Goal: Contribute content

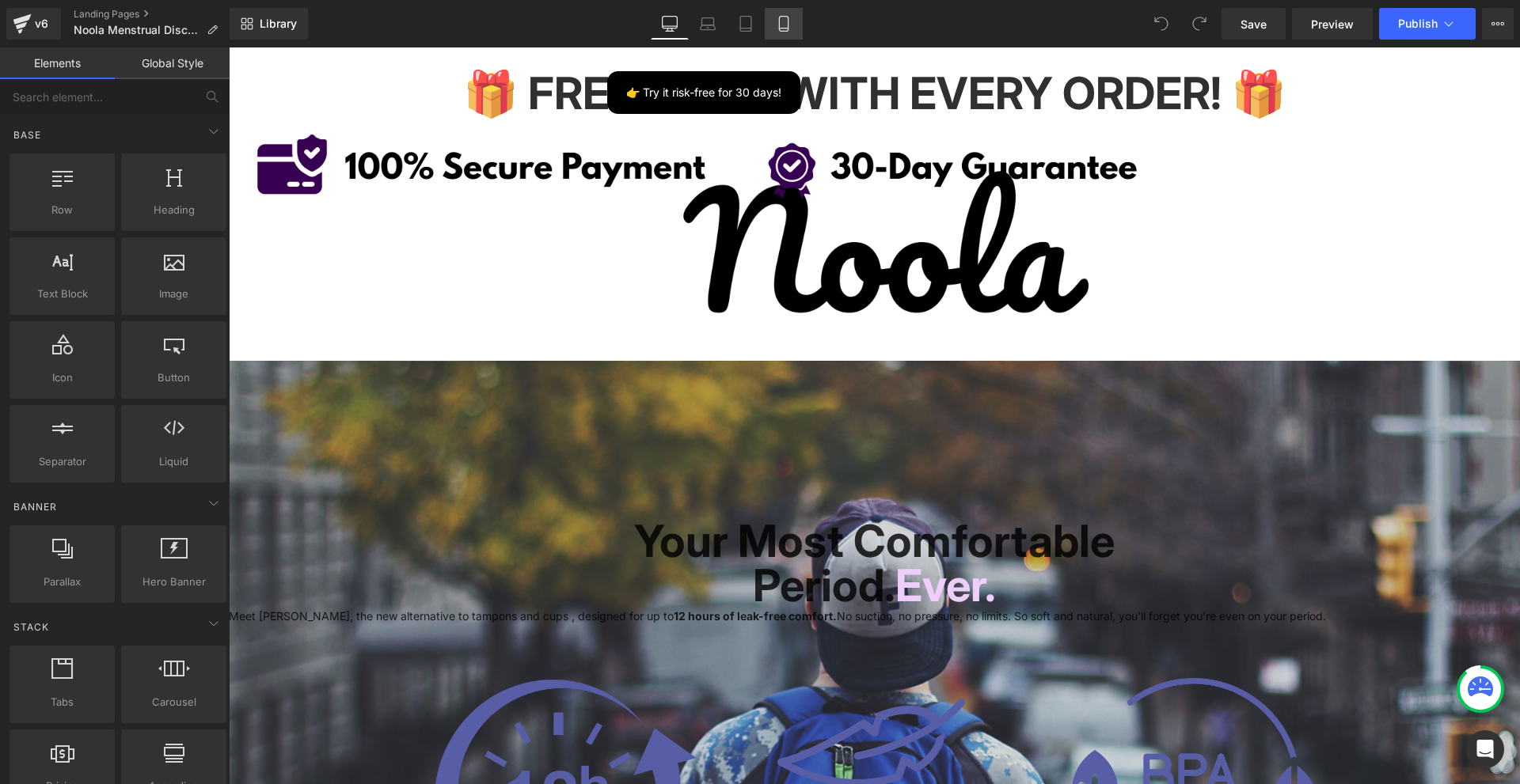
drag, startPoint x: 0, startPoint y: 0, endPoint x: 784, endPoint y: 24, distance: 784.4
click at [784, 23] on icon at bounding box center [783, 23] width 16 height 16
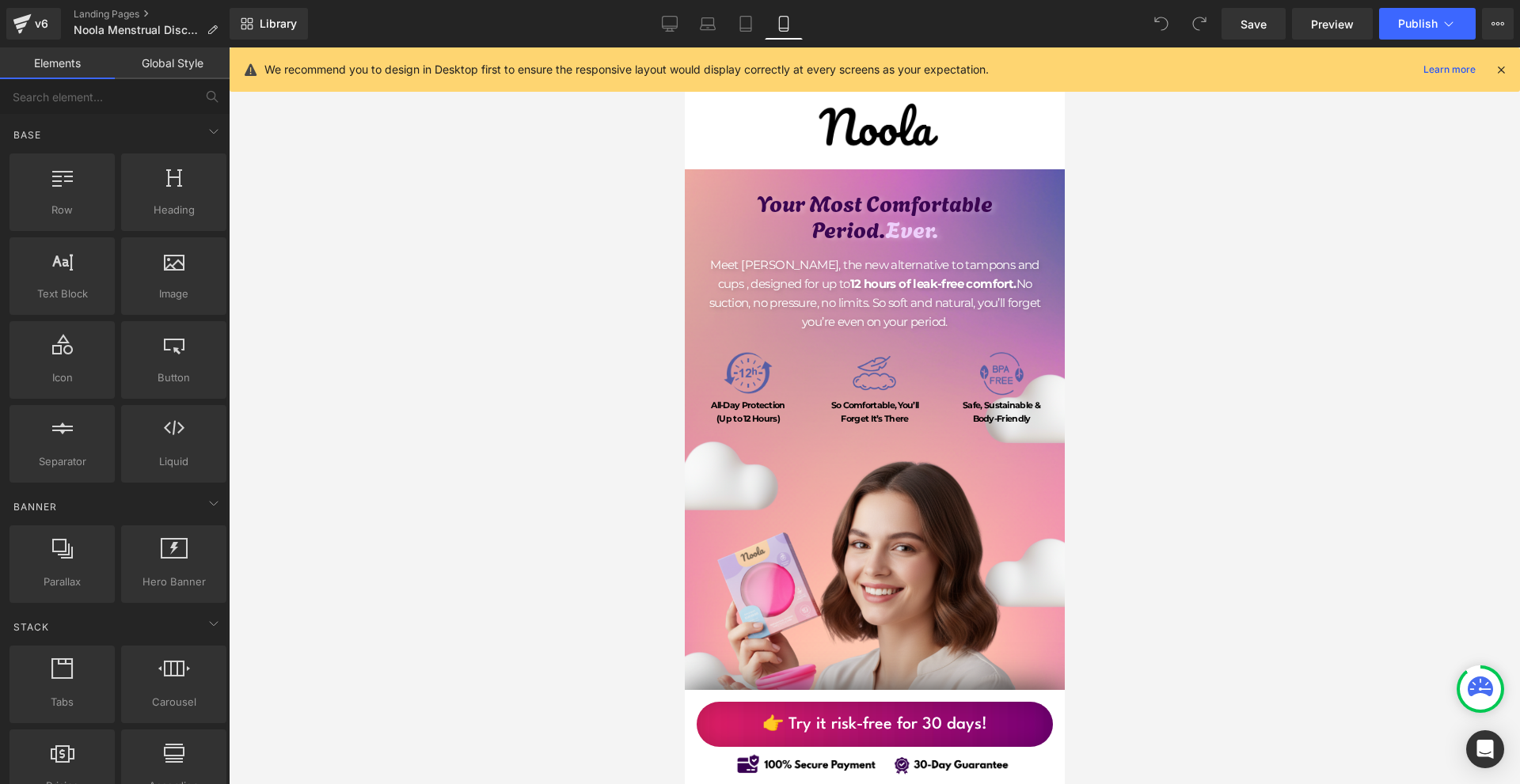
click at [784, 24] on icon at bounding box center [783, 23] width 16 height 16
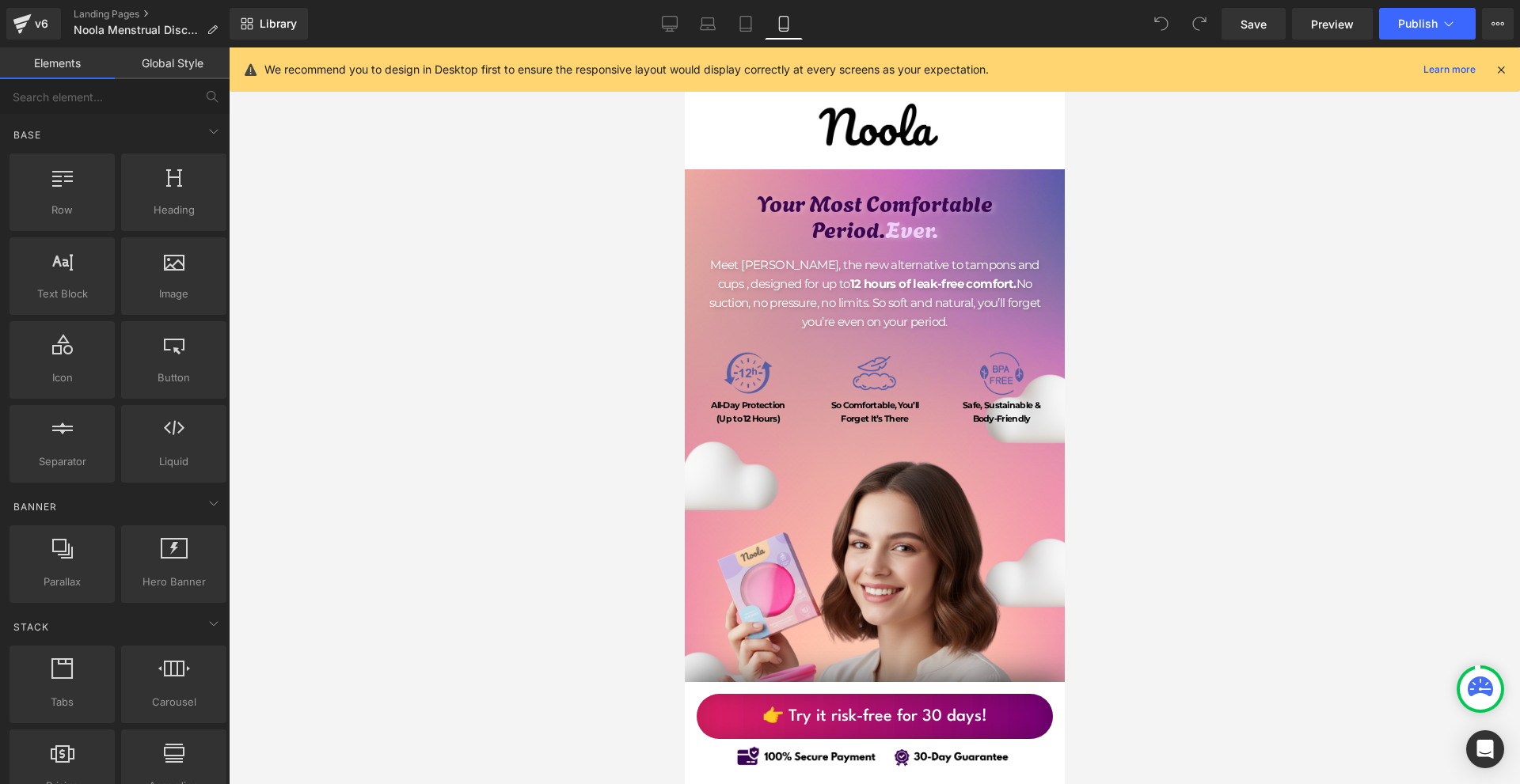
click at [1502, 71] on icon at bounding box center [1501, 69] width 14 height 14
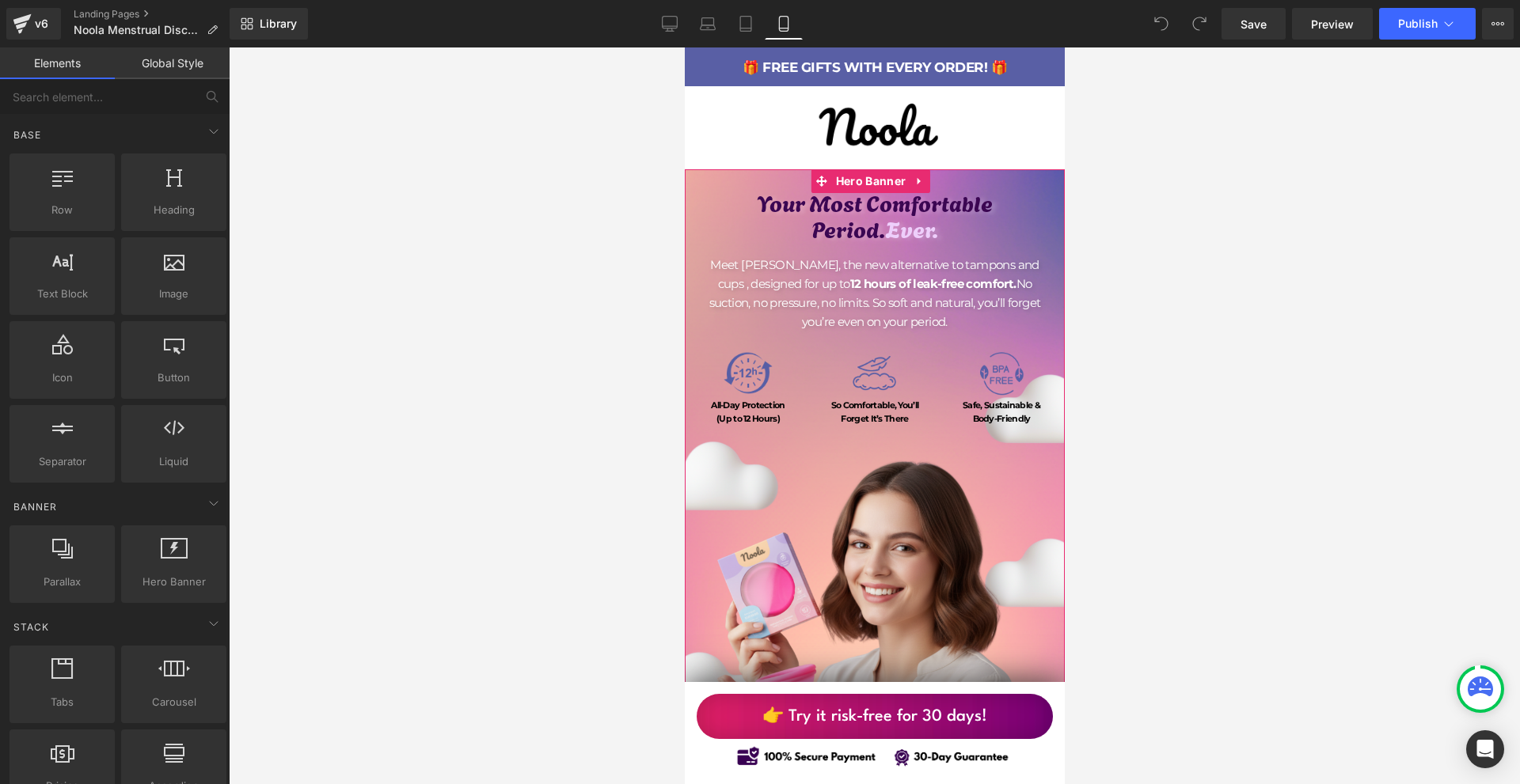
click at [833, 199] on h1 "Your Most Comfortable" at bounding box center [874, 202] width 380 height 27
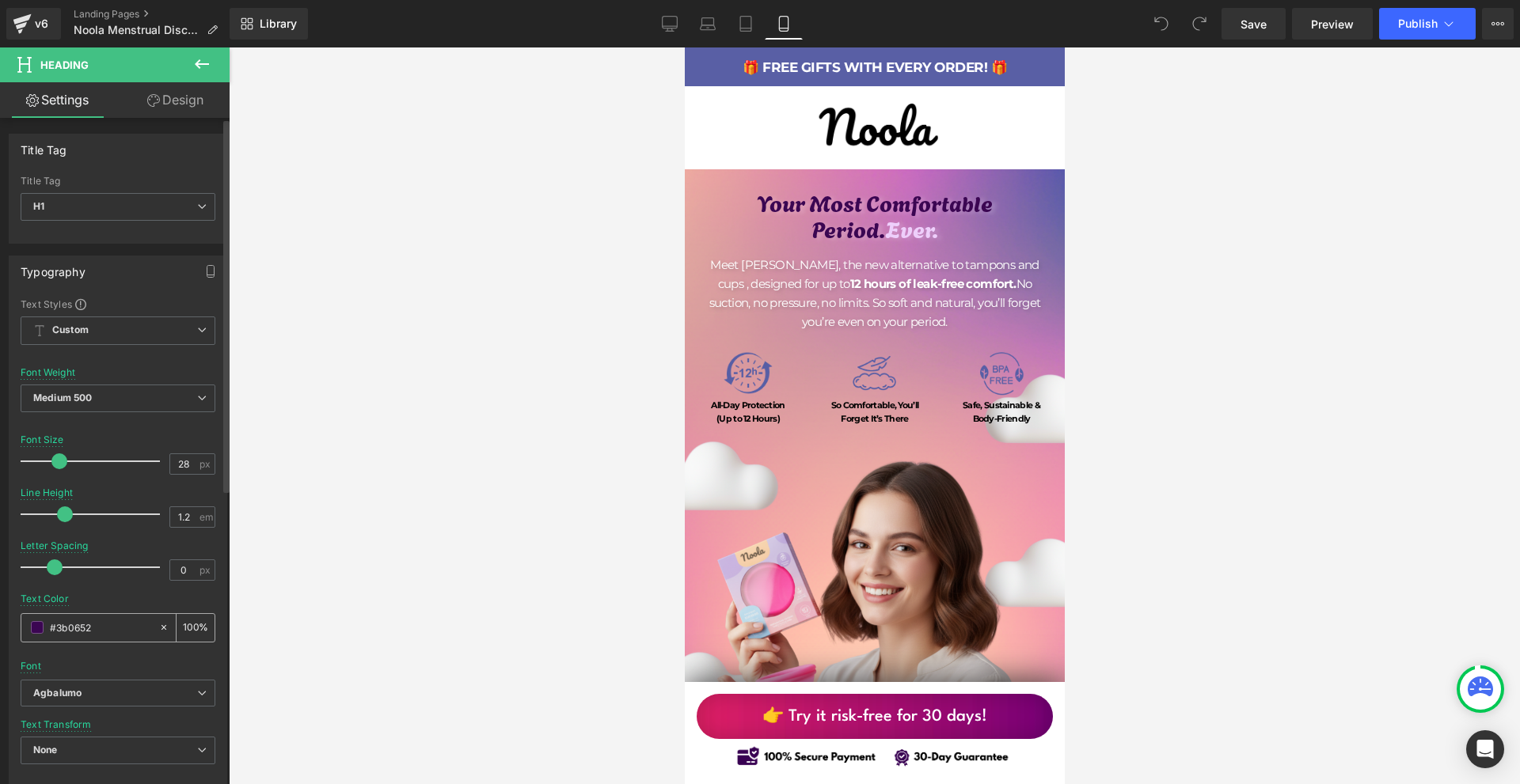
click at [81, 630] on input "#3b0652" at bounding box center [100, 627] width 101 height 17
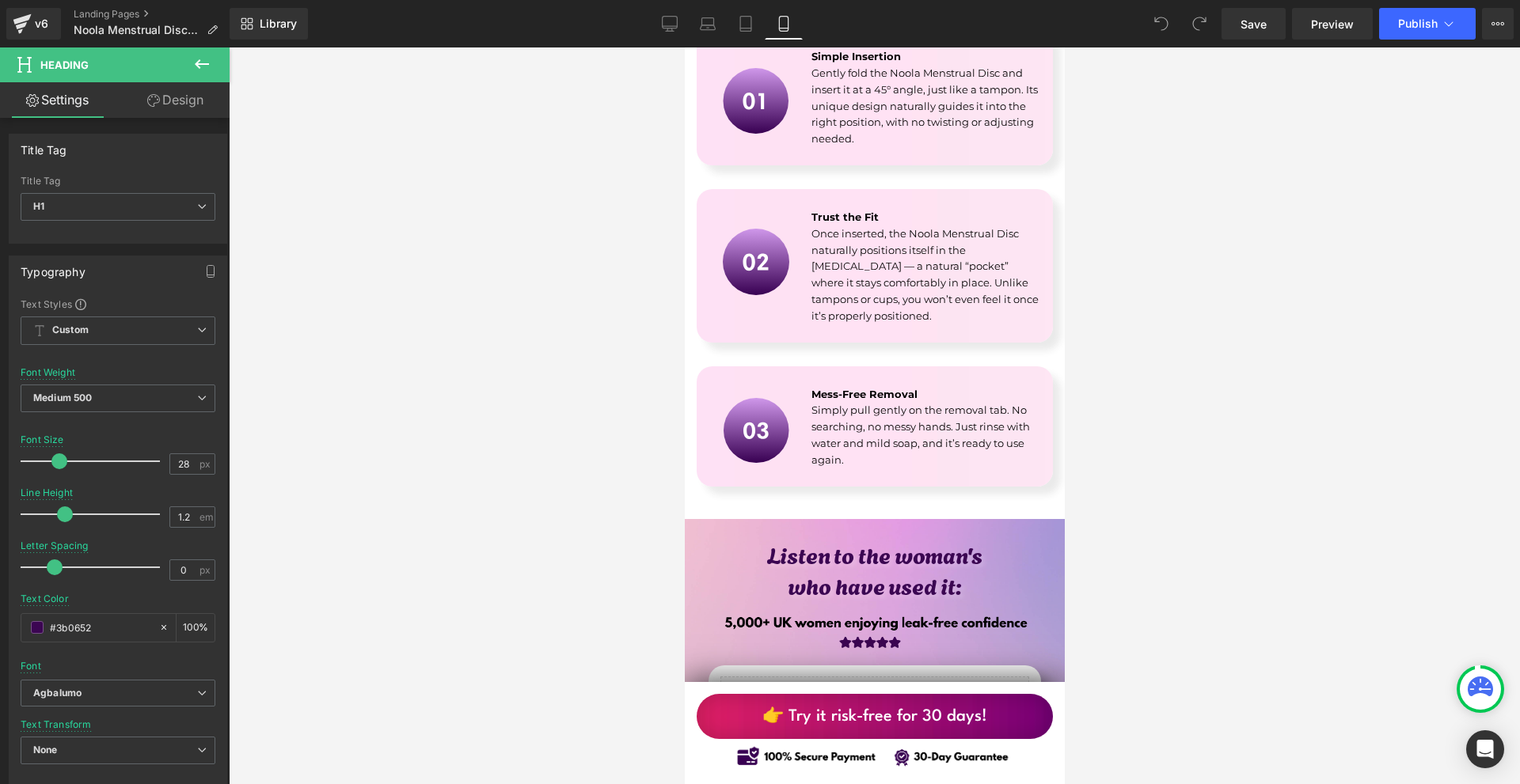
scroll to position [5223, 0]
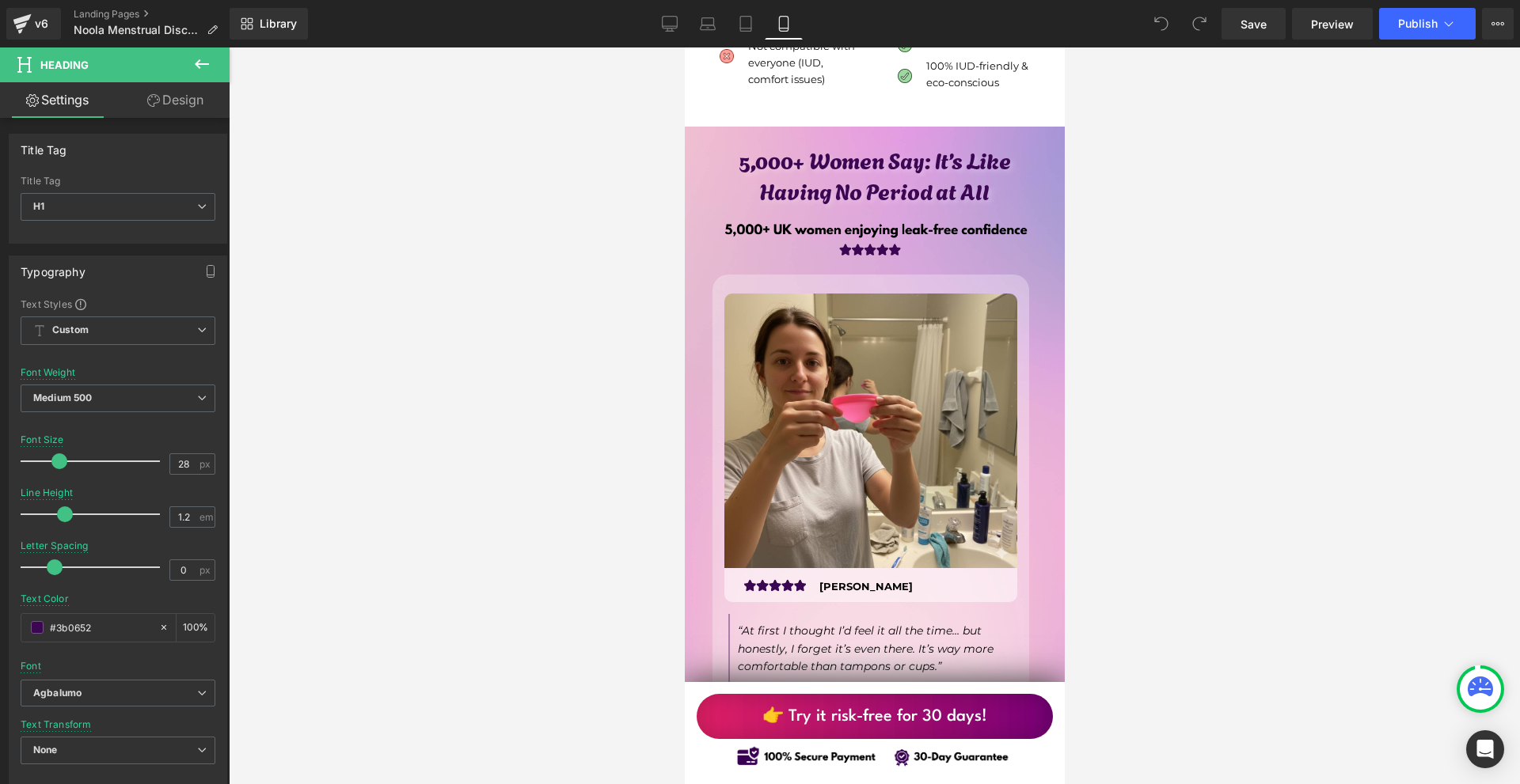
click at [990, 714] on link "👉 Try it risk-free for 30 days!" at bounding box center [874, 716] width 356 height 45
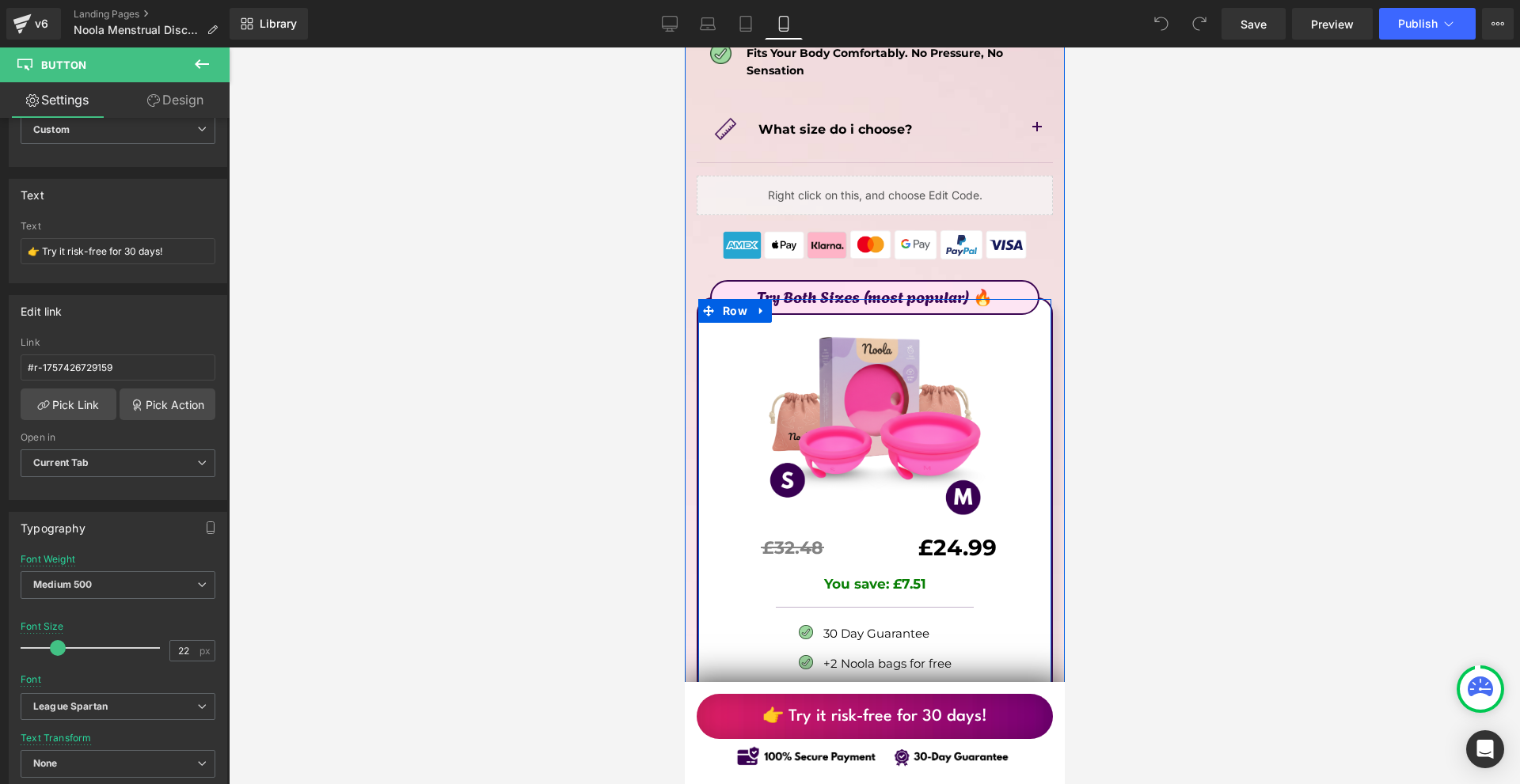
scroll to position [8864, 0]
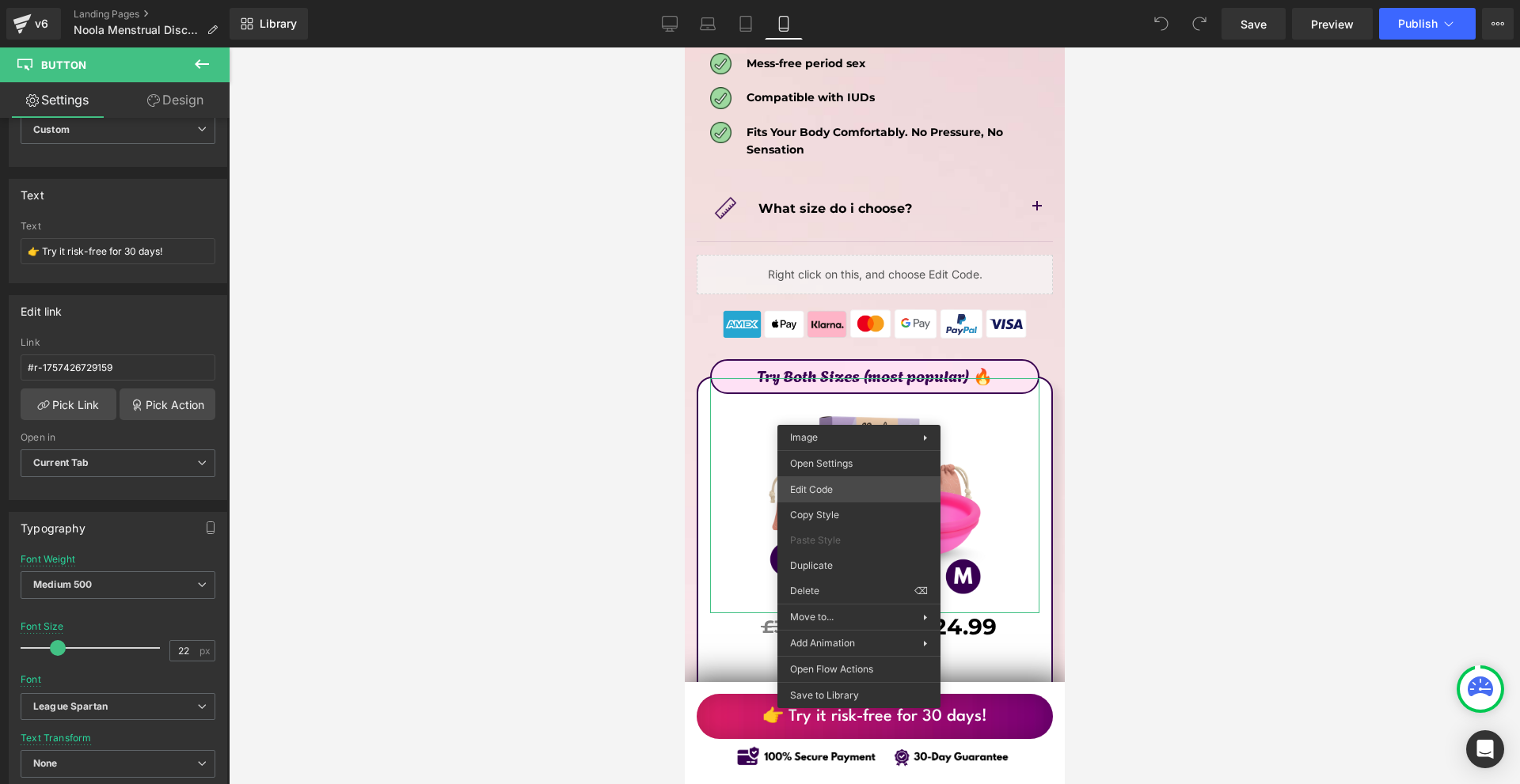
click at [836, 0] on div "You are previewing how the will restyle your page. You can not edit Elements in…" at bounding box center [760, 0] width 1520 height 0
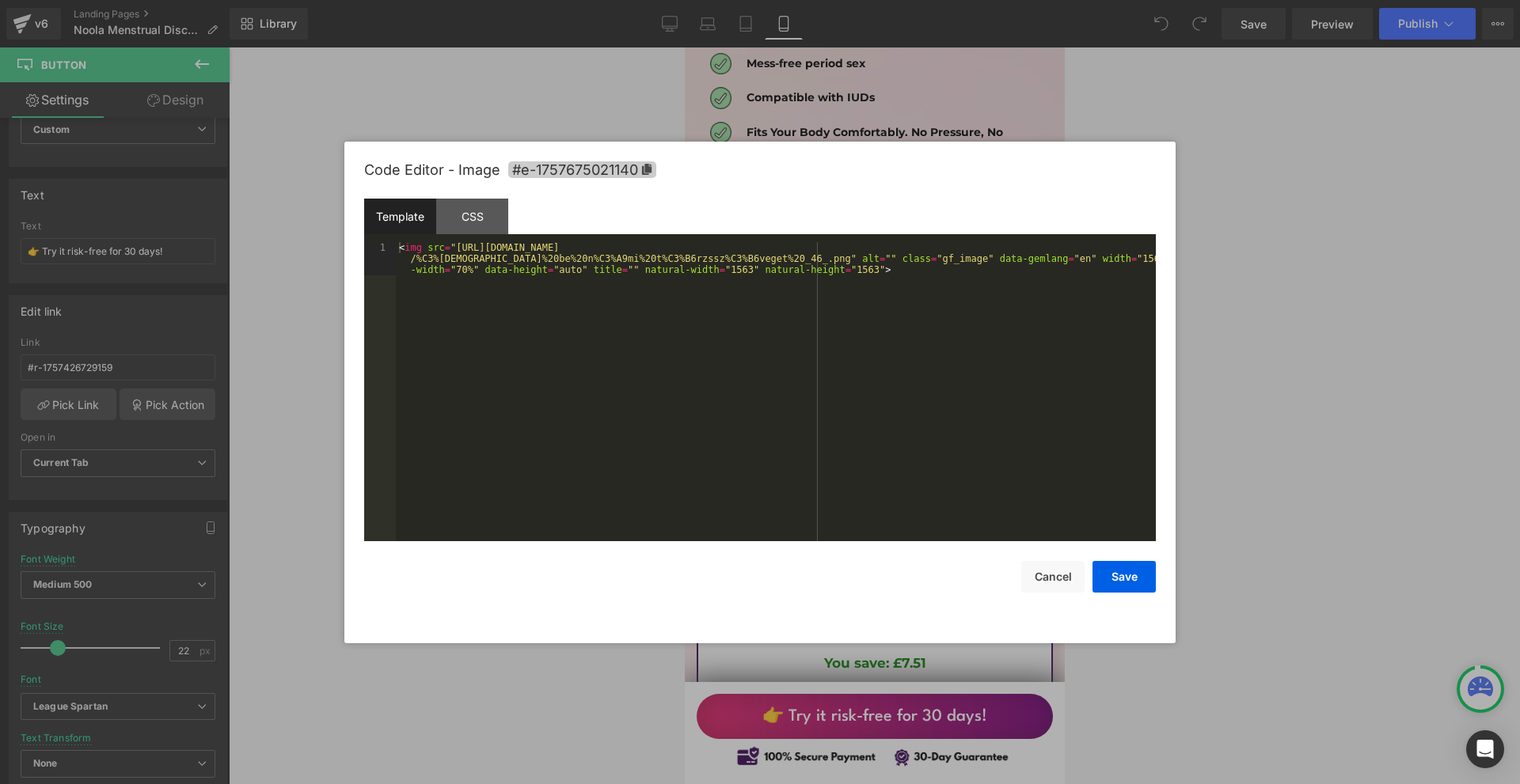
click at [586, 172] on span "#e-1757675021140" at bounding box center [582, 170] width 148 height 17
click at [1129, 579] on button "Save" at bounding box center [1124, 577] width 63 height 31
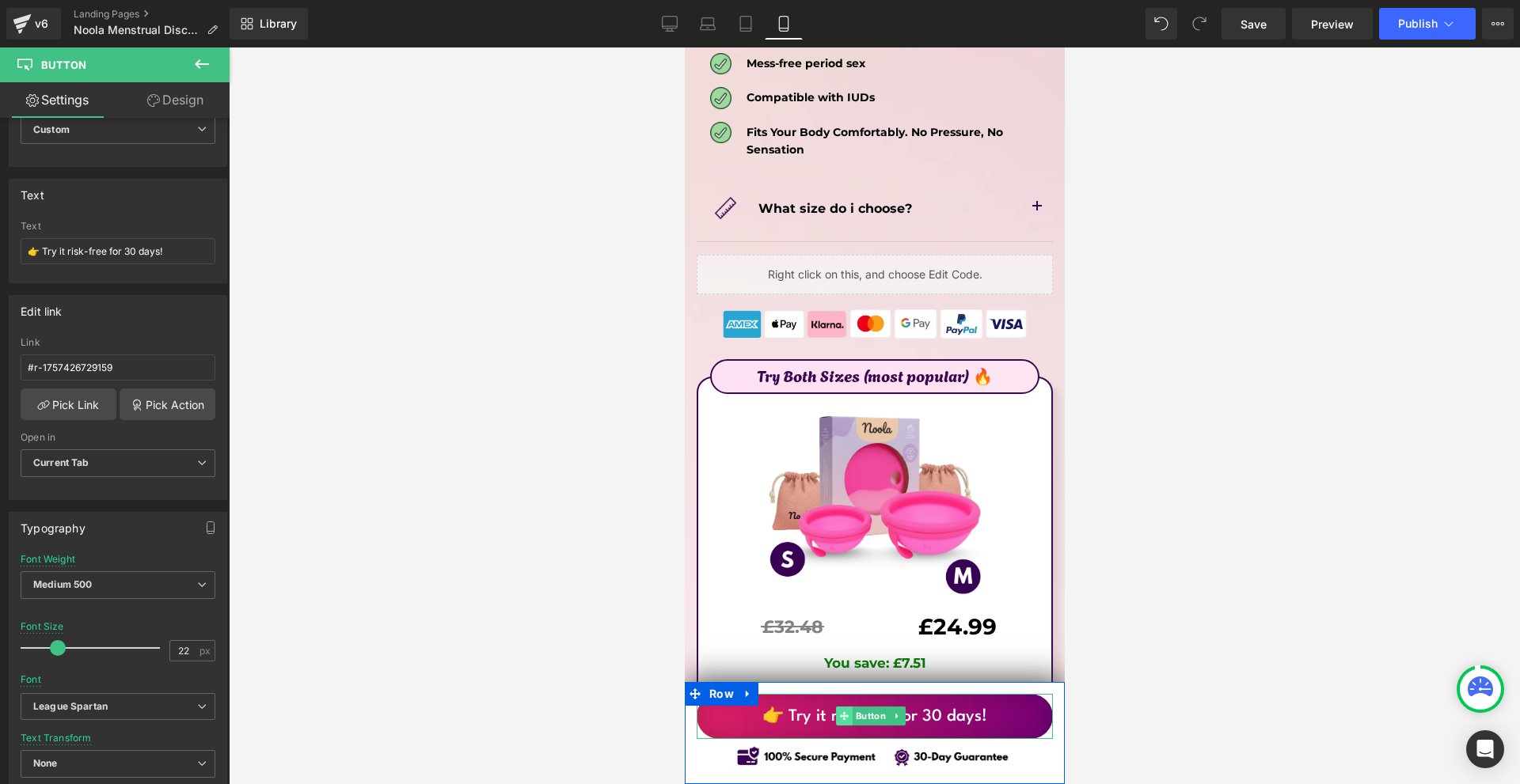
click at [849, 722] on span at bounding box center [843, 716] width 17 height 19
click at [873, 721] on span "Button" at bounding box center [871, 717] width 37 height 19
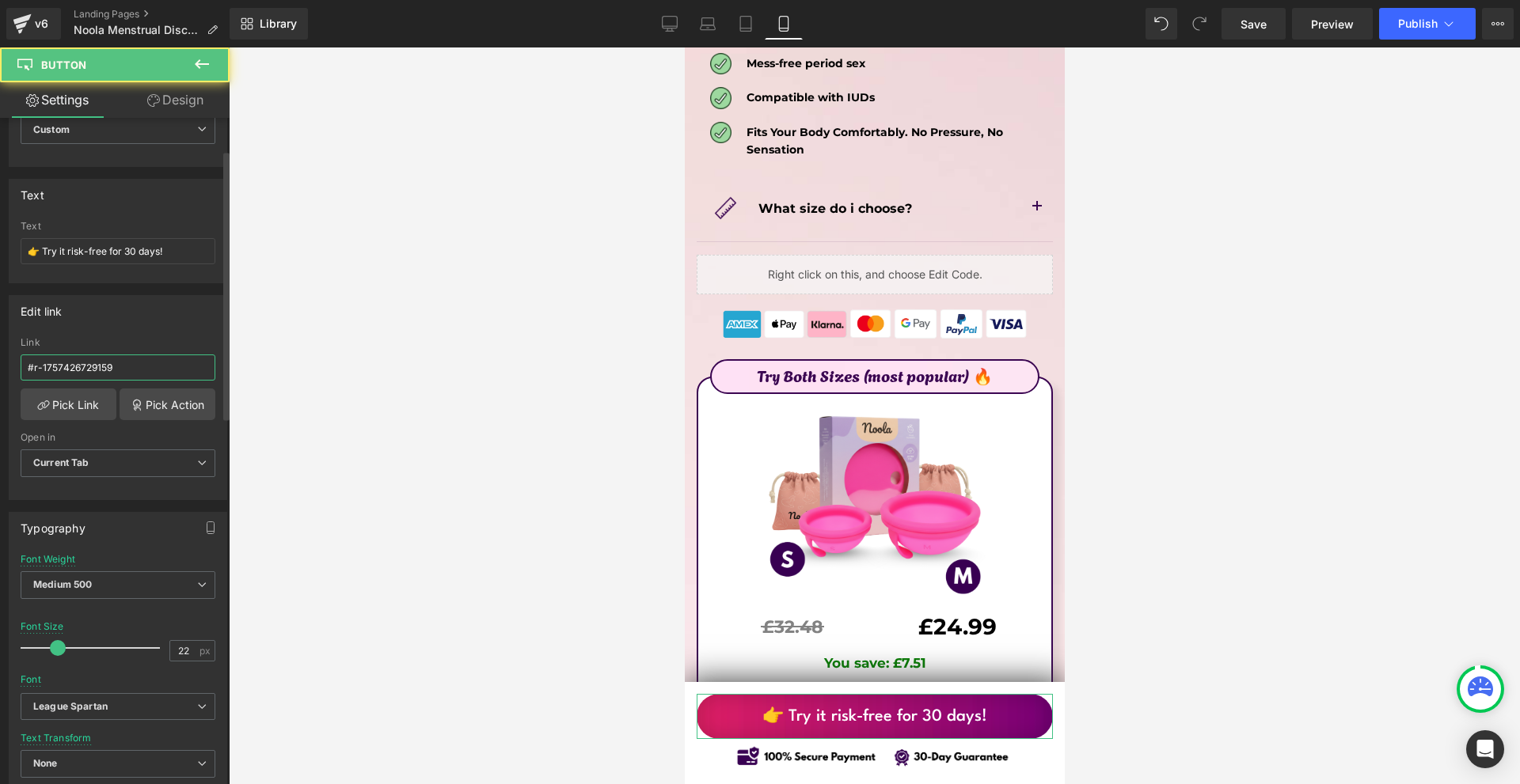
click at [142, 358] on input "#r-1757426729159" at bounding box center [118, 368] width 195 height 26
paste input "e-1757675021140"
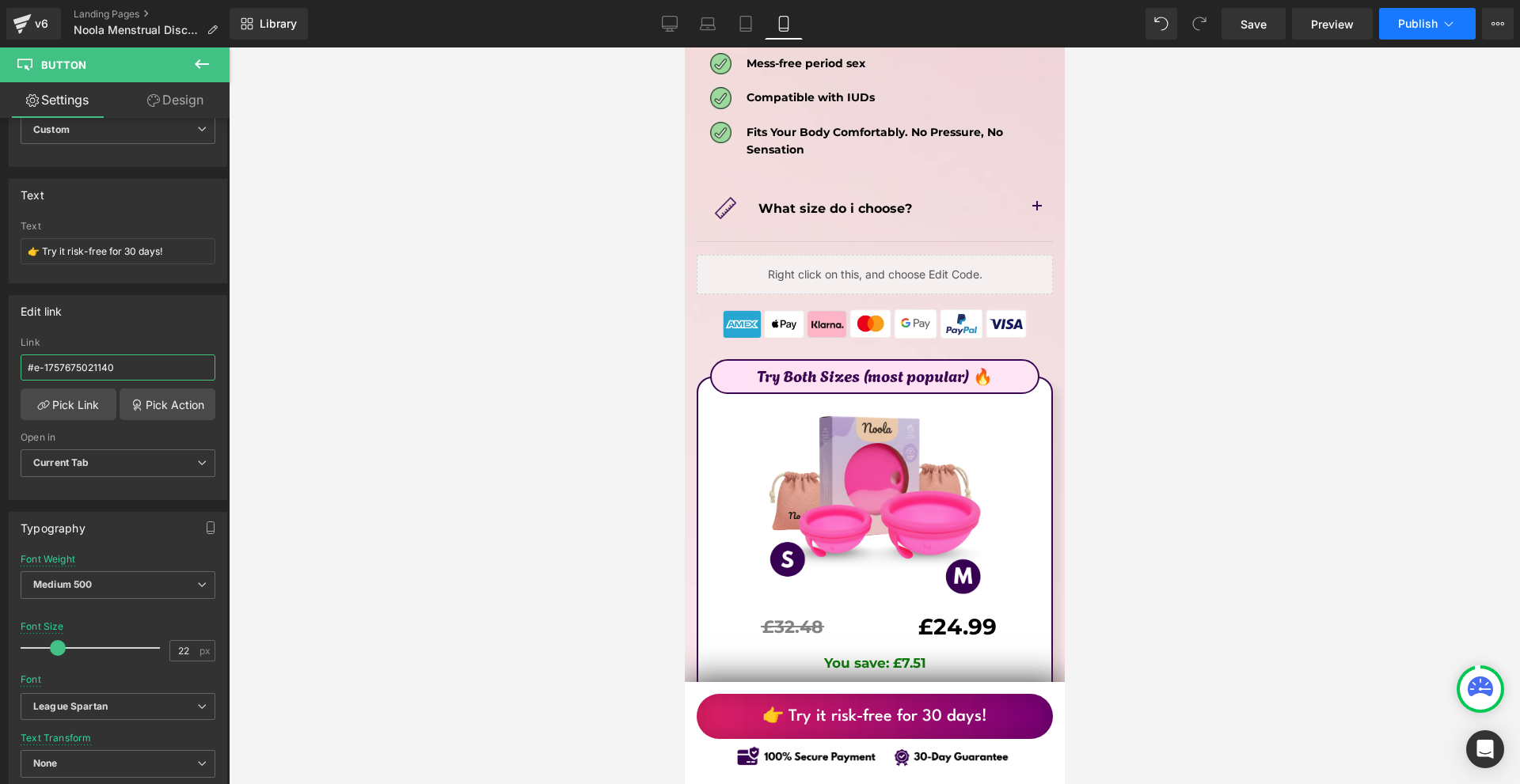
type input "#e-1757675021140"
click at [1428, 22] on span "Publish" at bounding box center [1418, 24] width 40 height 13
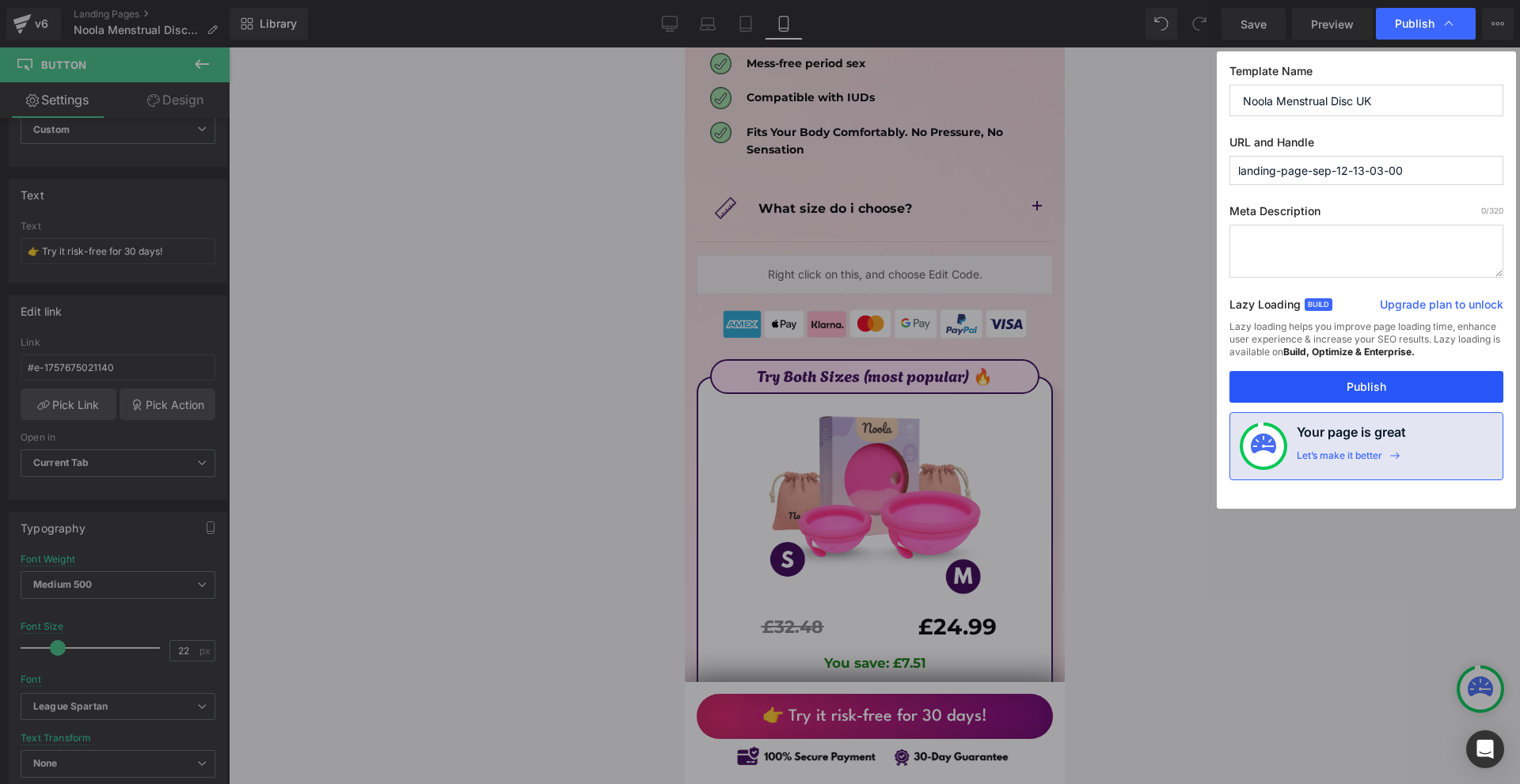
click at [1372, 386] on button "Publish" at bounding box center [1366, 387] width 274 height 31
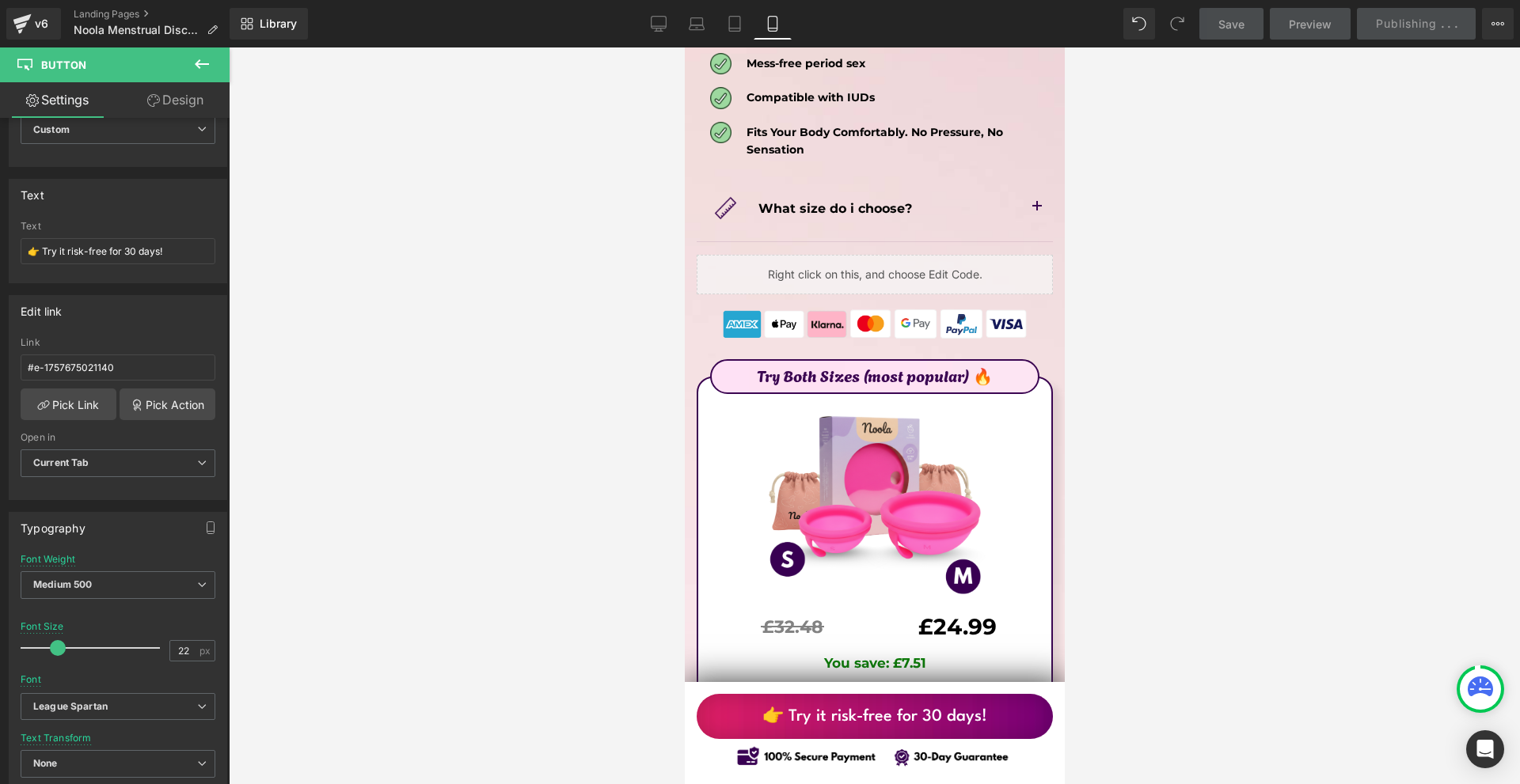
scroll to position [9181, 0]
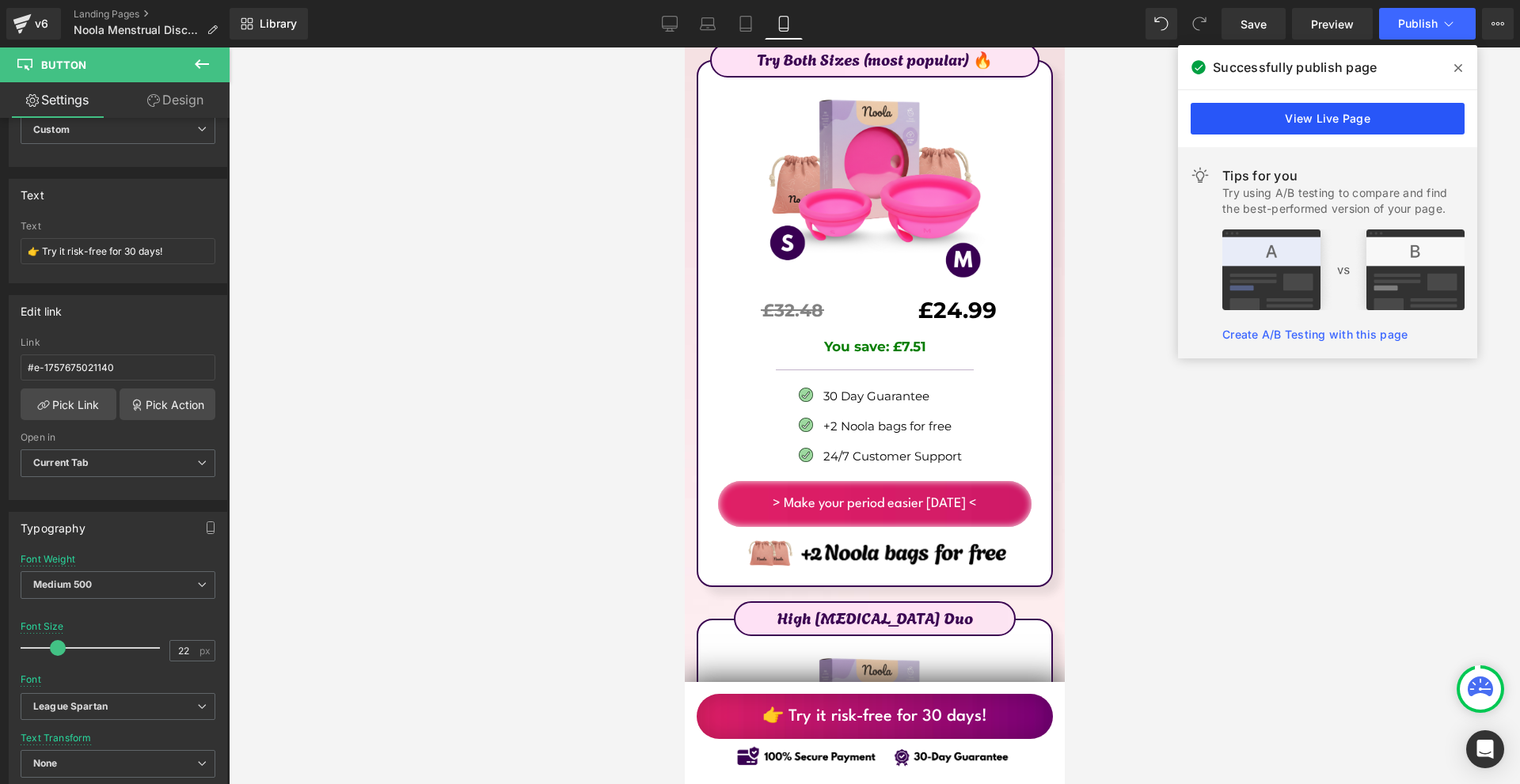
click at [1269, 126] on link "View Live Page" at bounding box center [1328, 119] width 274 height 31
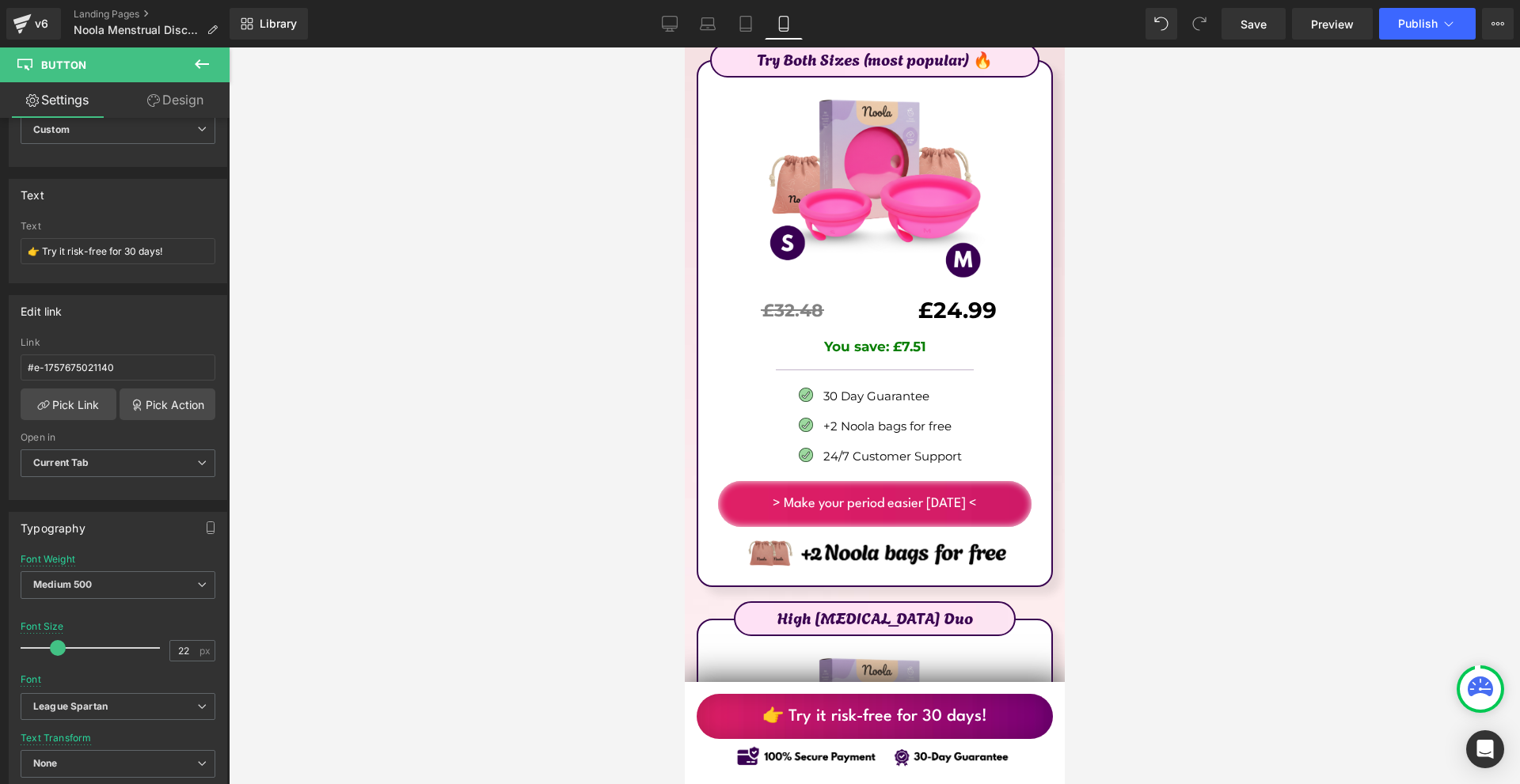
scroll to position [9260, 0]
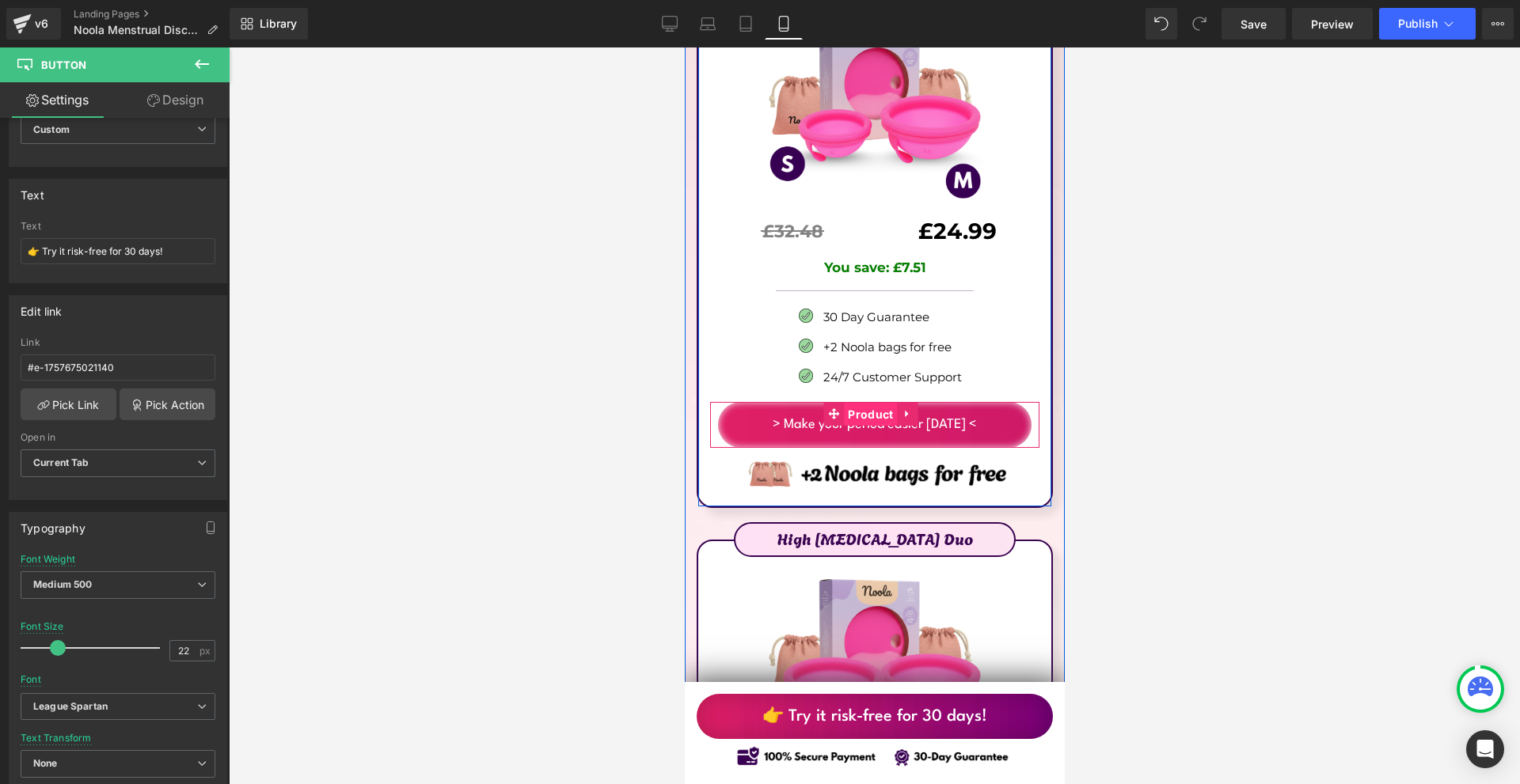
click at [858, 403] on span "Product" at bounding box center [870, 415] width 53 height 24
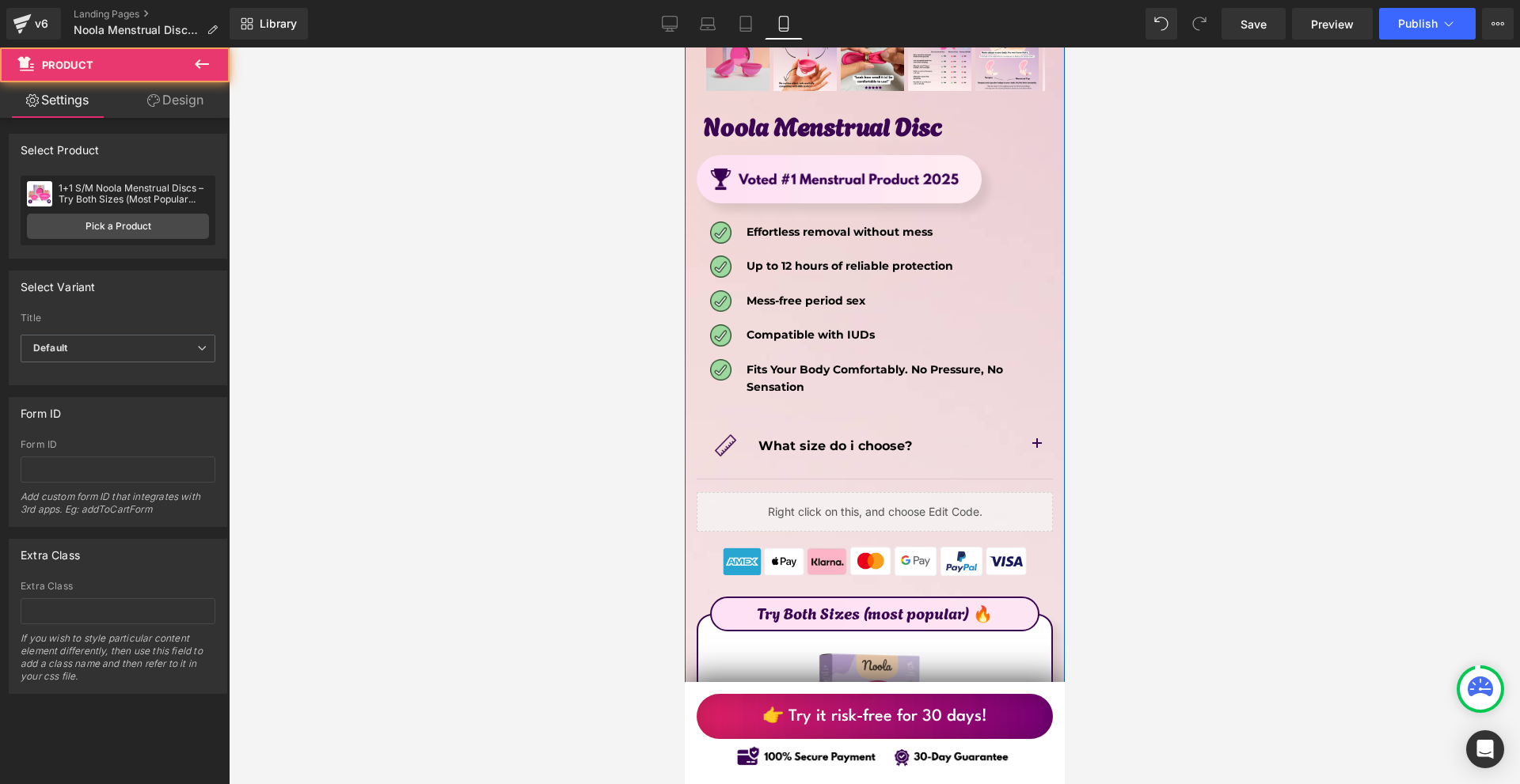
scroll to position [9022, 0]
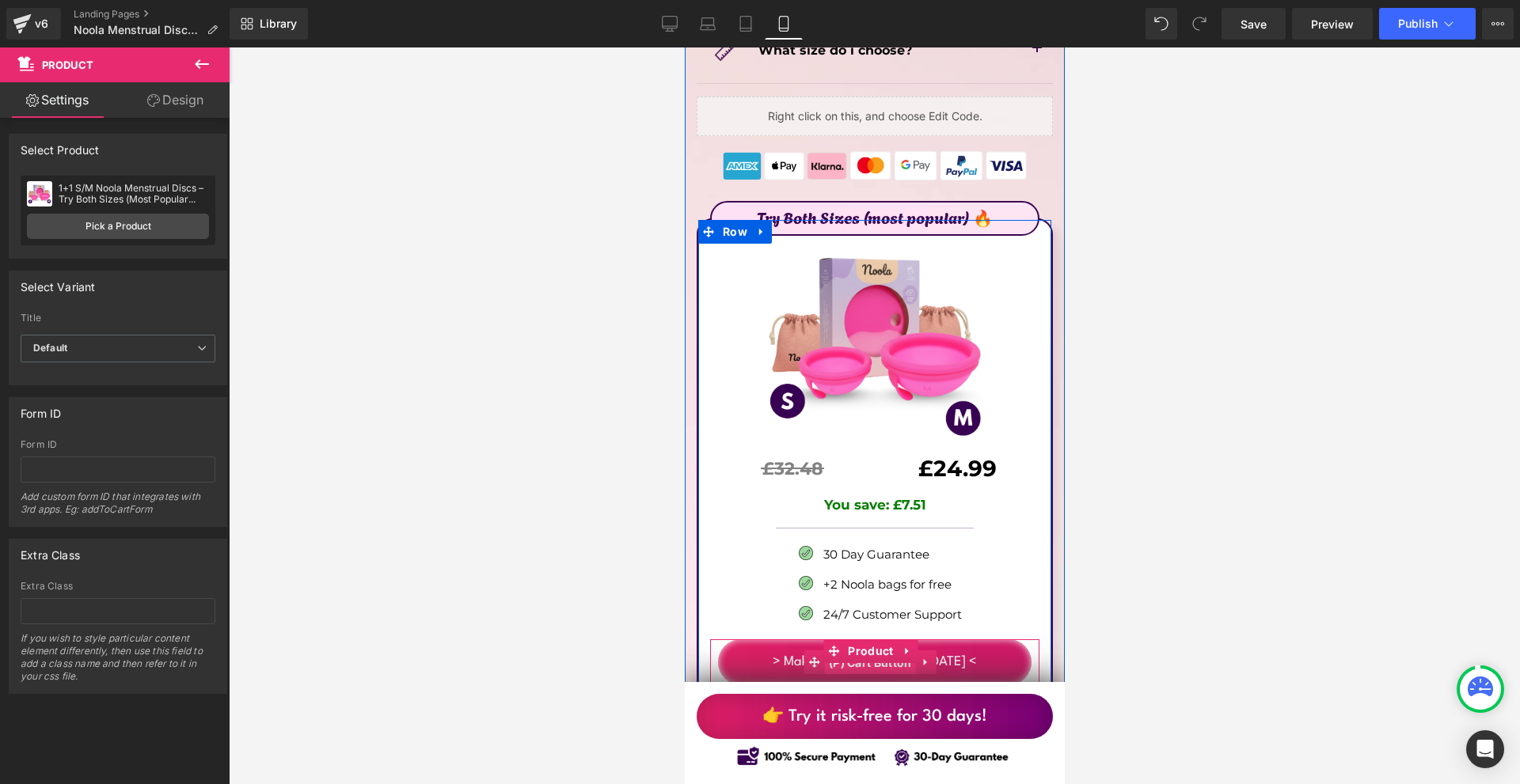
click at [853, 652] on span "(P) Cart Button" at bounding box center [869, 664] width 91 height 24
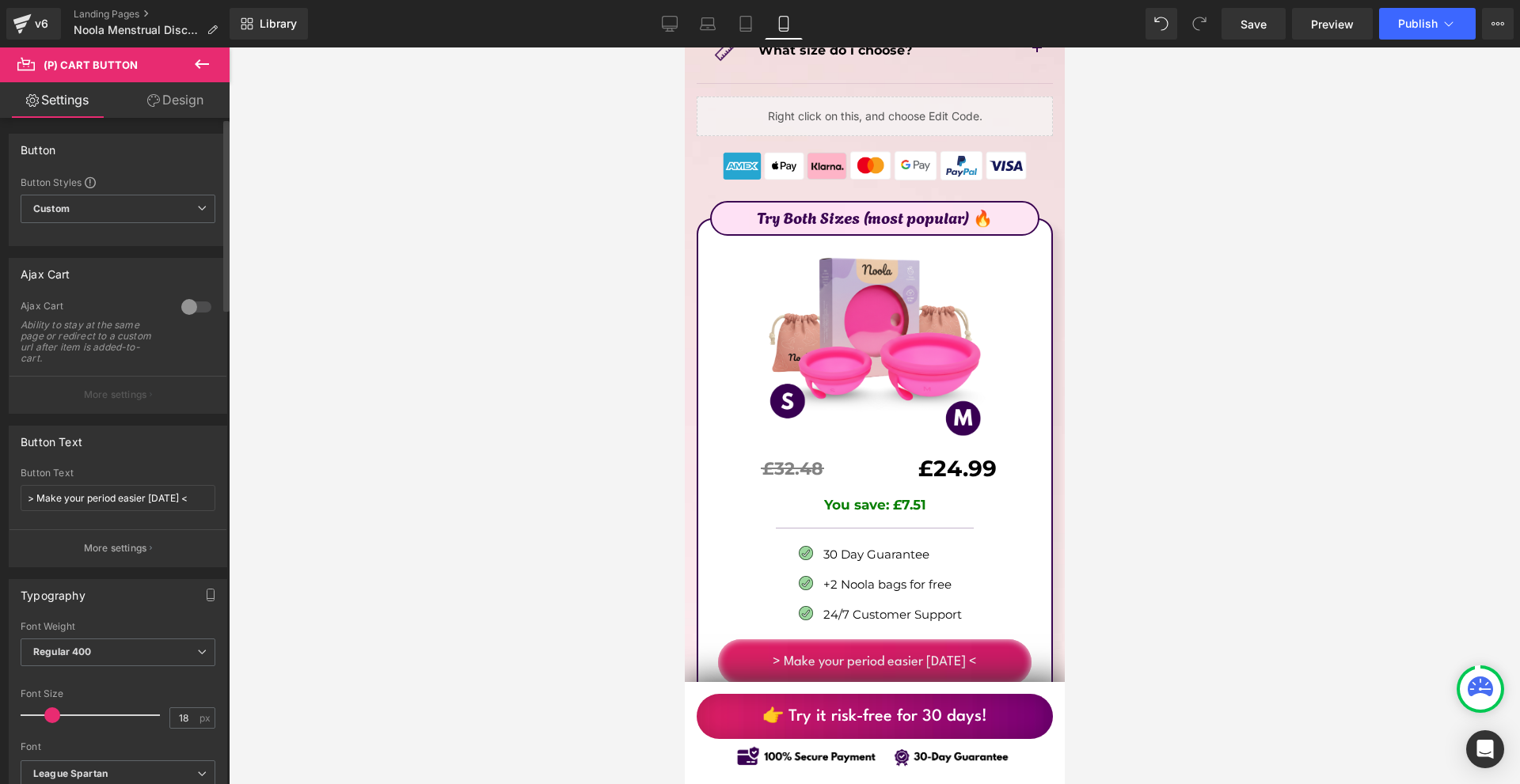
click at [197, 312] on div at bounding box center [196, 307] width 38 height 26
click at [145, 398] on button "More settings" at bounding box center [118, 394] width 217 height 37
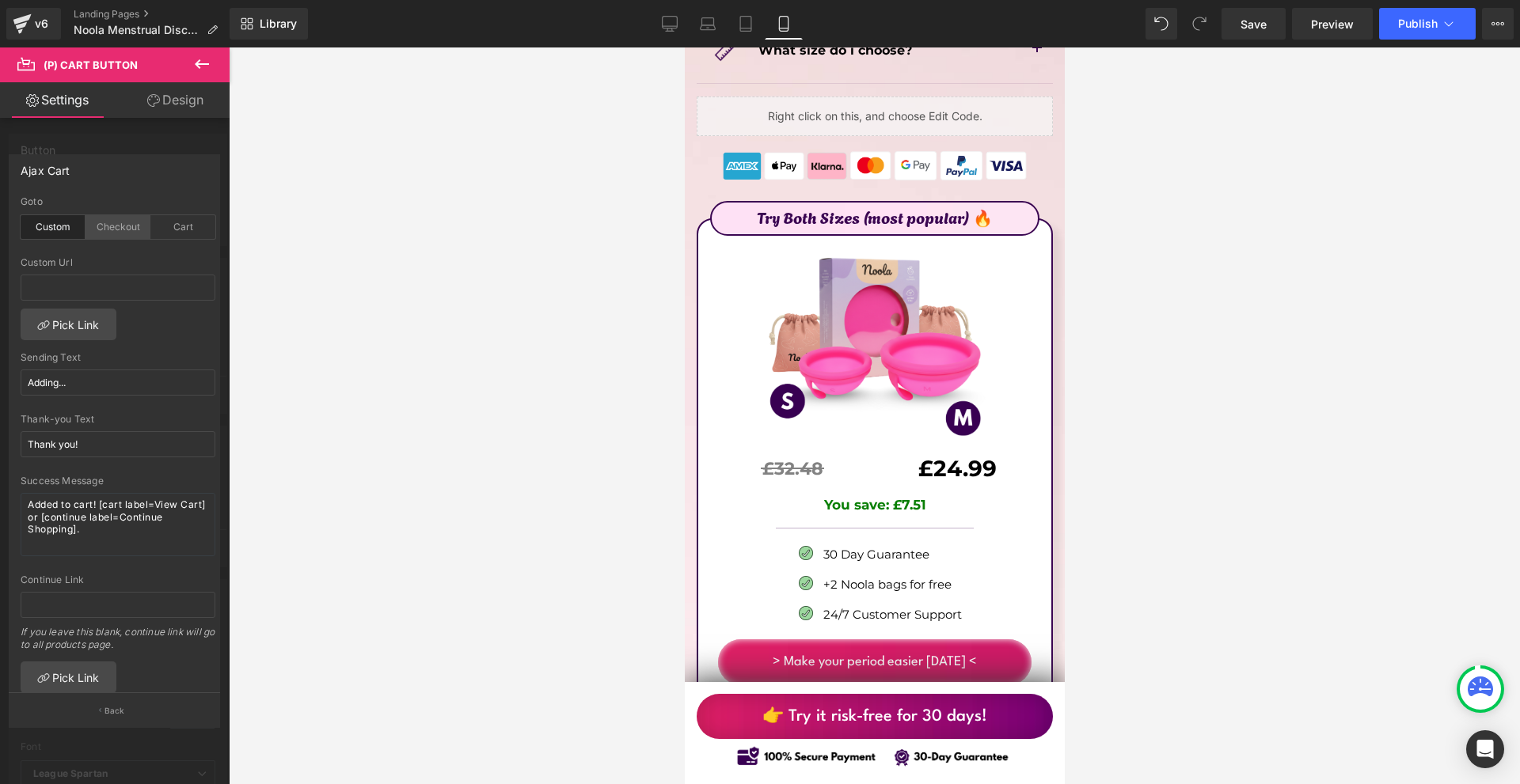
click at [109, 222] on div "Checkout" at bounding box center [118, 227] width 65 height 24
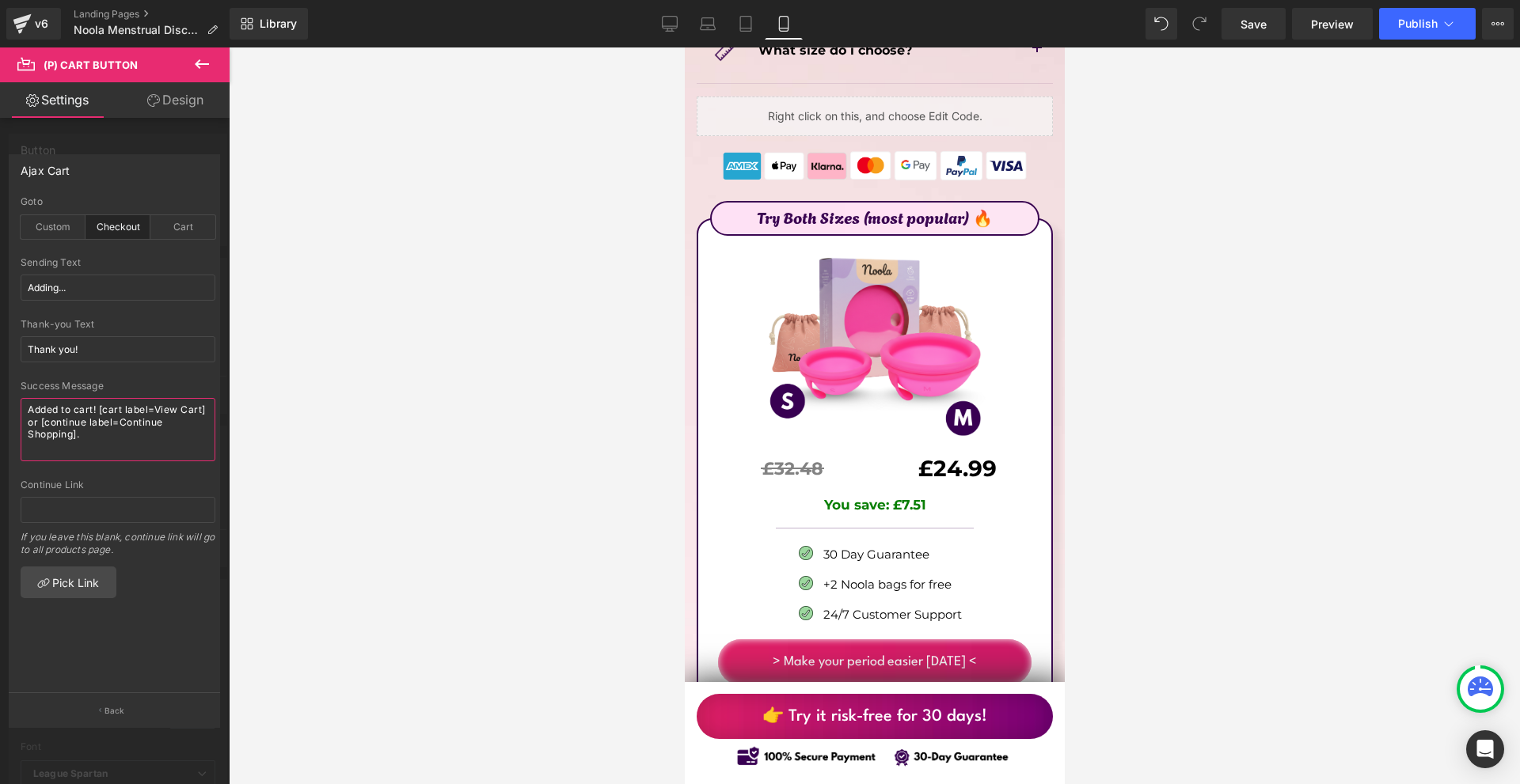
click at [132, 442] on textarea "Added to cart! [cart label=View Cart] or [continue label=Continue Shopping]." at bounding box center [118, 429] width 195 height 63
click at [131, 442] on textarea "Added to cart! [cart label=View Cart] or [continue label=Continue Shopping]." at bounding box center [118, 429] width 195 height 63
click at [102, 345] on input "Thank you!" at bounding box center [118, 349] width 195 height 26
click at [92, 278] on input "Adding..." at bounding box center [118, 288] width 195 height 26
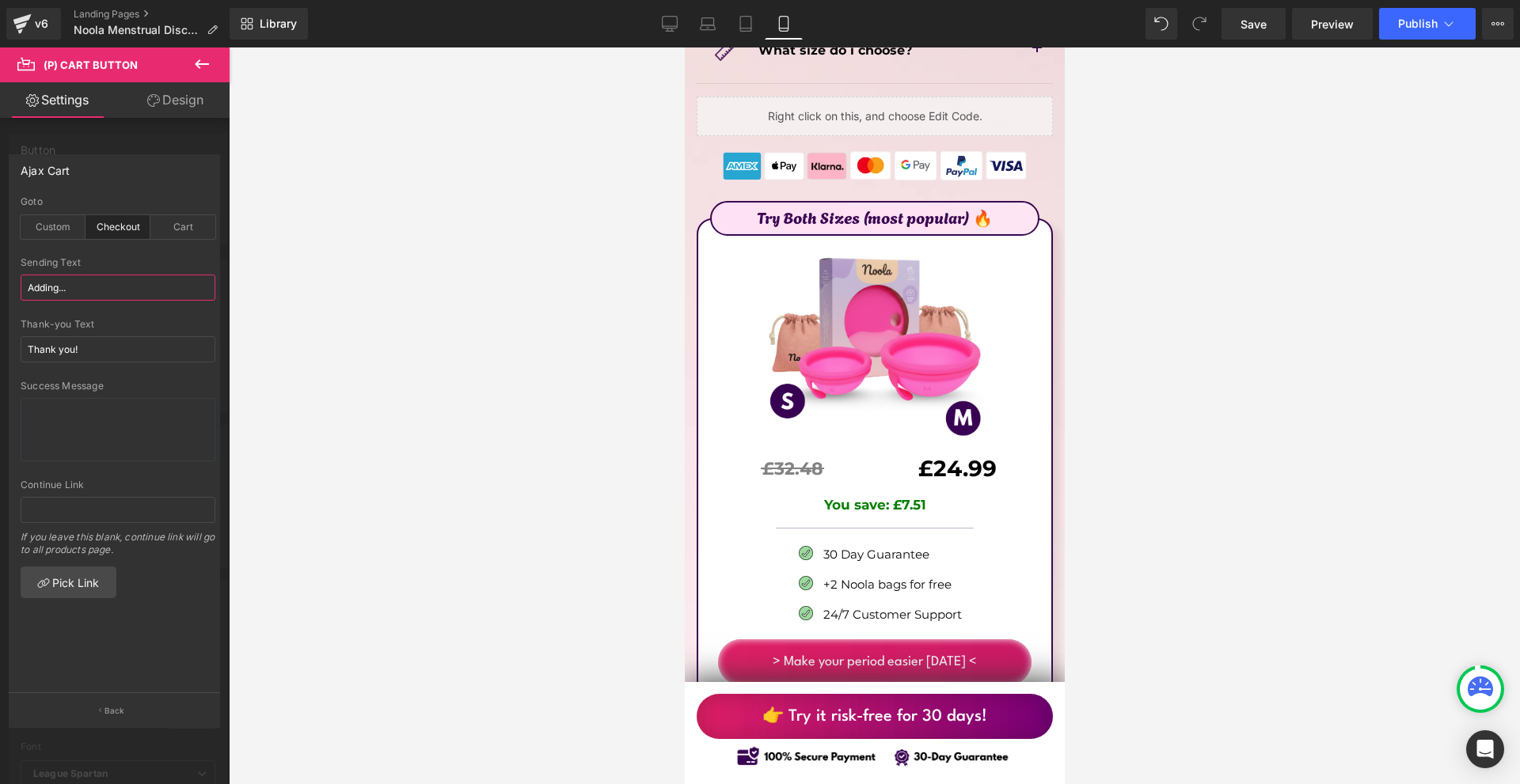
click at [92, 278] on input "Adding..." at bounding box center [118, 288] width 195 height 26
paste input "to basket"
type input "Adding to basket..."
click at [117, 339] on input "Thank you!" at bounding box center [118, 349] width 195 height 26
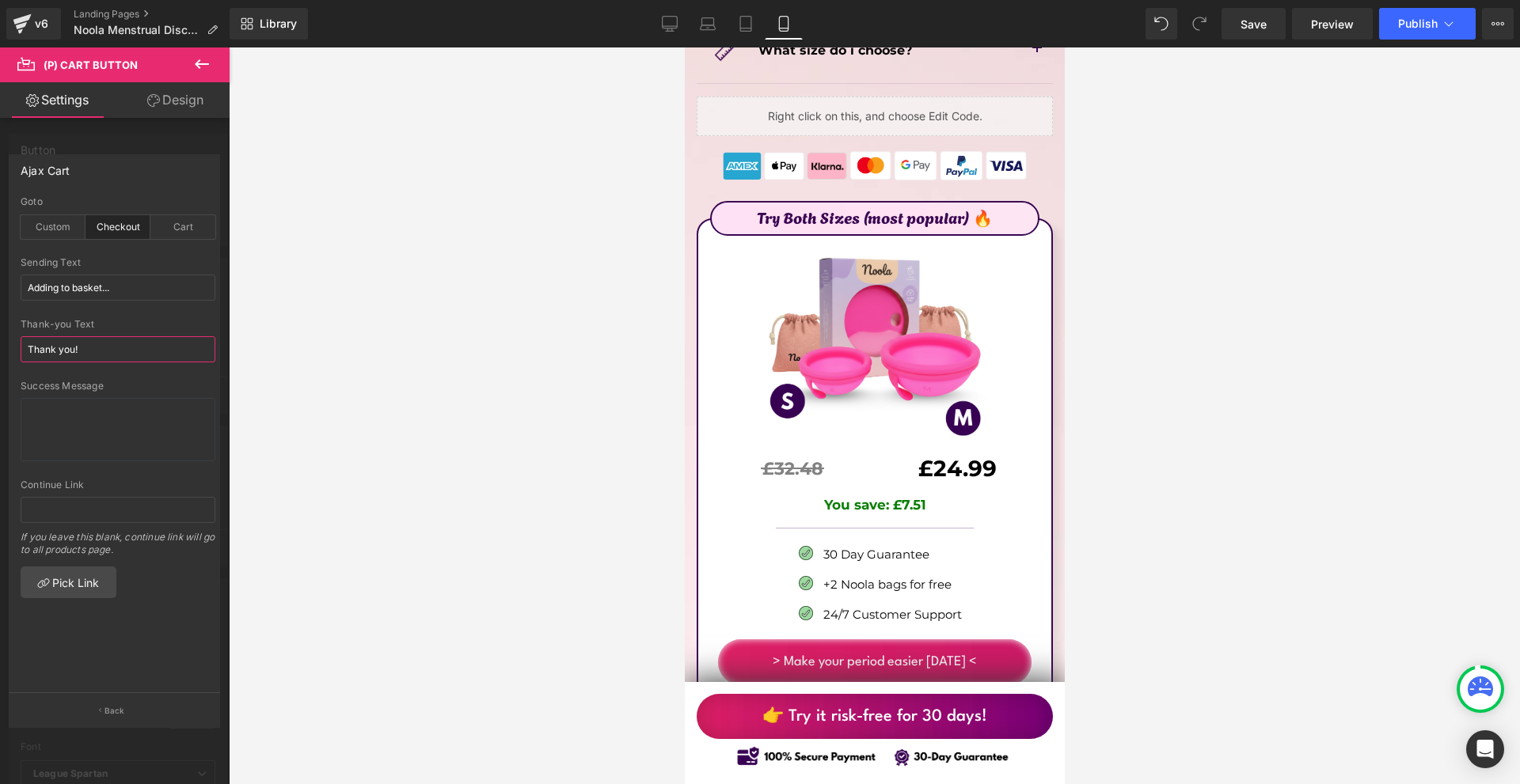
paste input "❤️"
type input "Thank you! ❤️"
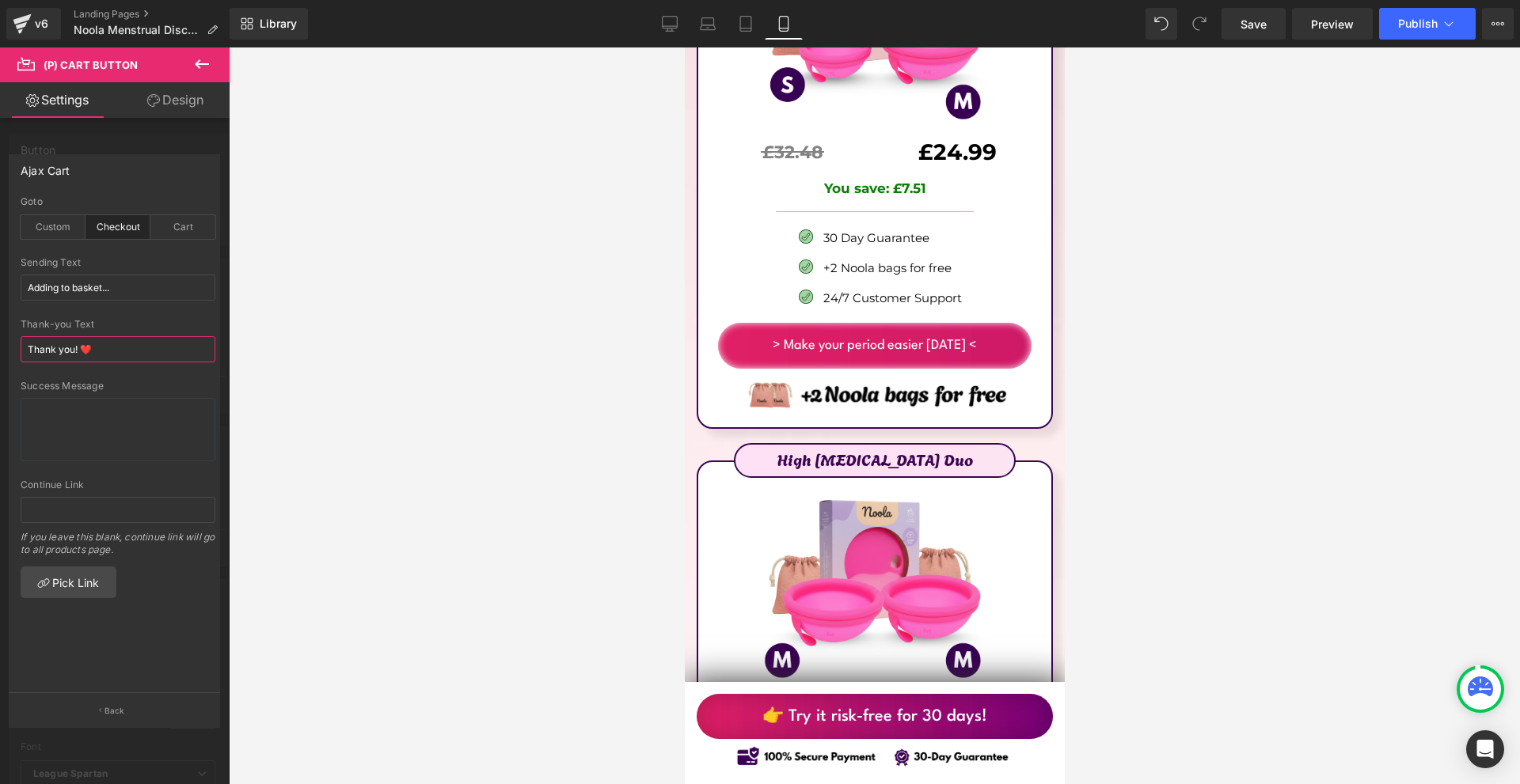
scroll to position [9655, 0]
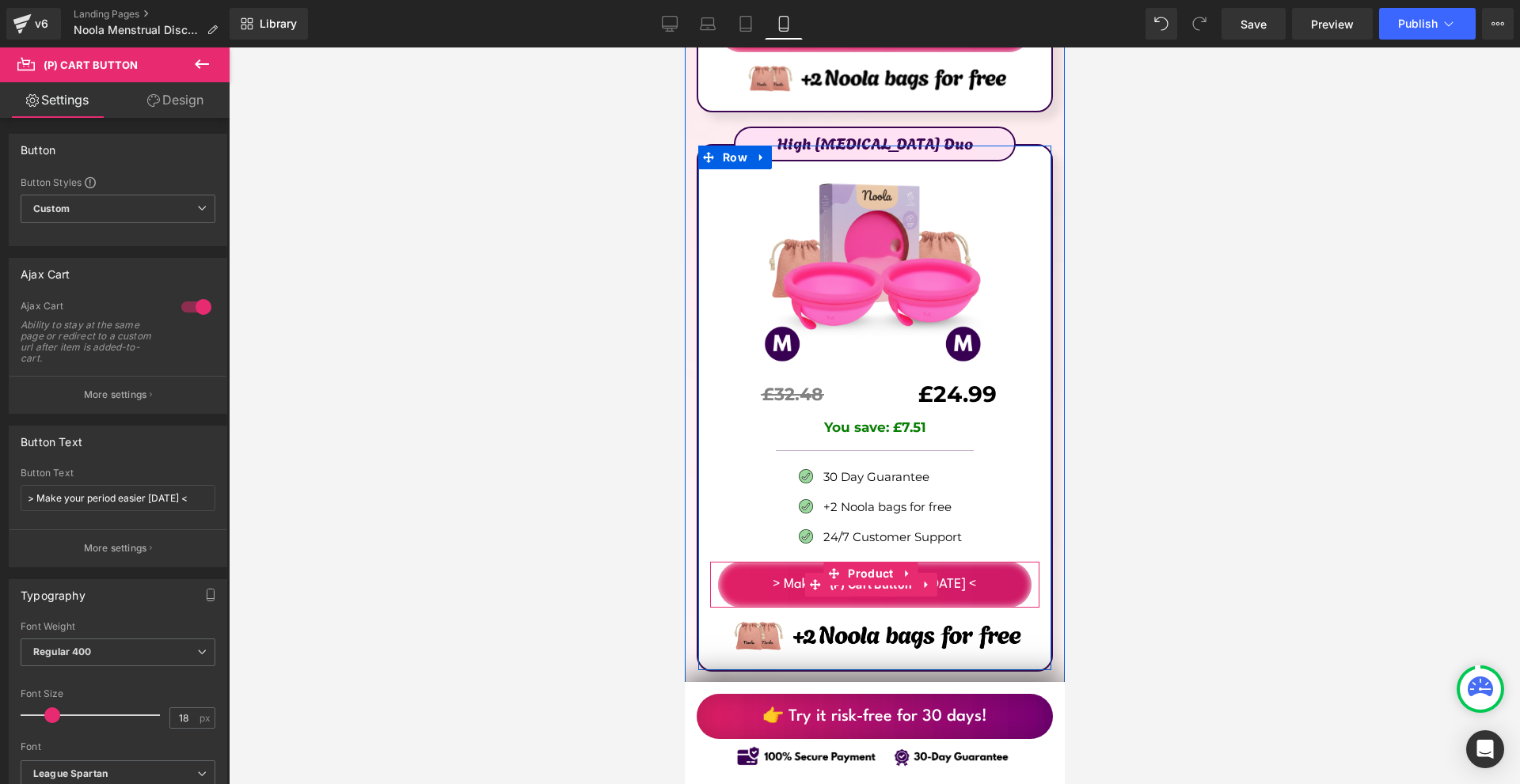
click at [858, 573] on span "(P) Cart Button" at bounding box center [870, 585] width 91 height 24
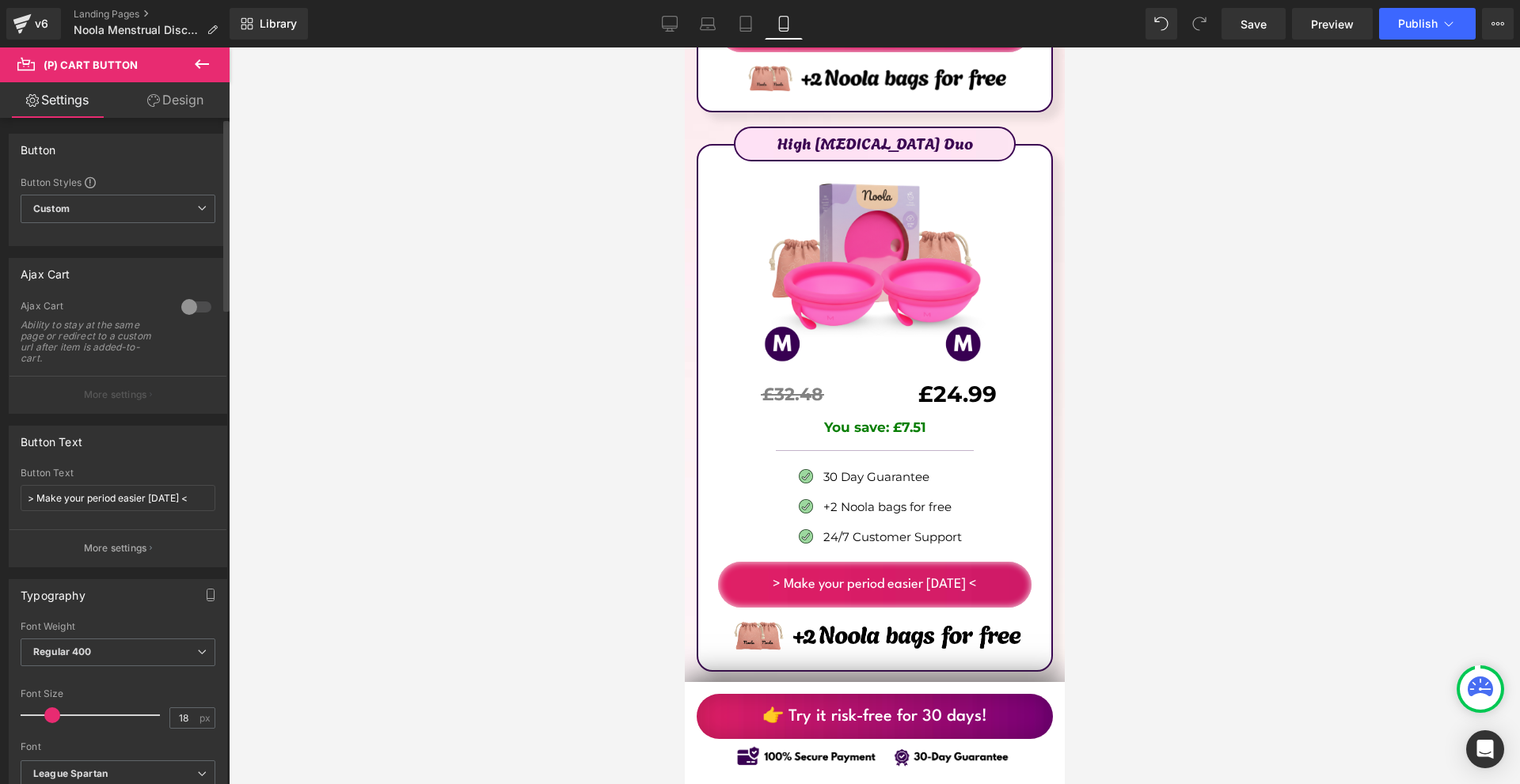
click at [186, 307] on div at bounding box center [196, 307] width 38 height 26
click at [154, 399] on button "More settings" at bounding box center [118, 394] width 217 height 37
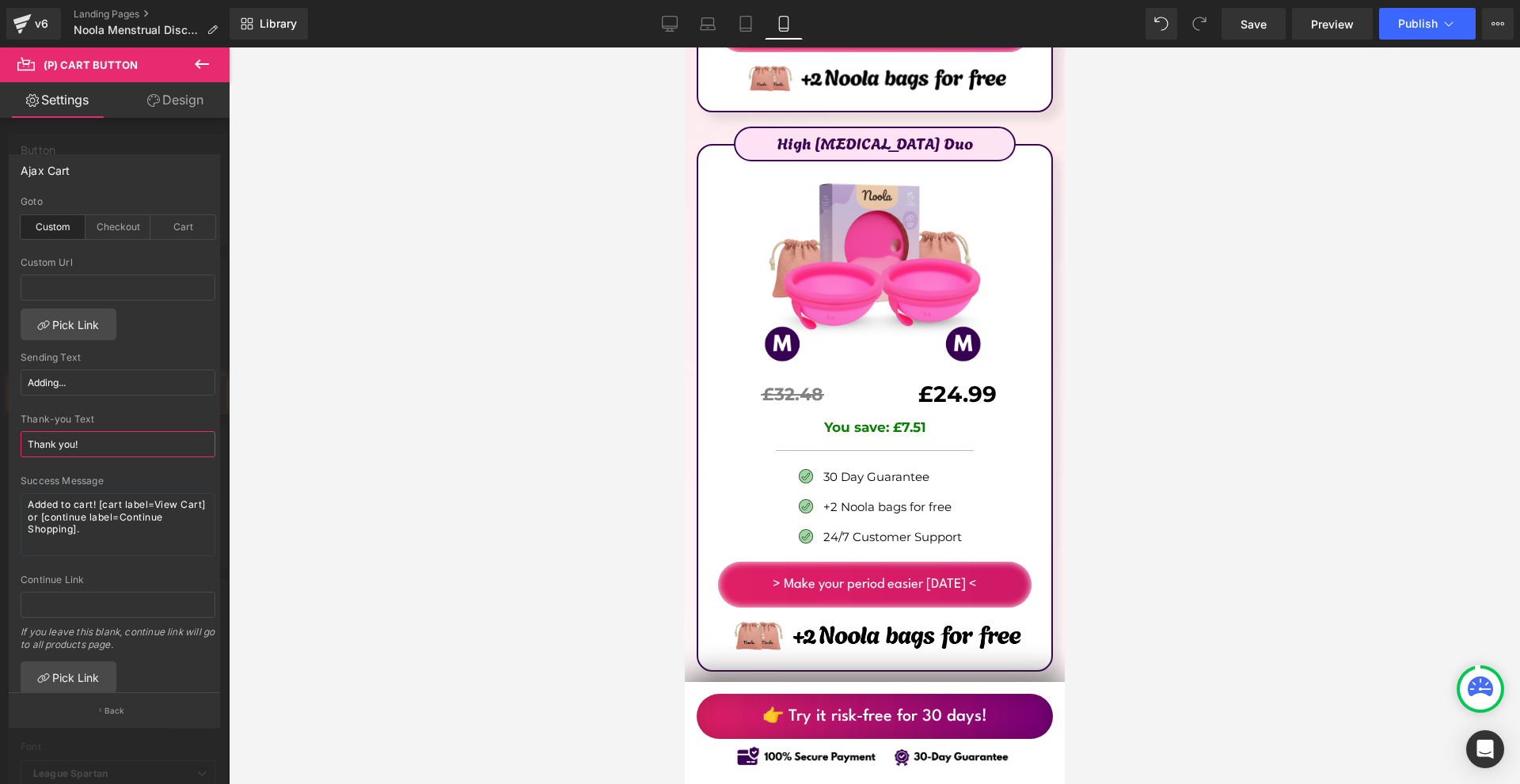
click at [144, 449] on input "Thank you!" at bounding box center [118, 444] width 195 height 26
paste input "❤️"
type input "Thank you! ❤️"
click at [148, 507] on textarea "Added to cart! [cart label=View Cart] or [continue label=Continue Shopping]." at bounding box center [118, 524] width 195 height 63
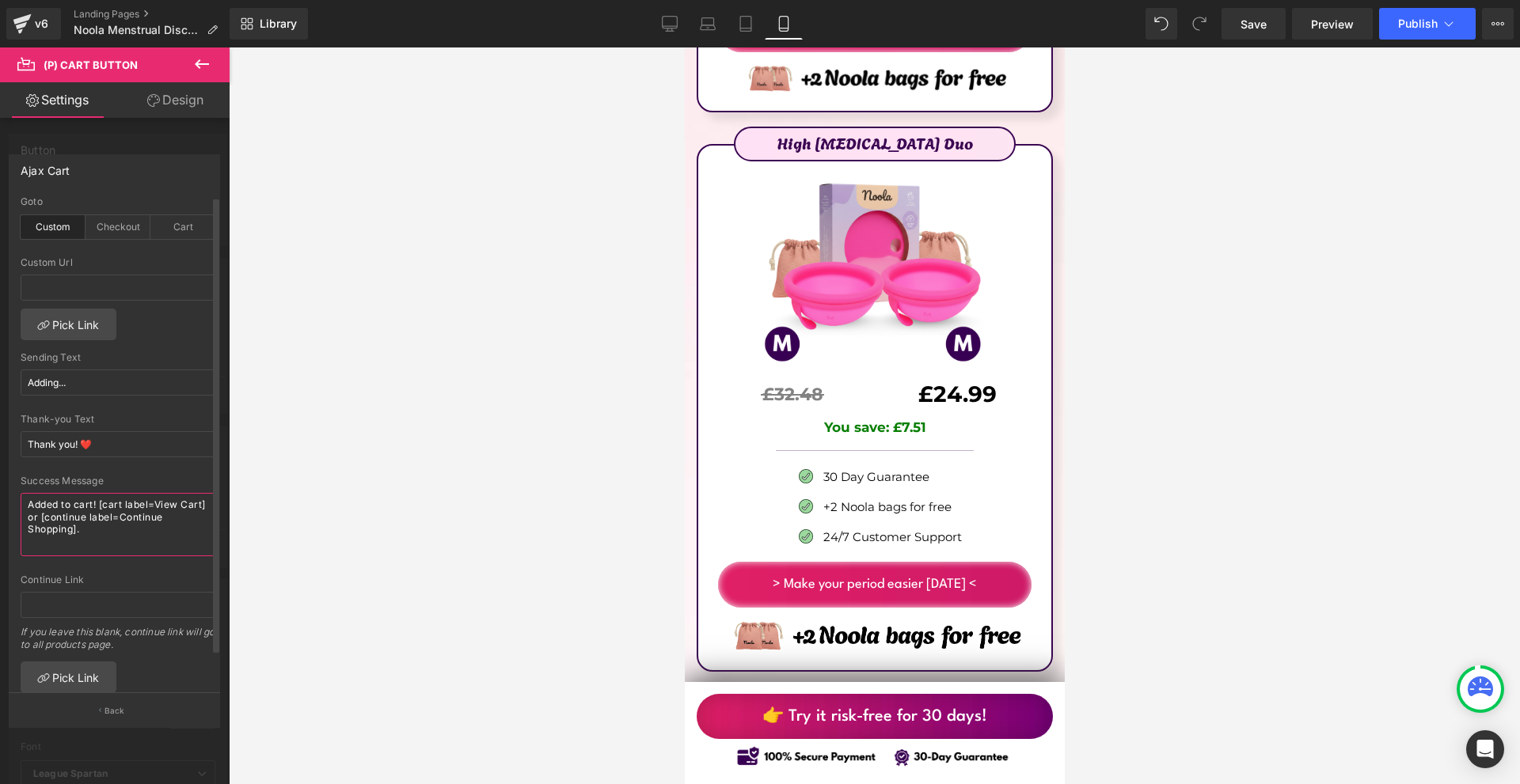
click at [148, 507] on textarea "Added to cart! [cart label=View Cart] or [continue label=Continue Shopping]." at bounding box center [118, 524] width 195 height 63
click at [140, 379] on input "Adding..." at bounding box center [118, 382] width 195 height 26
paste input "to basket"
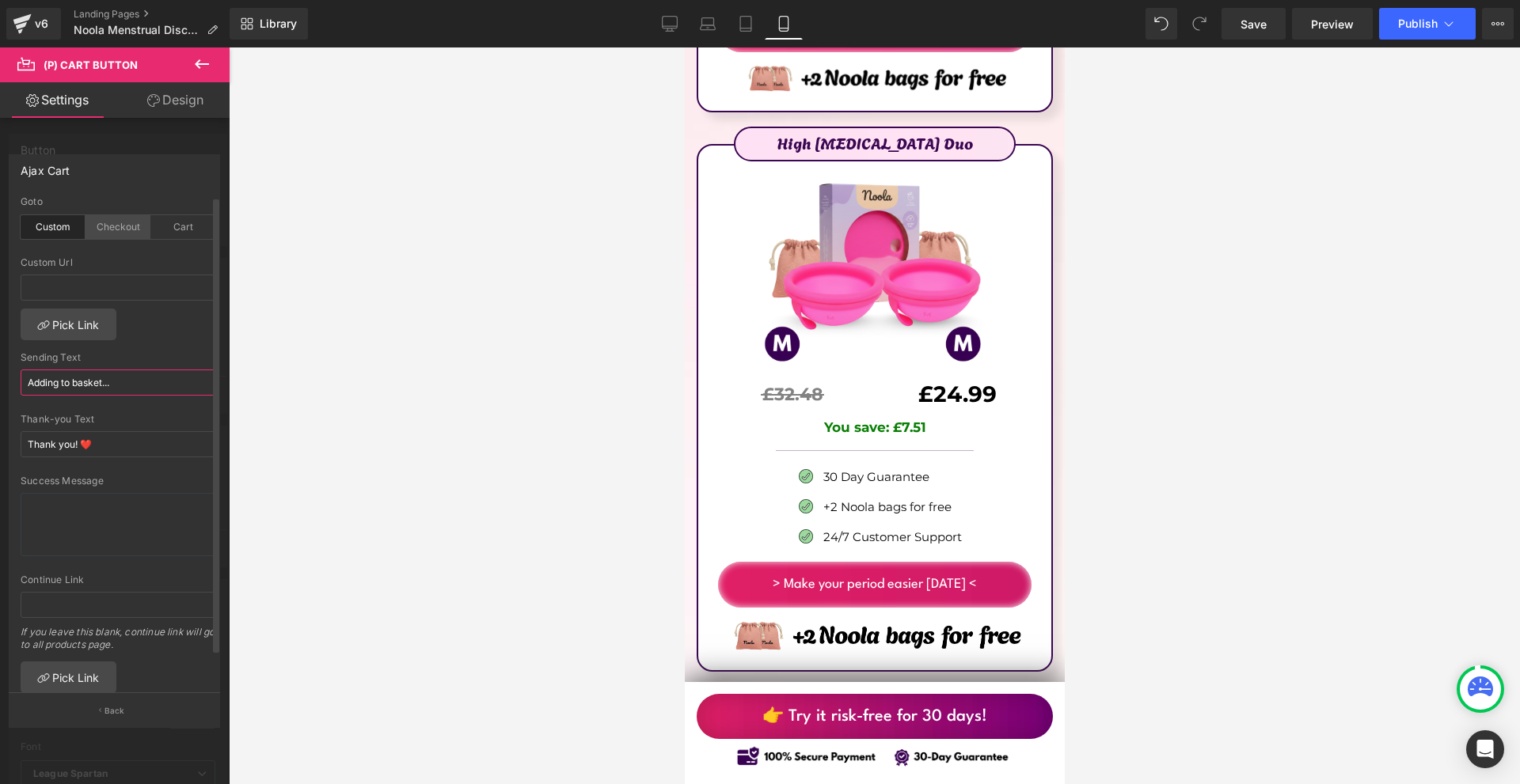
type input "Adding to basket..."
click at [128, 218] on div "Checkout" at bounding box center [118, 227] width 65 height 24
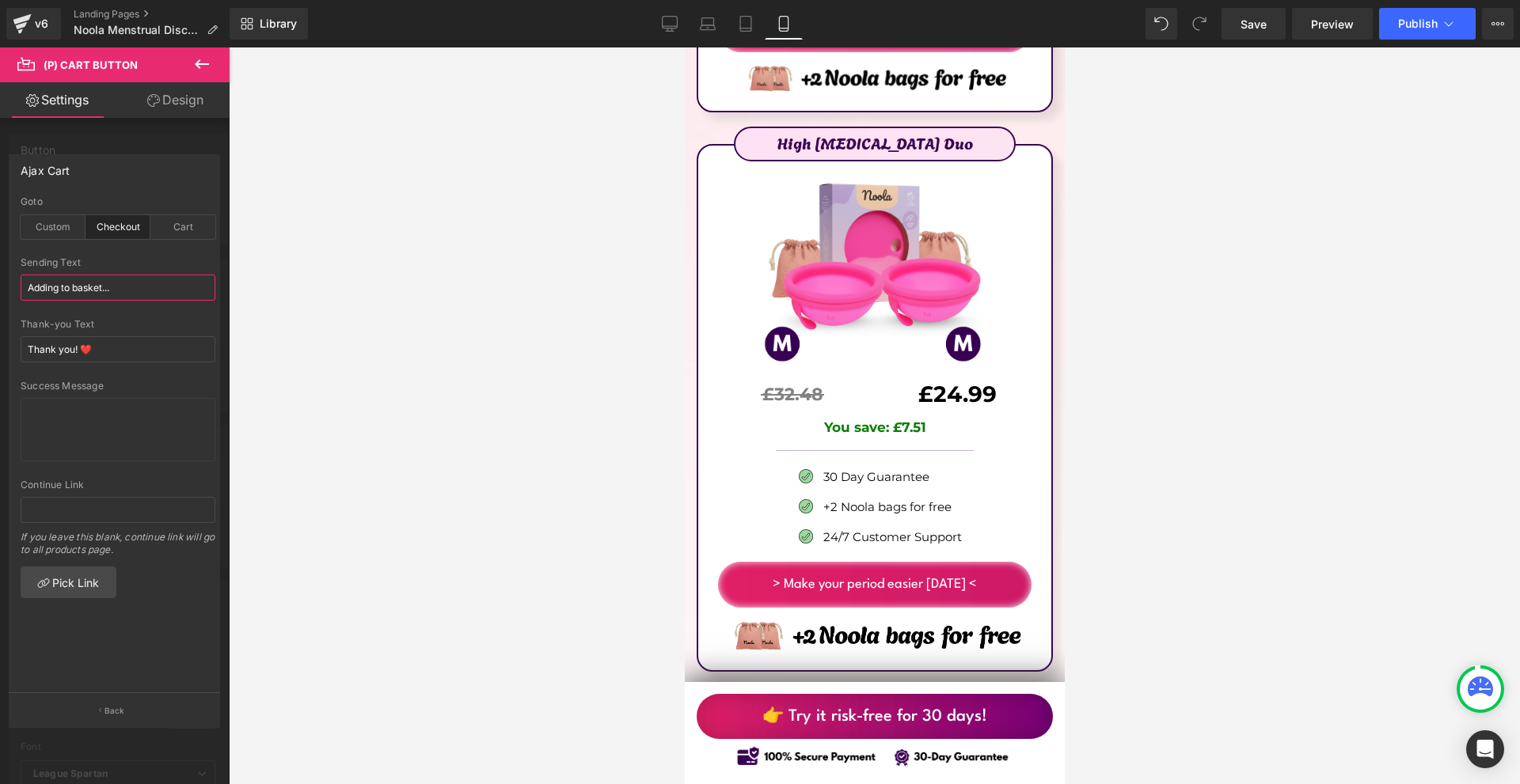
click at [100, 293] on input "Adding to basket..." at bounding box center [118, 288] width 195 height 26
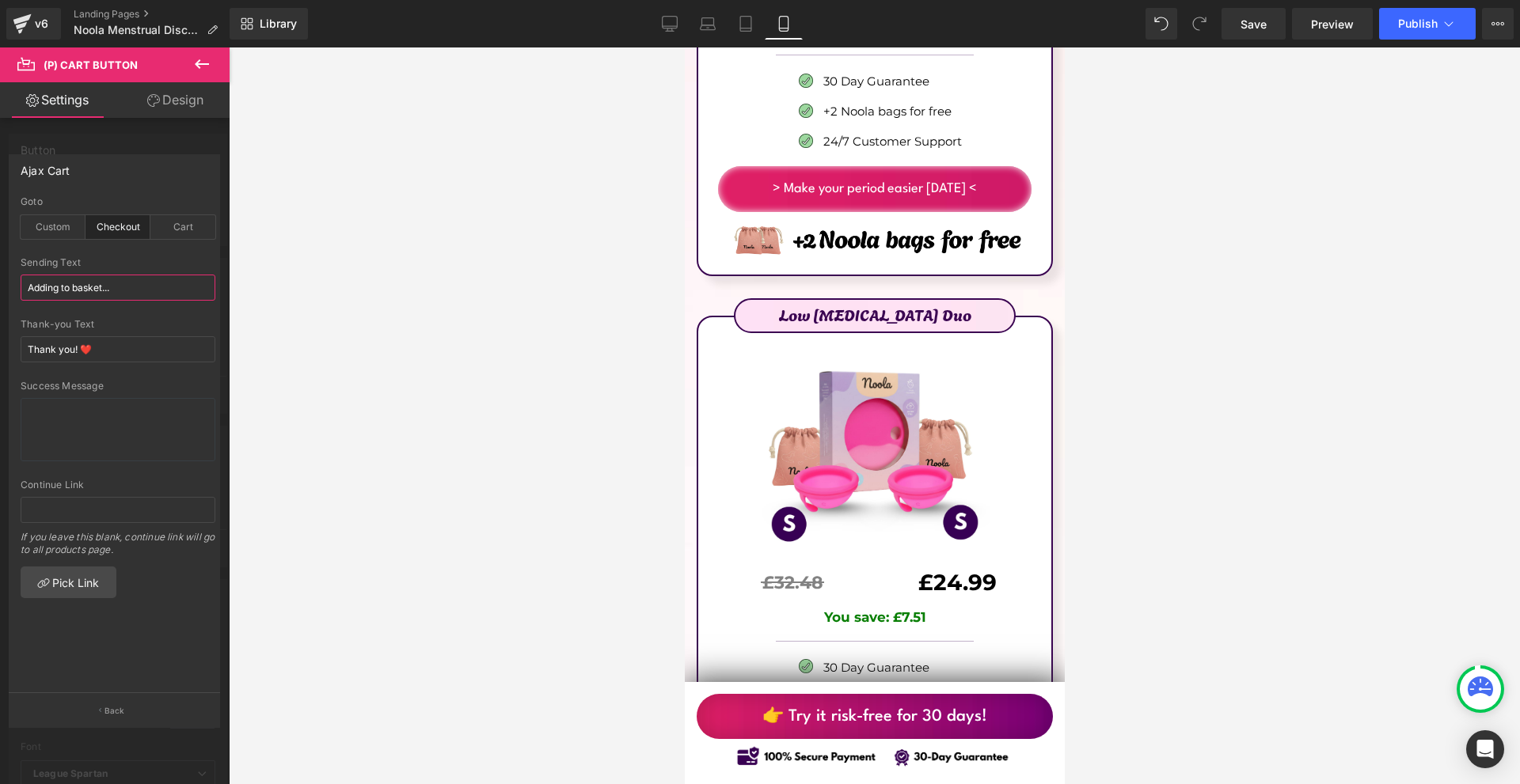
scroll to position [10209, 0]
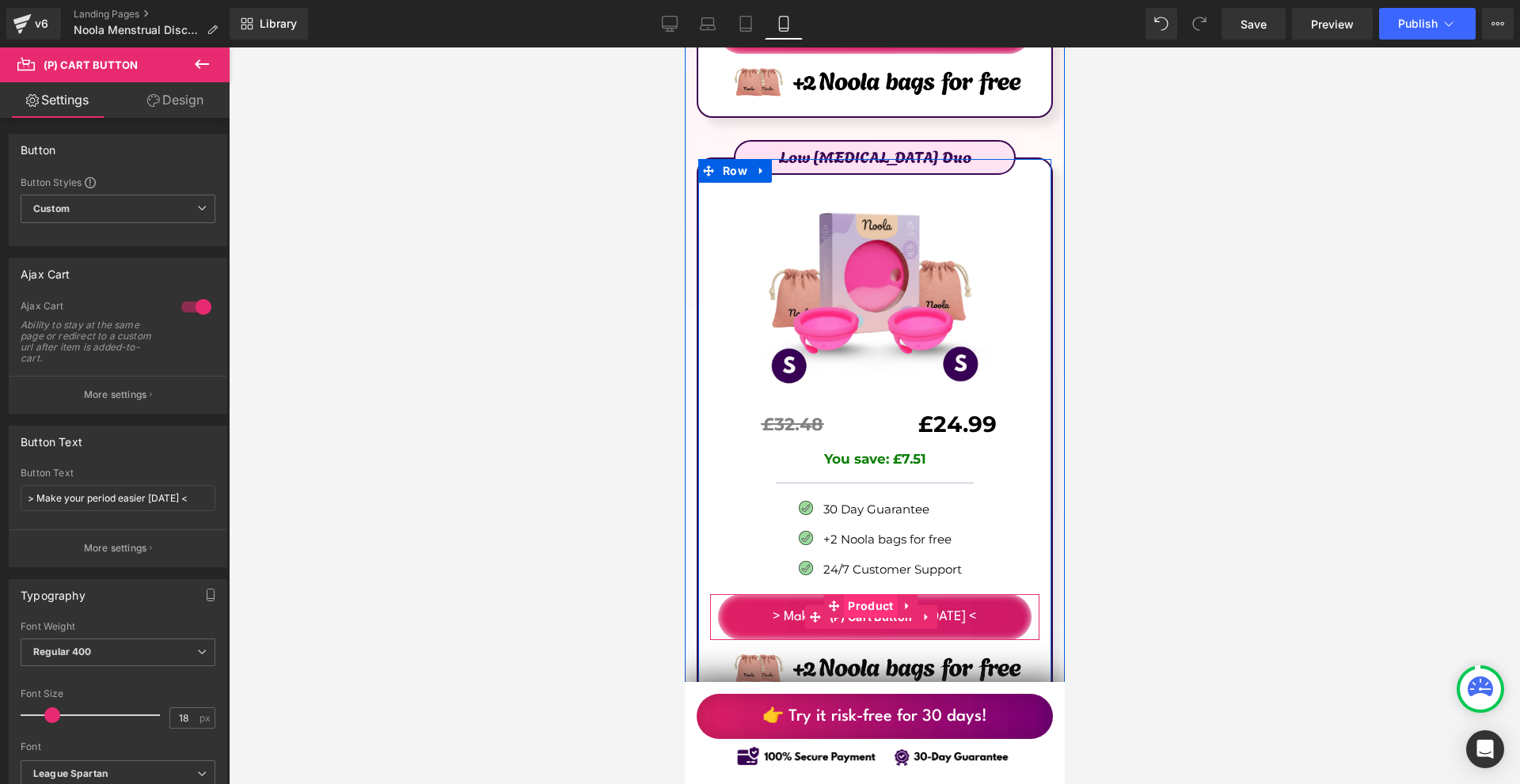
click at [876, 595] on span "Product" at bounding box center [870, 607] width 53 height 24
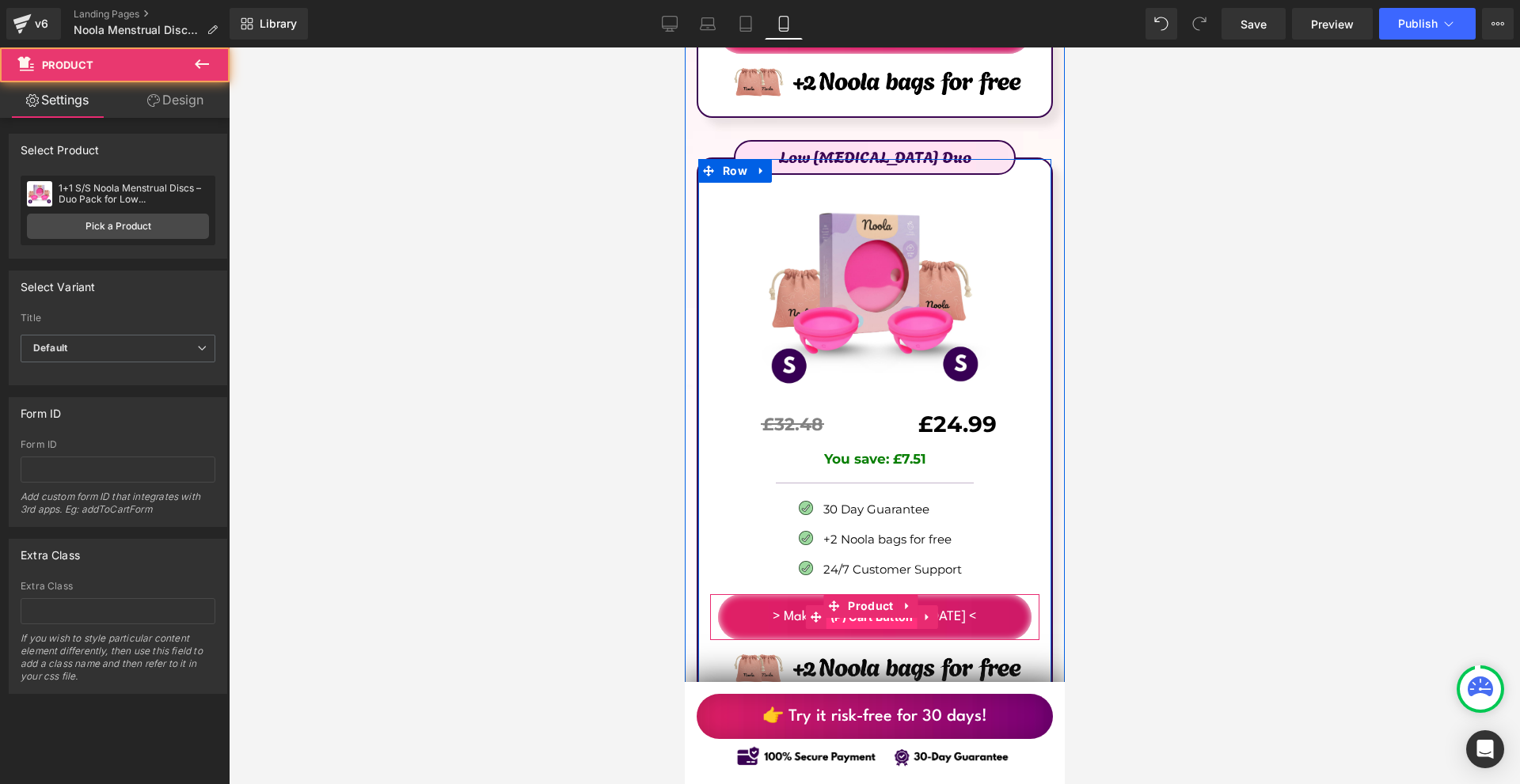
click at [864, 606] on span "(P) Cart Button" at bounding box center [871, 618] width 91 height 24
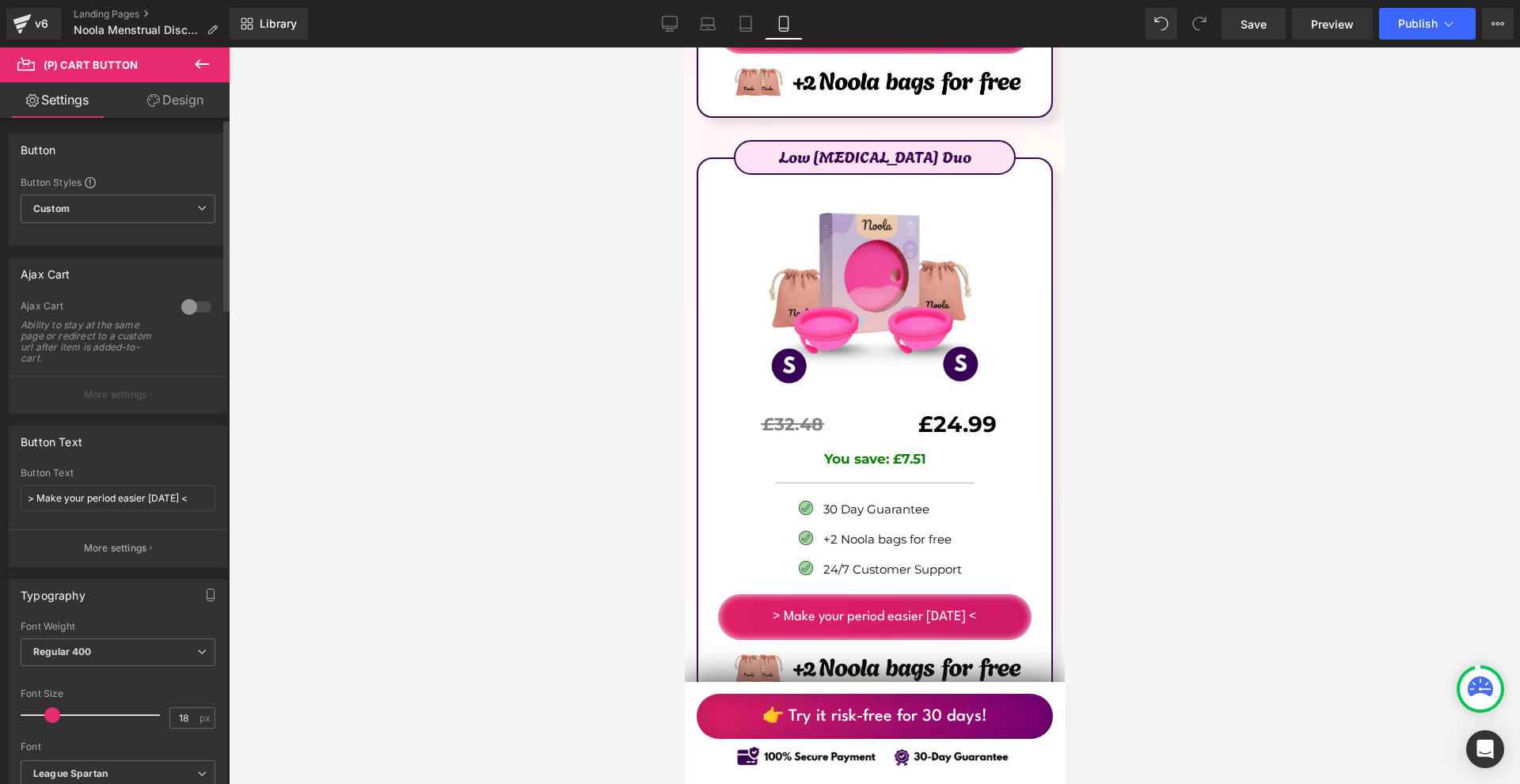
click at [177, 315] on div at bounding box center [196, 307] width 38 height 26
click at [174, 383] on button "More settings" at bounding box center [118, 394] width 217 height 37
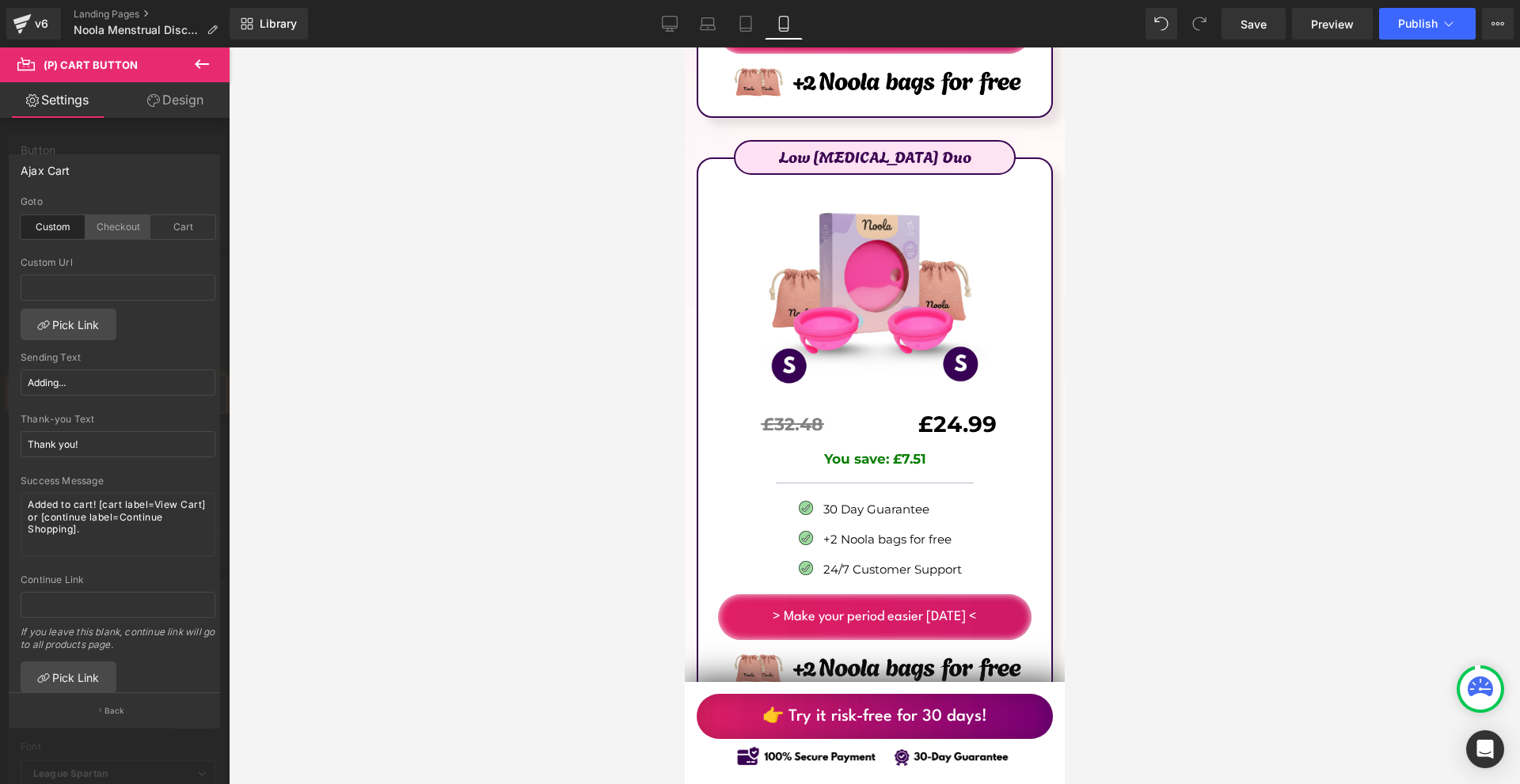
click at [115, 225] on div "Checkout" at bounding box center [118, 227] width 65 height 24
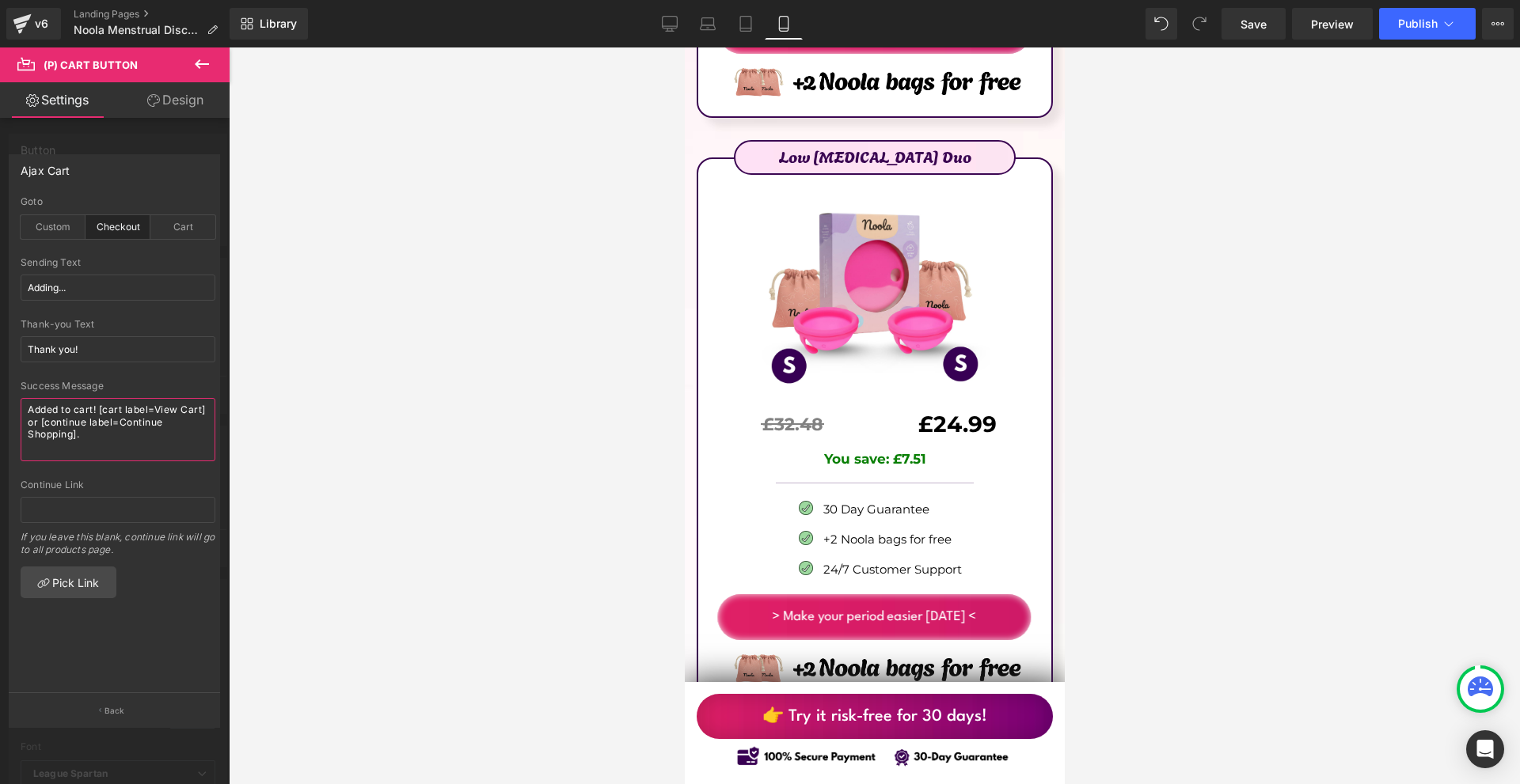
click at [88, 403] on textarea "Added to cart! [cart label=View Cart] or [continue label=Continue Shopping]." at bounding box center [118, 429] width 195 height 63
click at [97, 361] on input "Thank you!" at bounding box center [118, 349] width 195 height 26
paste input "Adding to basket..."
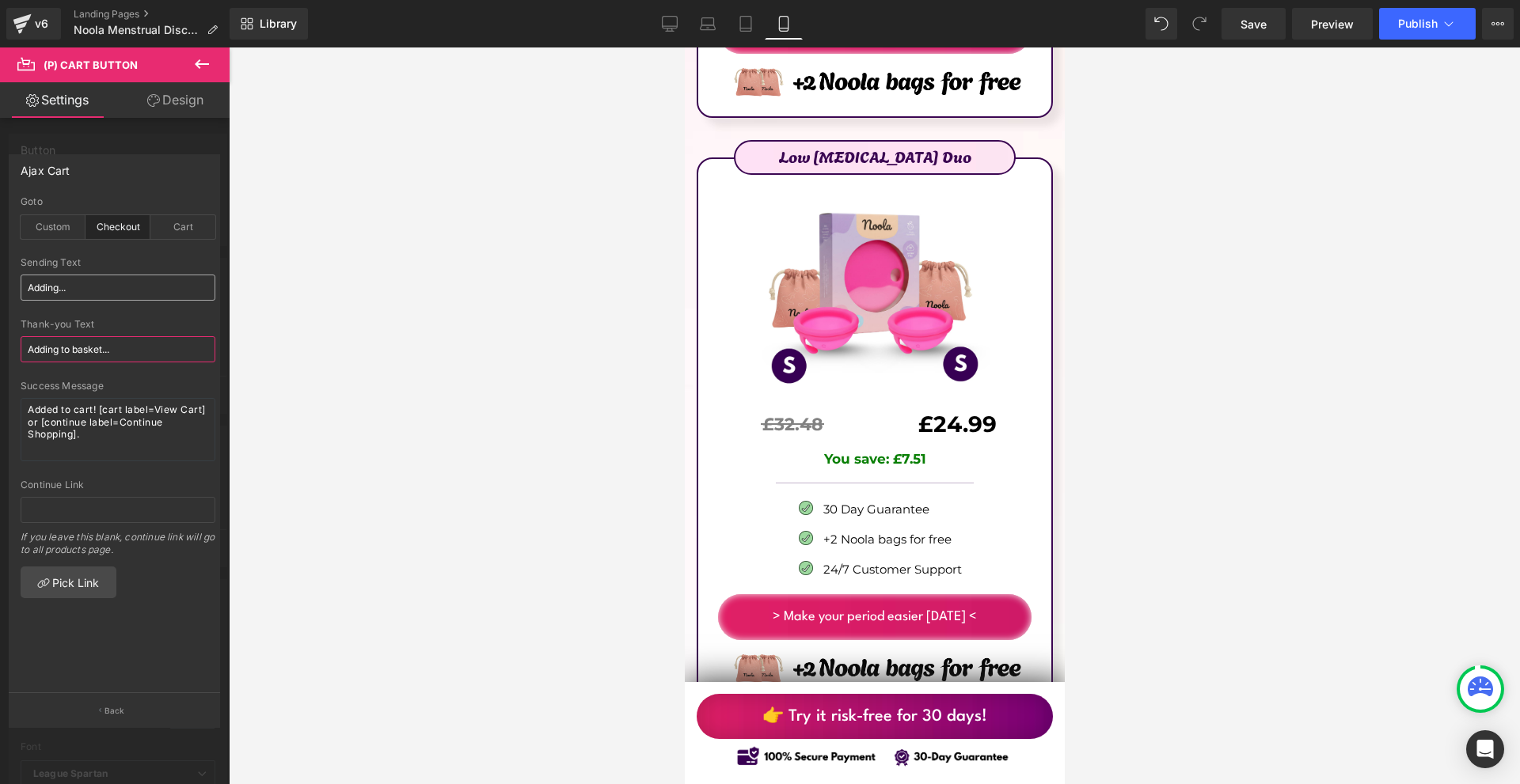
type input "Adding to basket..."
click at [94, 288] on input "Adding..." at bounding box center [118, 288] width 195 height 26
paste input "to basket"
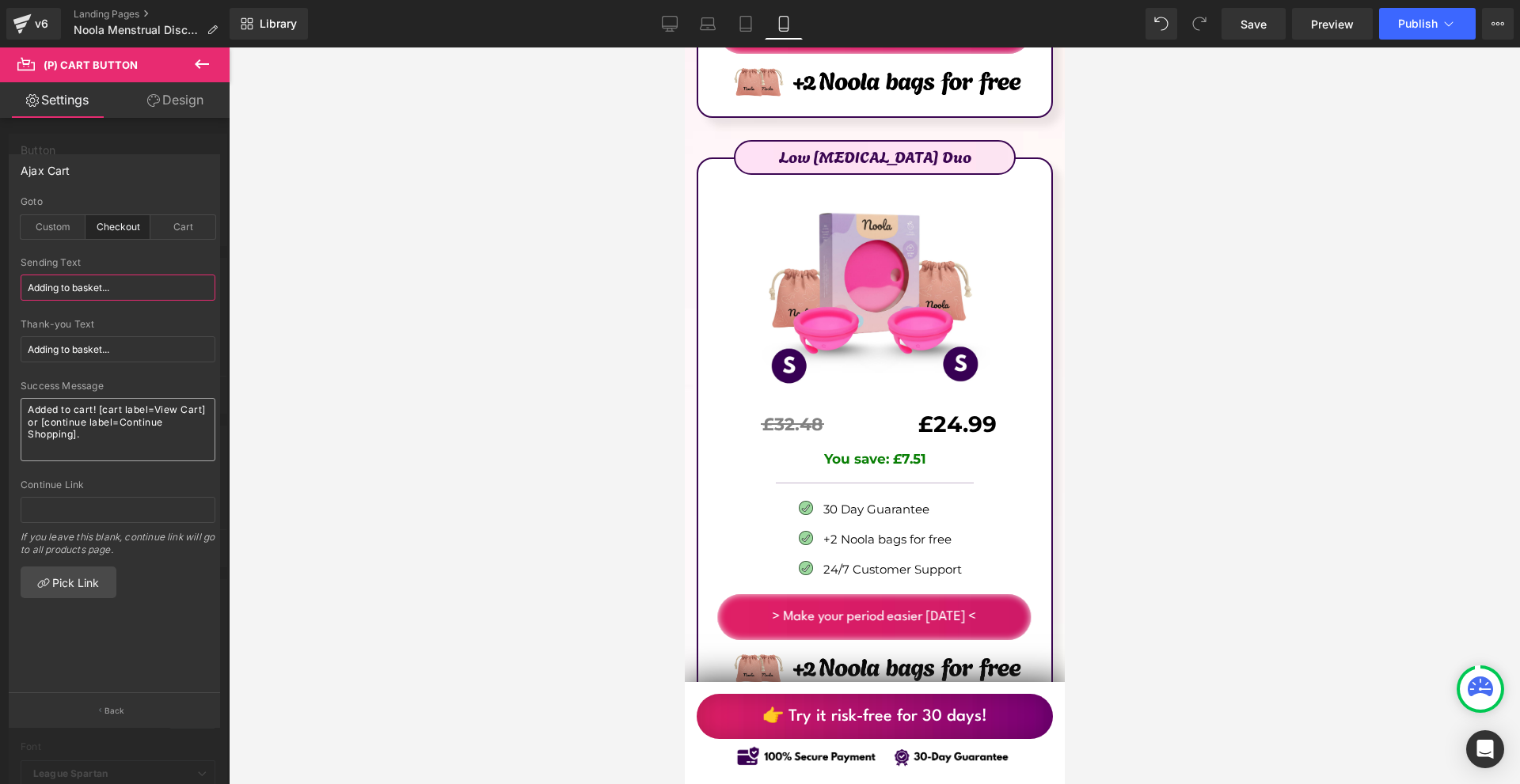
type input "Adding to basket..."
click at [107, 407] on textarea "Added to cart! [cart label=View Cart] or [continue label=Continue Shopping]." at bounding box center [118, 429] width 195 height 63
click at [121, 405] on textarea "Thank you!" at bounding box center [118, 429] width 195 height 63
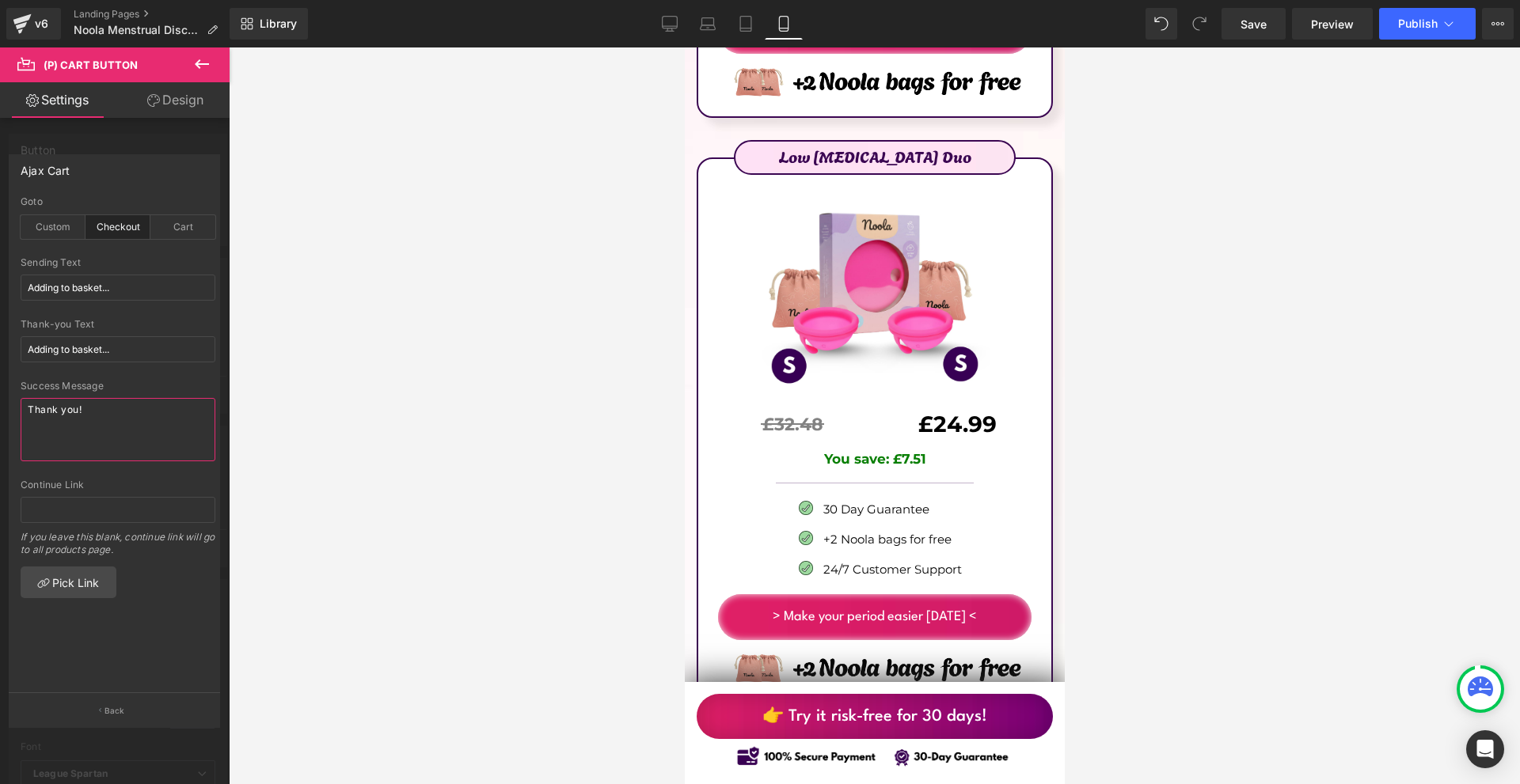
paste textarea "❤️"
type textarea "Thank you! ❤️"
click at [1428, 28] on span "Publish" at bounding box center [1418, 24] width 40 height 13
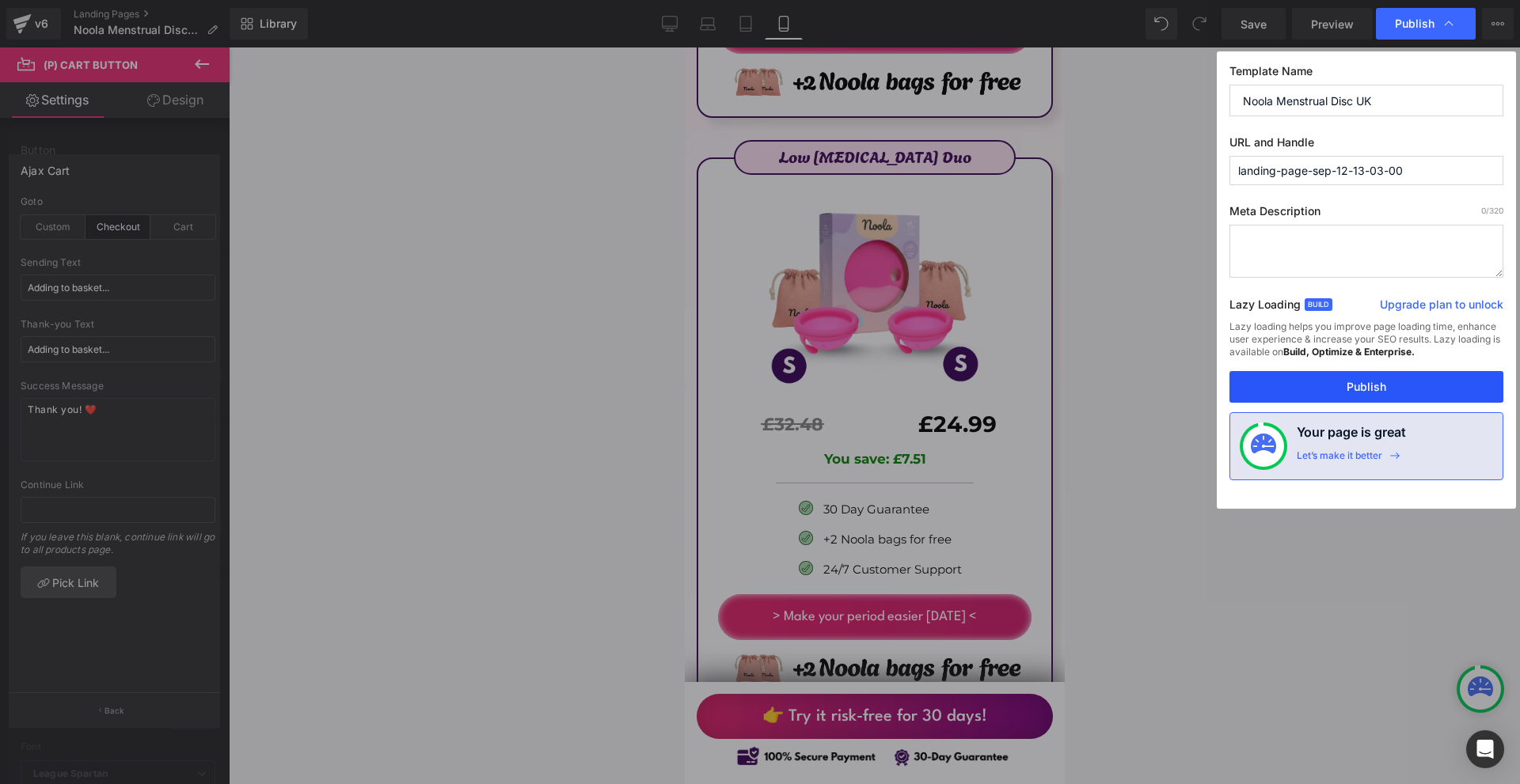
click at [1318, 377] on button "Publish" at bounding box center [1366, 387] width 274 height 31
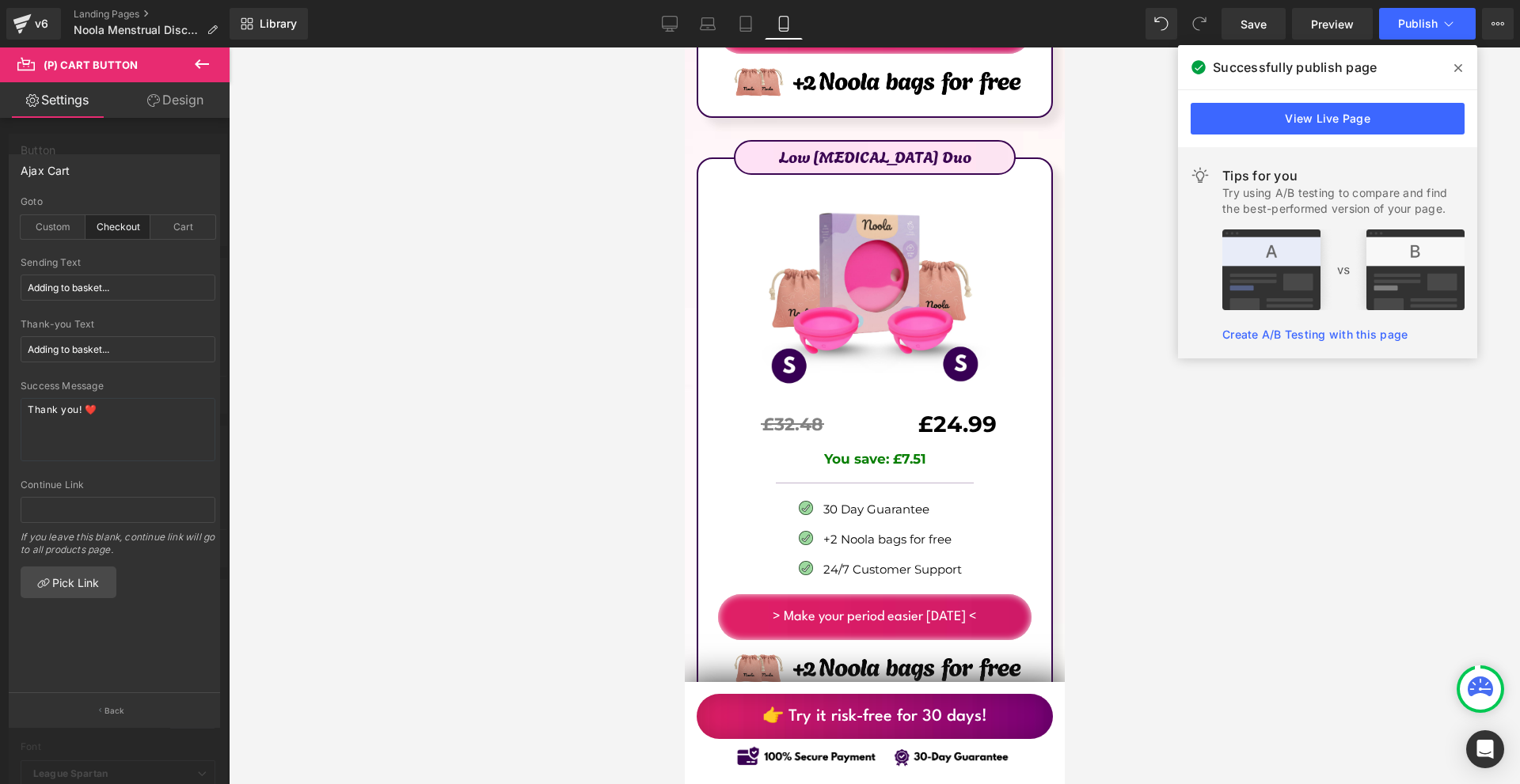
click at [1240, 116] on link "View Live Page" at bounding box center [1328, 119] width 274 height 31
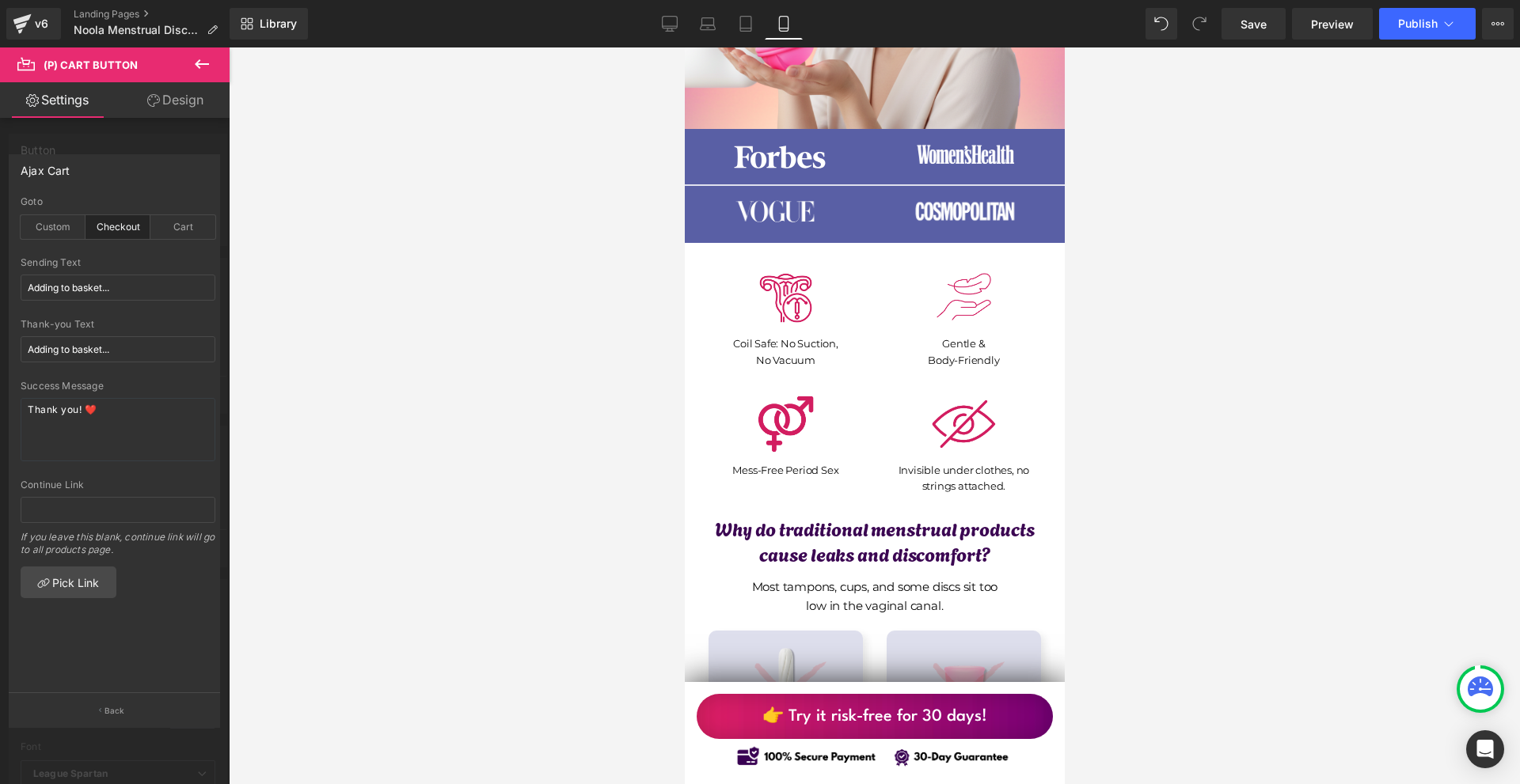
scroll to position [158, 0]
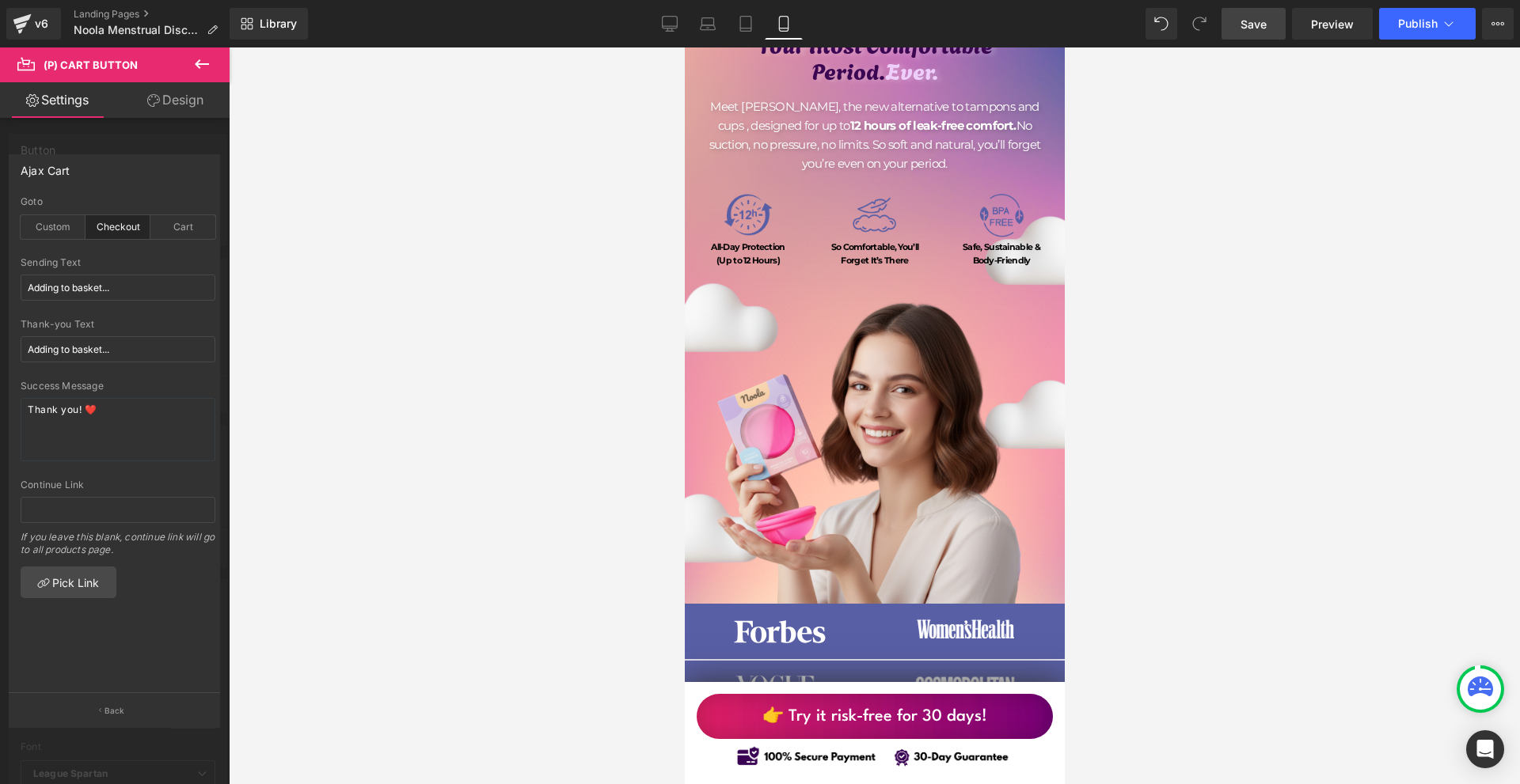
click at [1238, 23] on link "Save" at bounding box center [1254, 24] width 64 height 31
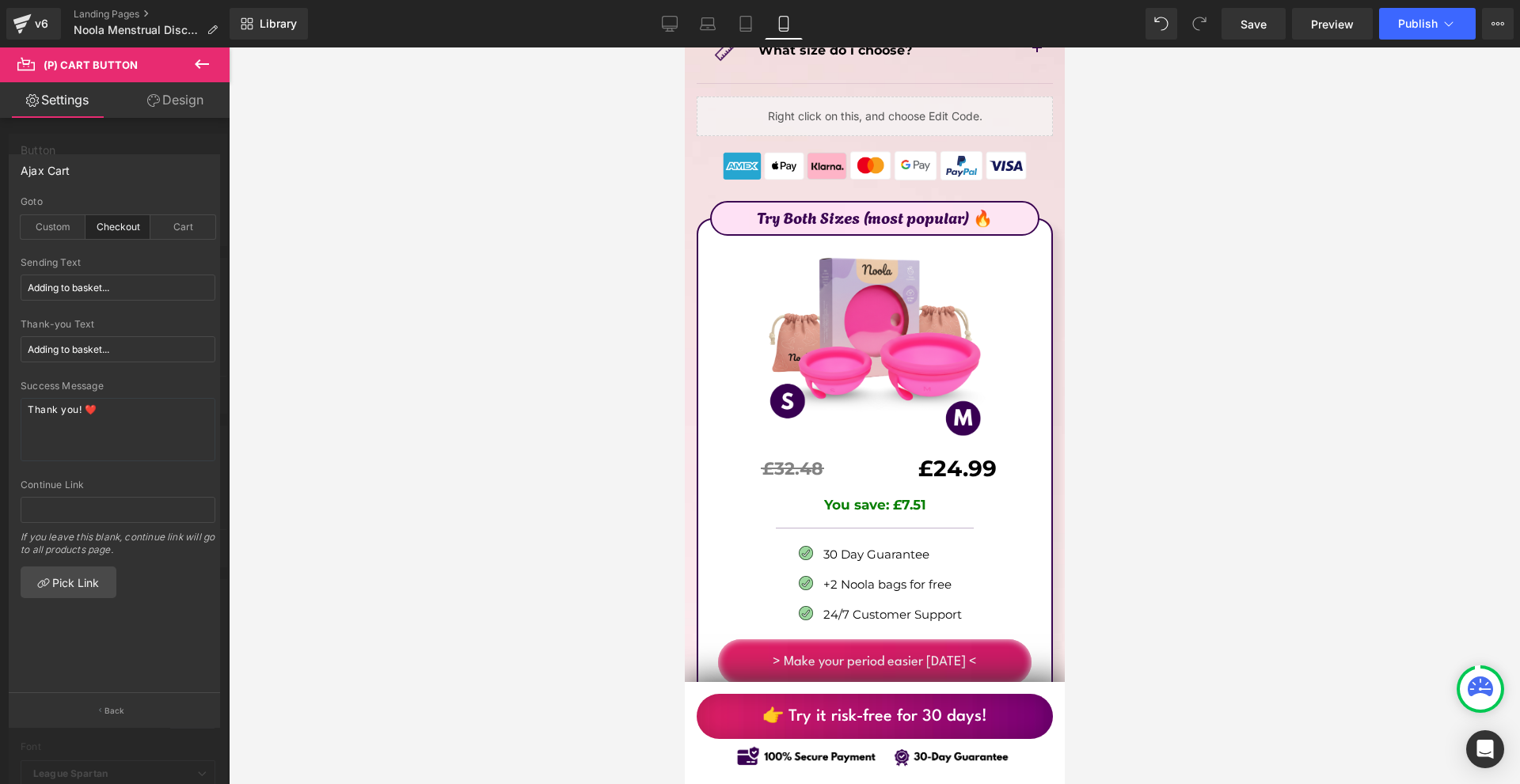
scroll to position [9418, 0]
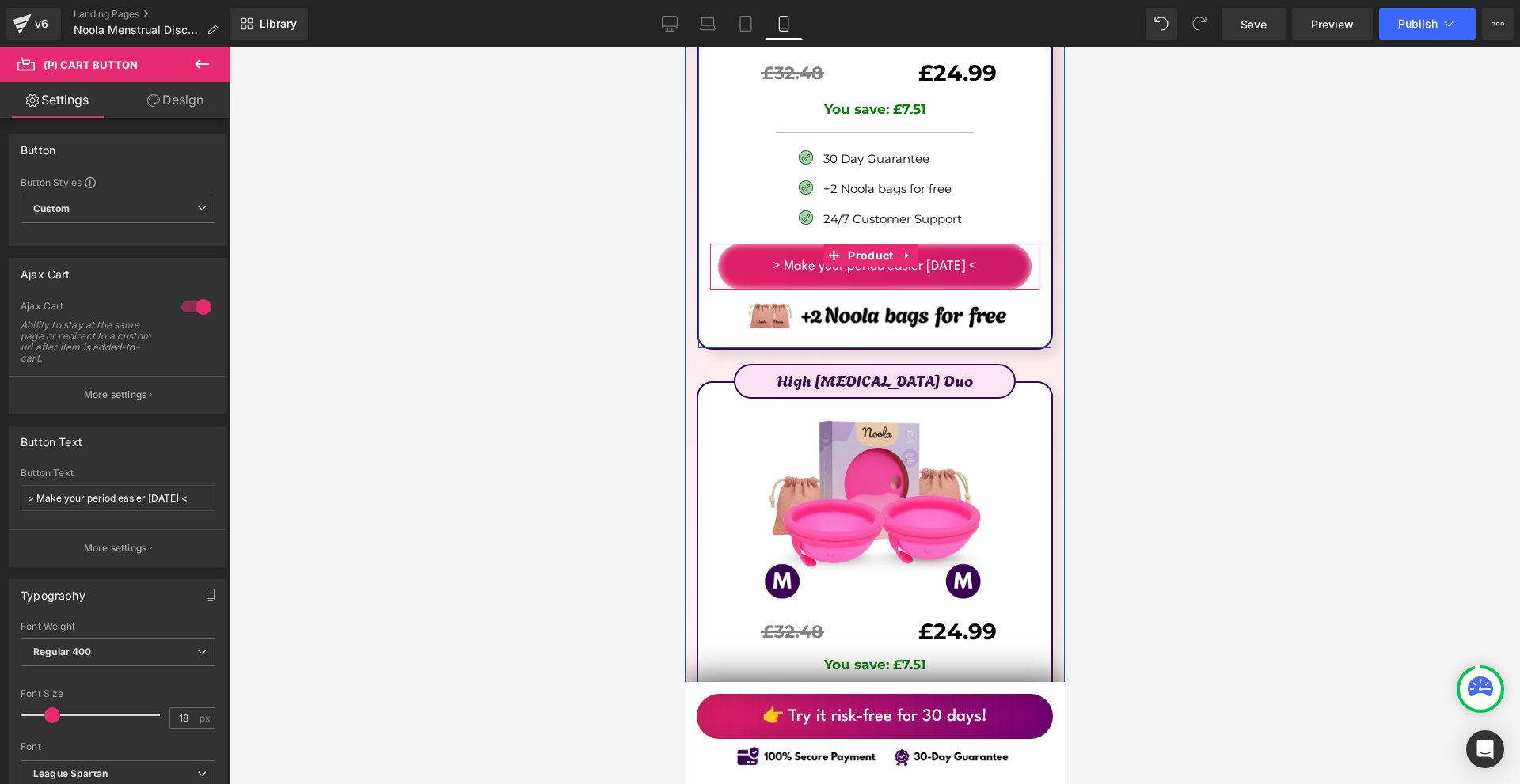
click at [863, 244] on div "> Make your period easier [DATE] < (P) Cart Button" at bounding box center [874, 267] width 314 height 46
click at [862, 256] on span "(P) Cart Button" at bounding box center [870, 267] width 91 height 24
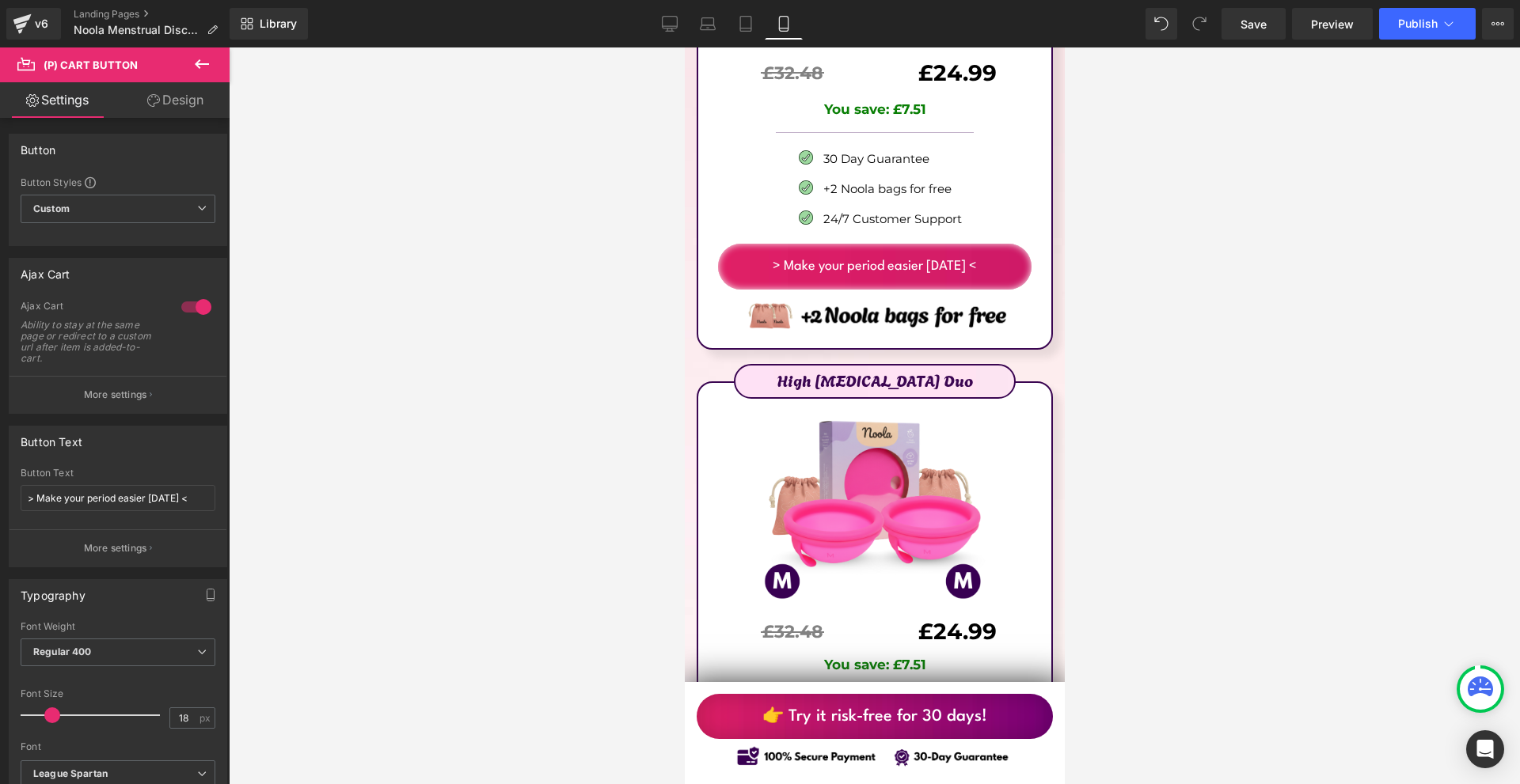
click at [1393, 54] on div at bounding box center [874, 416] width 1291 height 737
click at [1402, 36] on button "Publish" at bounding box center [1427, 24] width 97 height 31
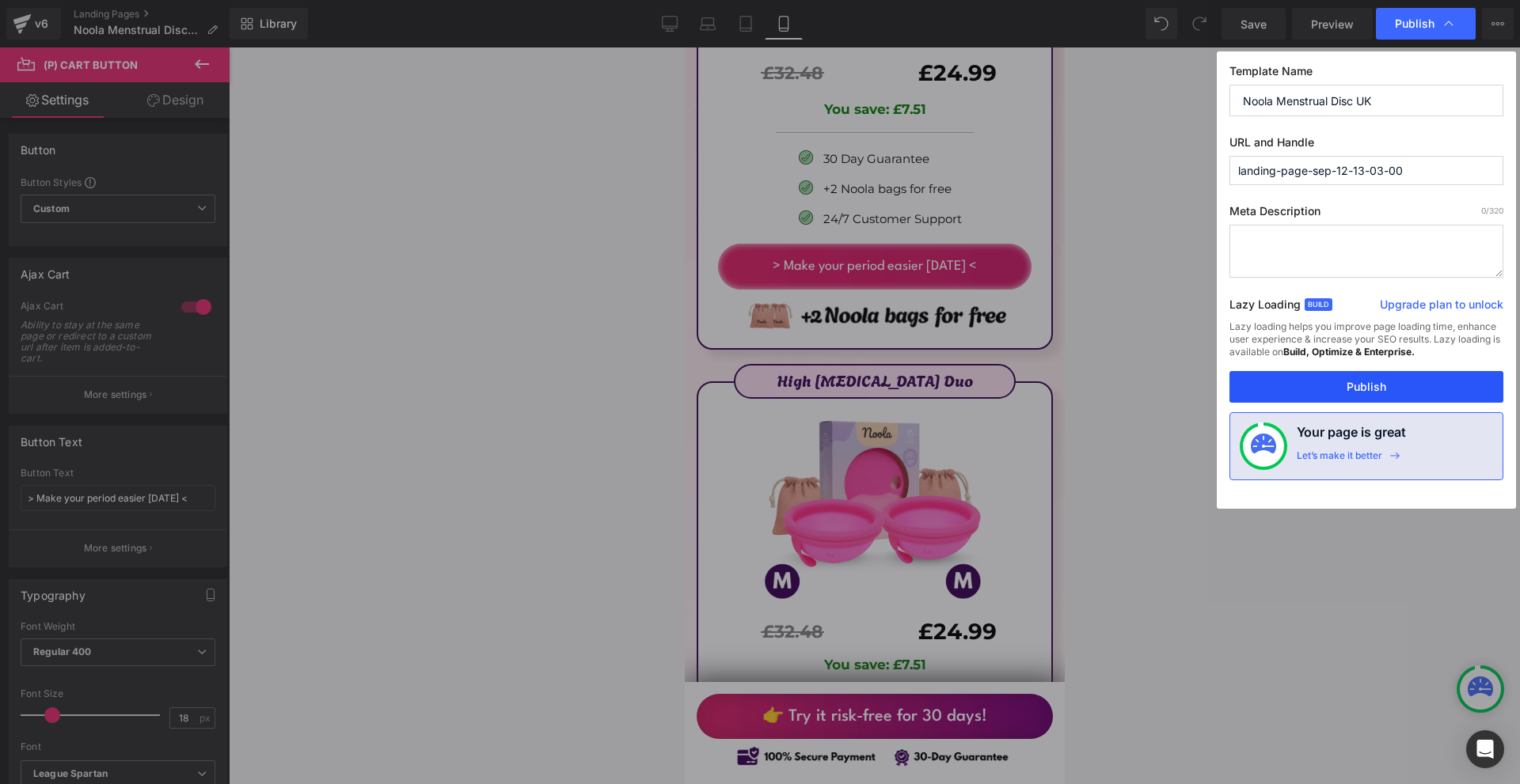
click at [1326, 396] on button "Publish" at bounding box center [1366, 387] width 274 height 31
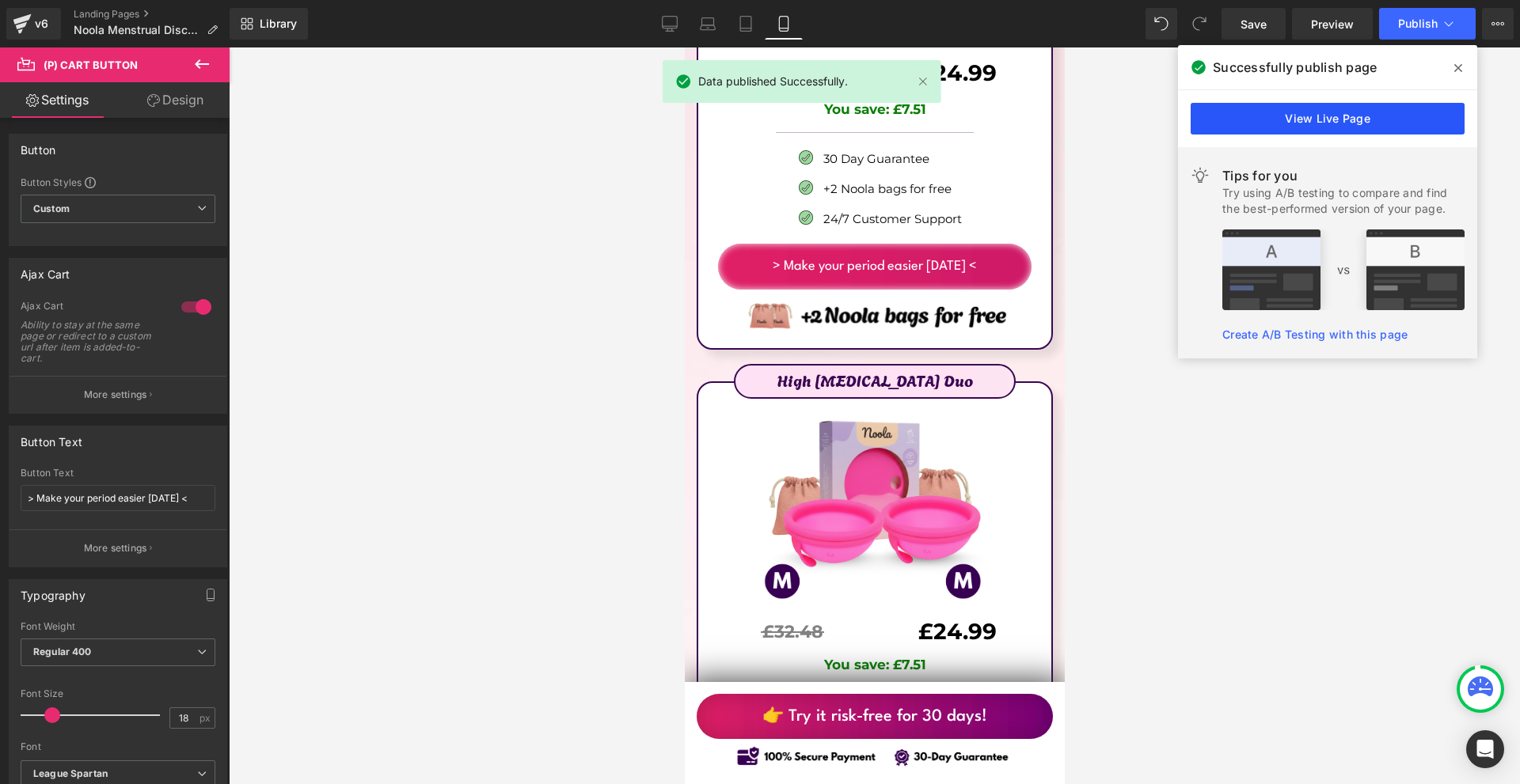
click at [1384, 121] on link "View Live Page" at bounding box center [1328, 119] width 274 height 31
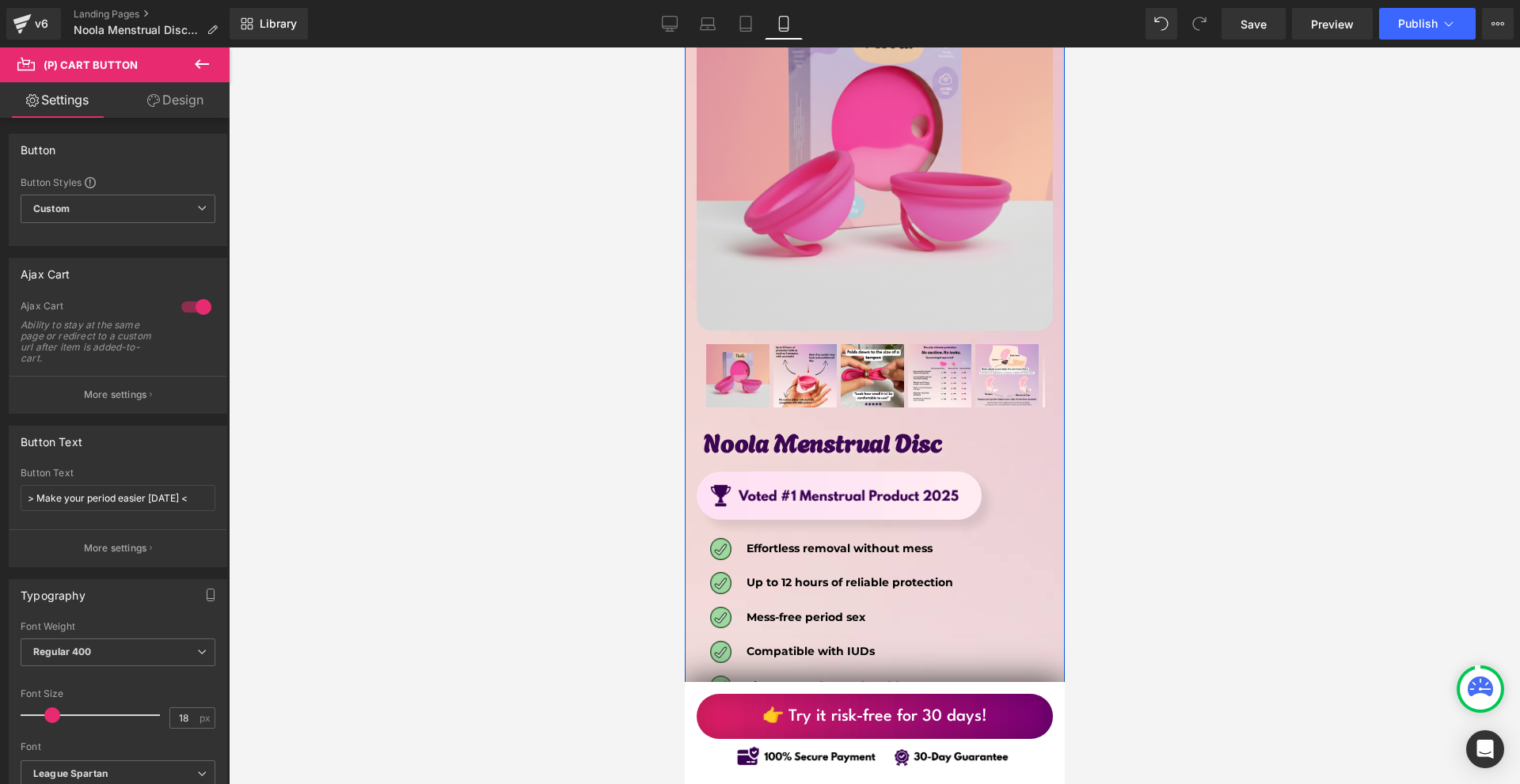
scroll to position [8627, 0]
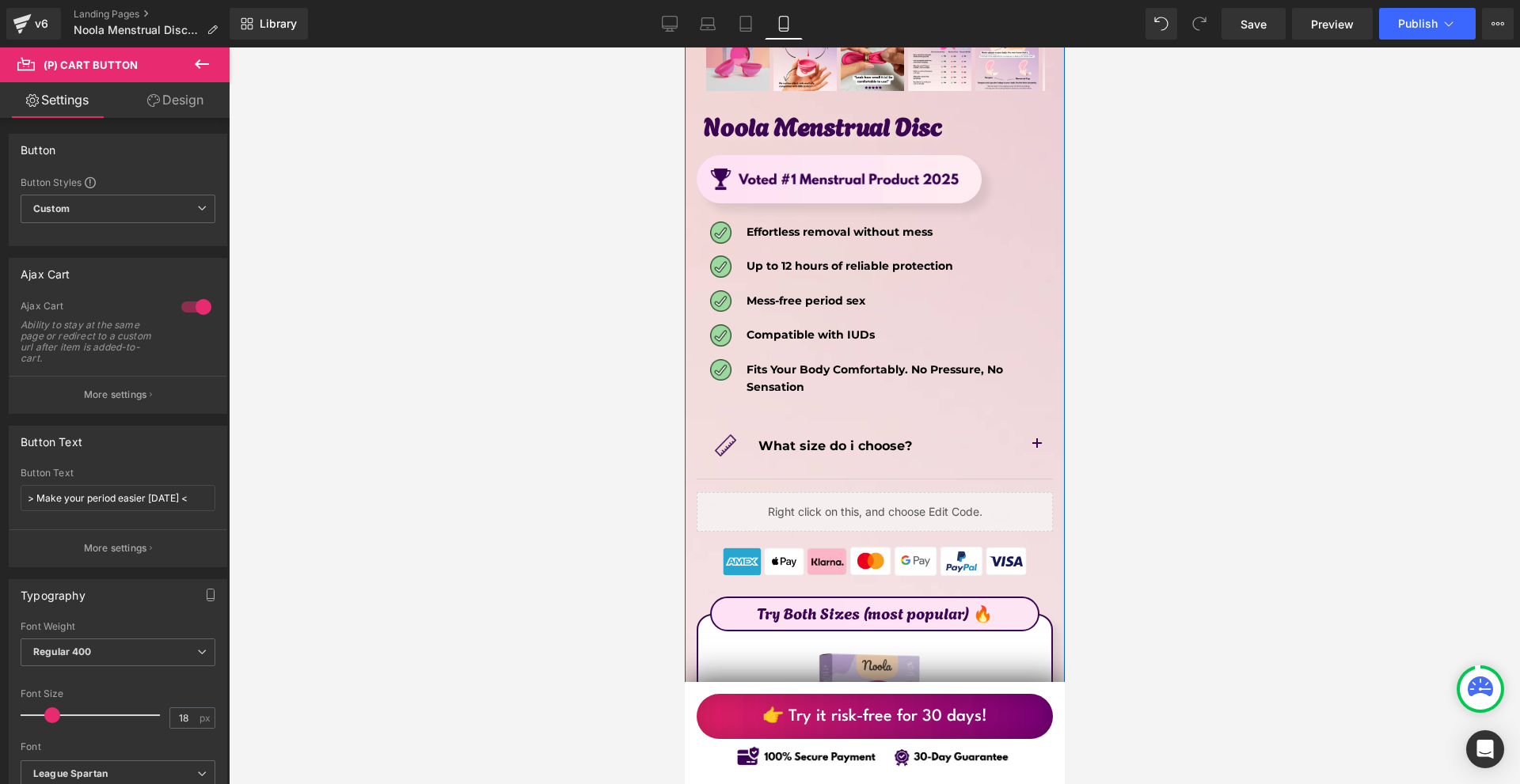
click at [1036, 449] on span "button" at bounding box center [1036, 449] width 0 height 0
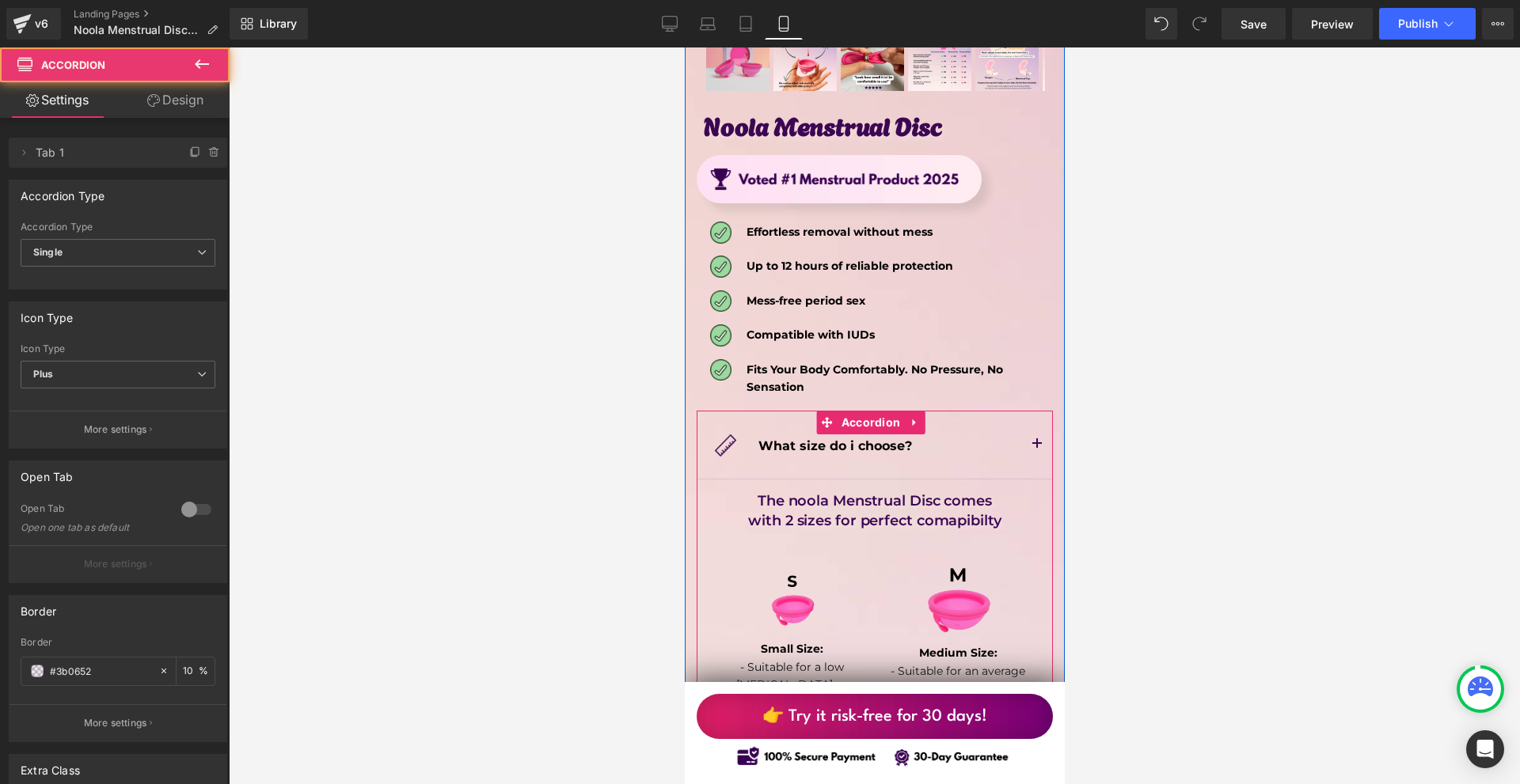
click at [1036, 449] on span "button" at bounding box center [1036, 449] width 0 height 0
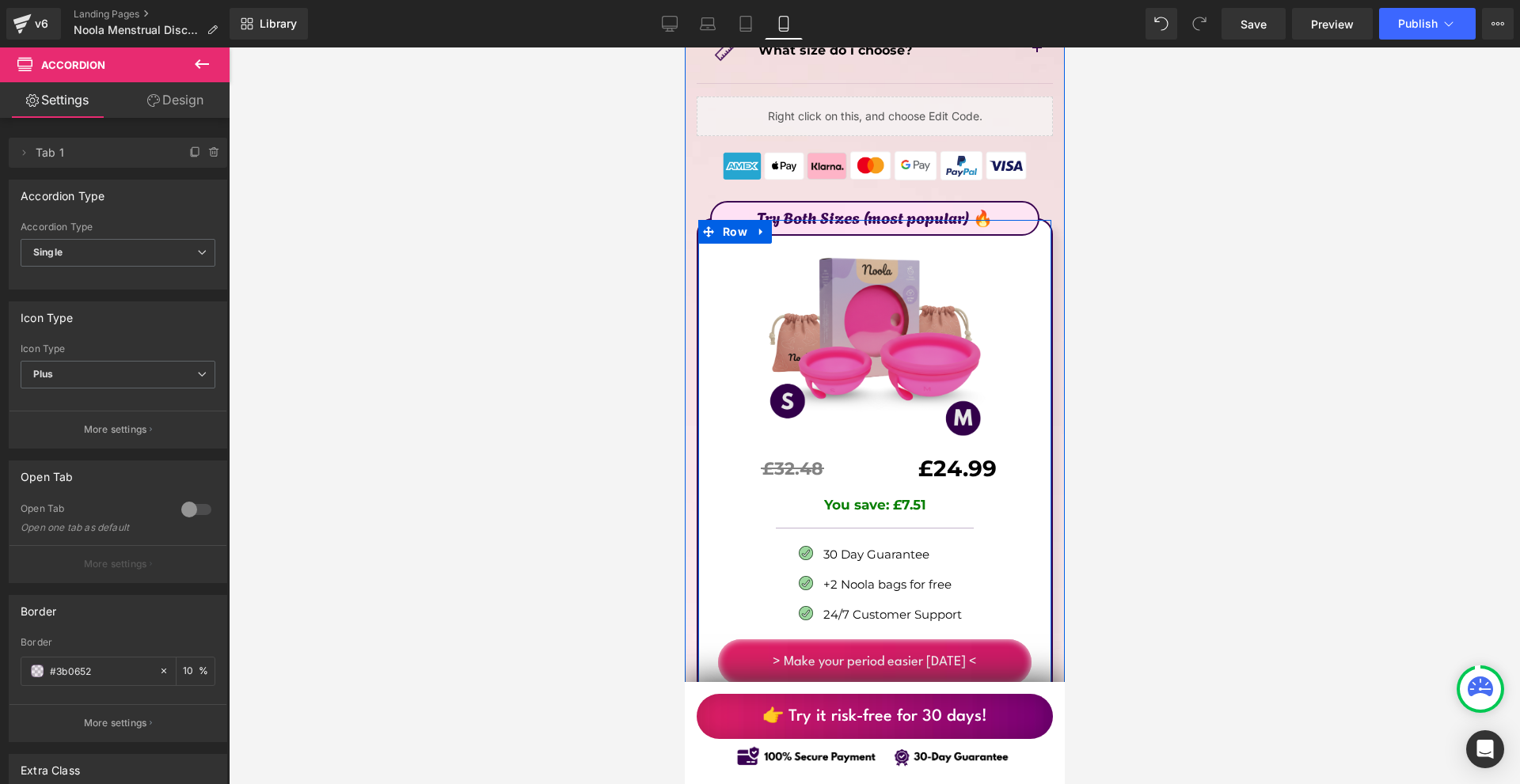
scroll to position [8785, 0]
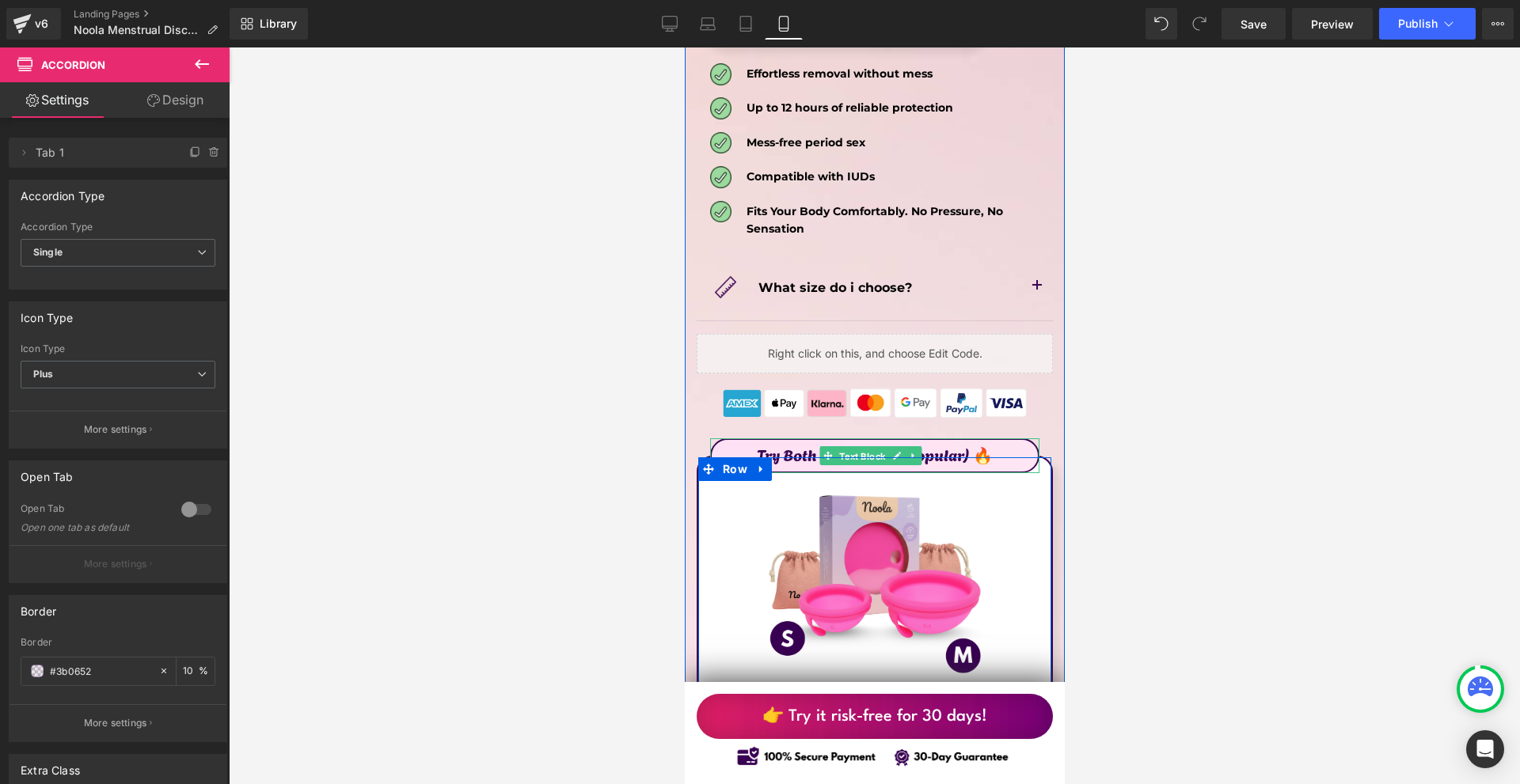
click at [853, 448] on span "Text Block" at bounding box center [861, 457] width 52 height 19
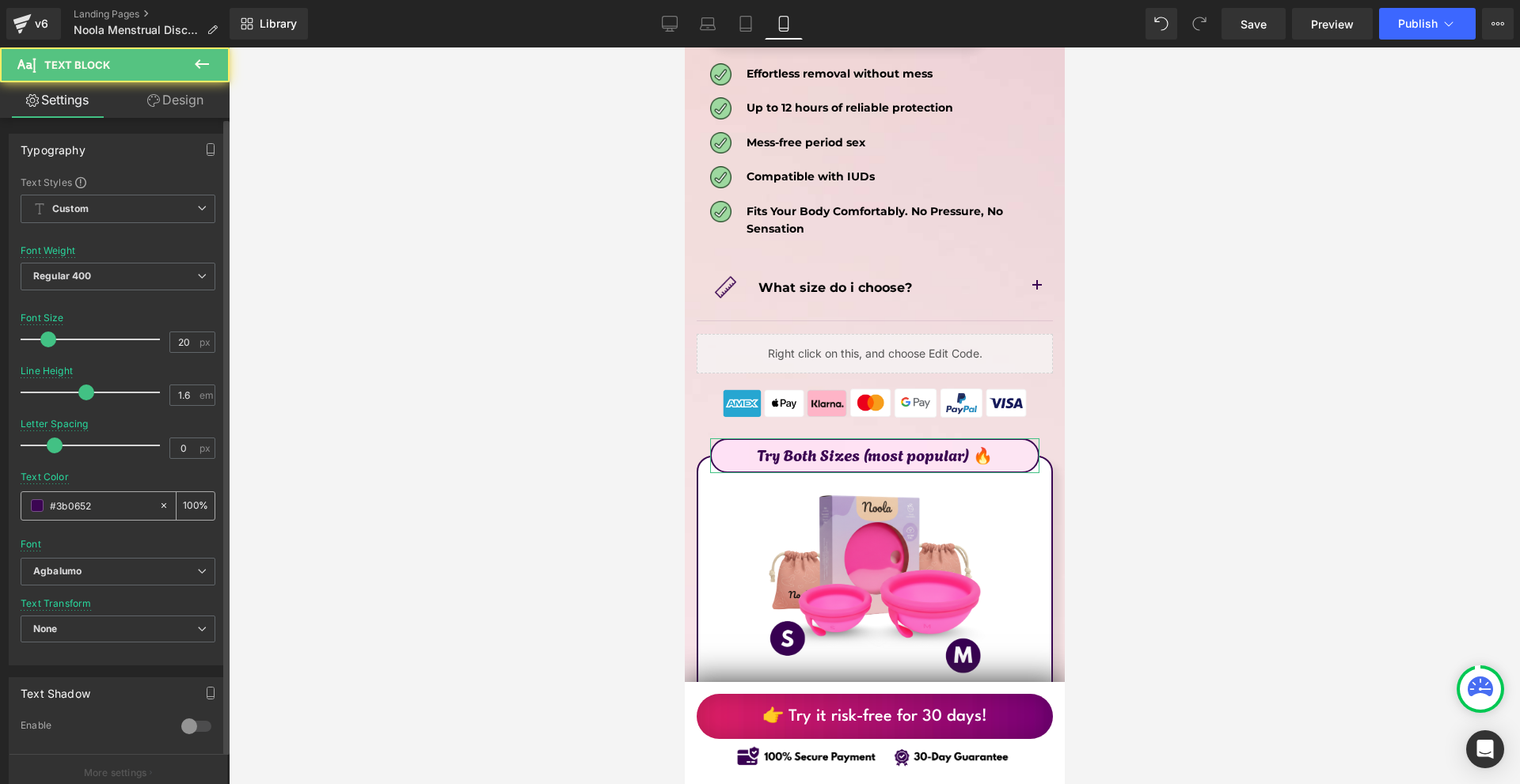
click at [110, 497] on input "#3b0652" at bounding box center [100, 506] width 101 height 17
drag, startPoint x: 110, startPoint y: 497, endPoint x: 99, endPoint y: 490, distance: 13.0
click at [109, 497] on input "#3b0652" at bounding box center [100, 506] width 101 height 17
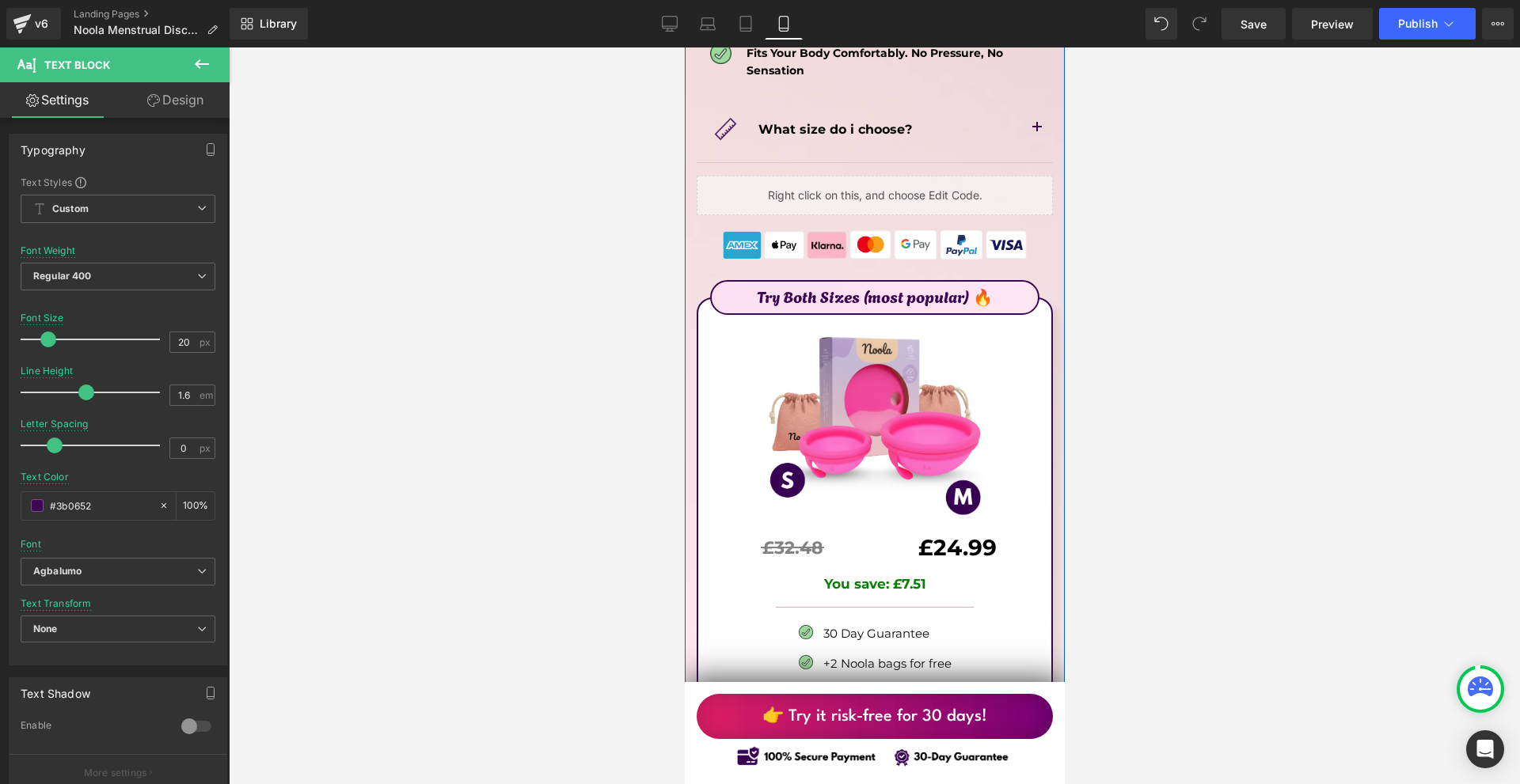
scroll to position [8627, 0]
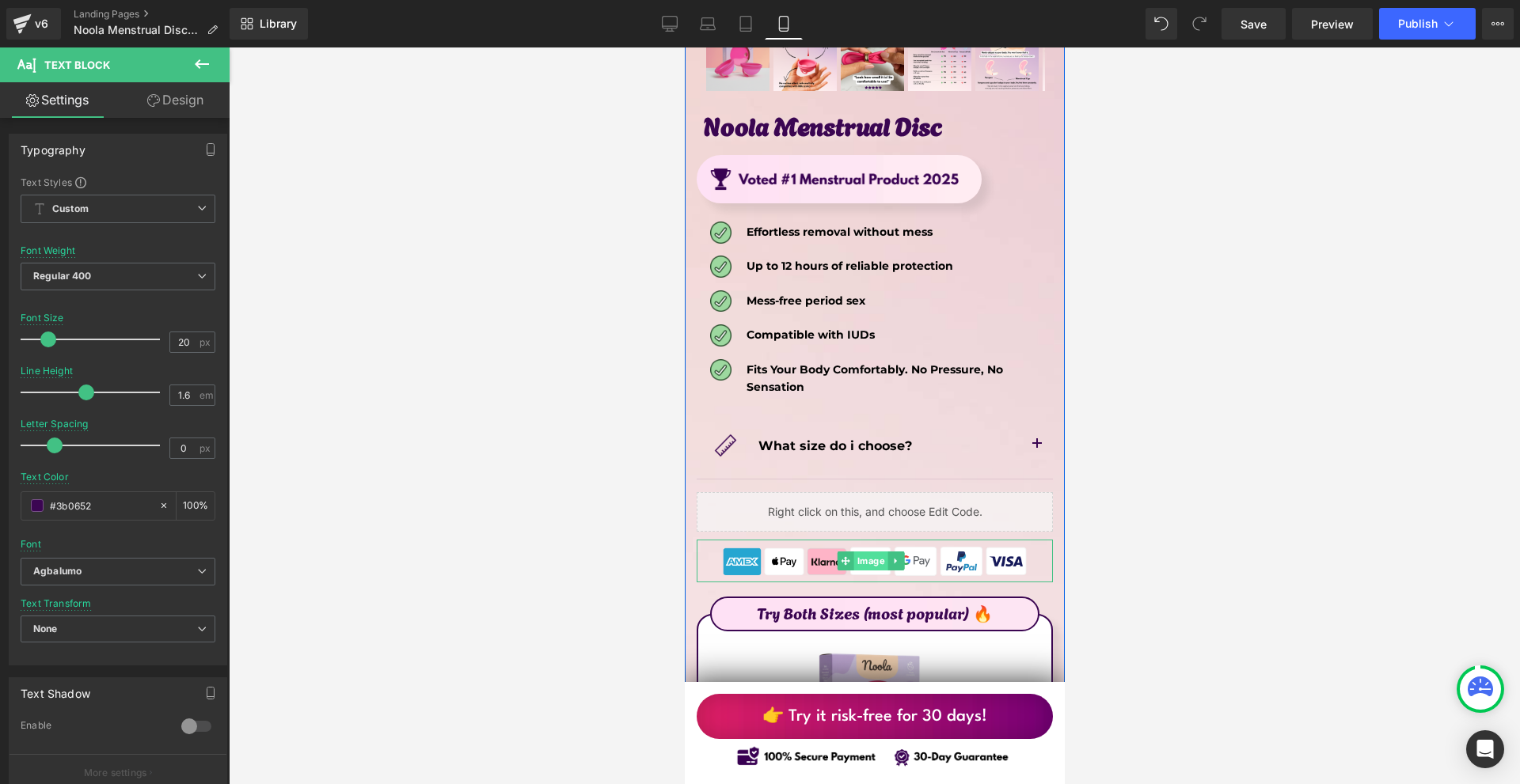
click at [881, 551] on span "Image" at bounding box center [870, 561] width 34 height 19
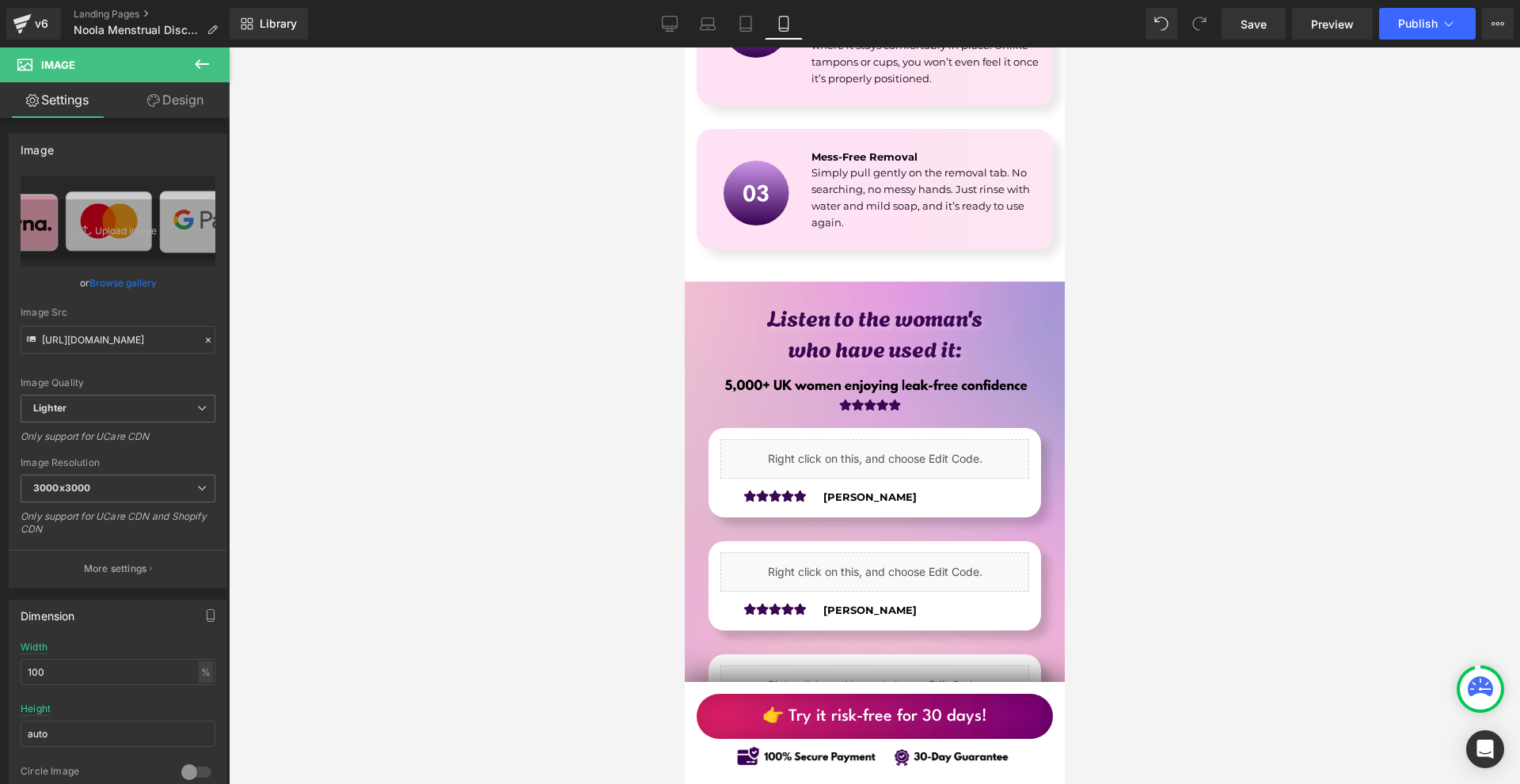
scroll to position [4590, 0]
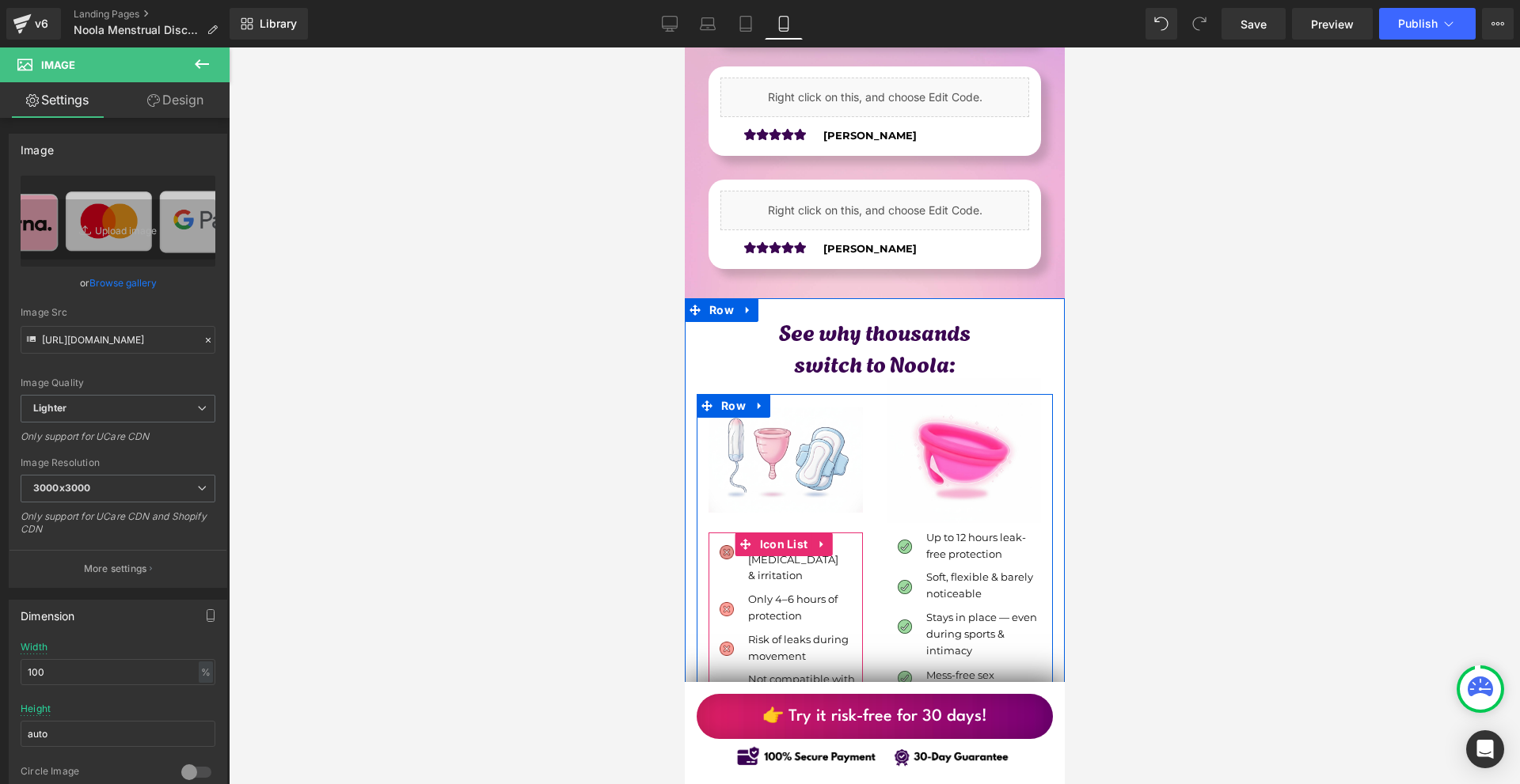
click at [722, 542] on div "Image" at bounding box center [726, 551] width 36 height 17
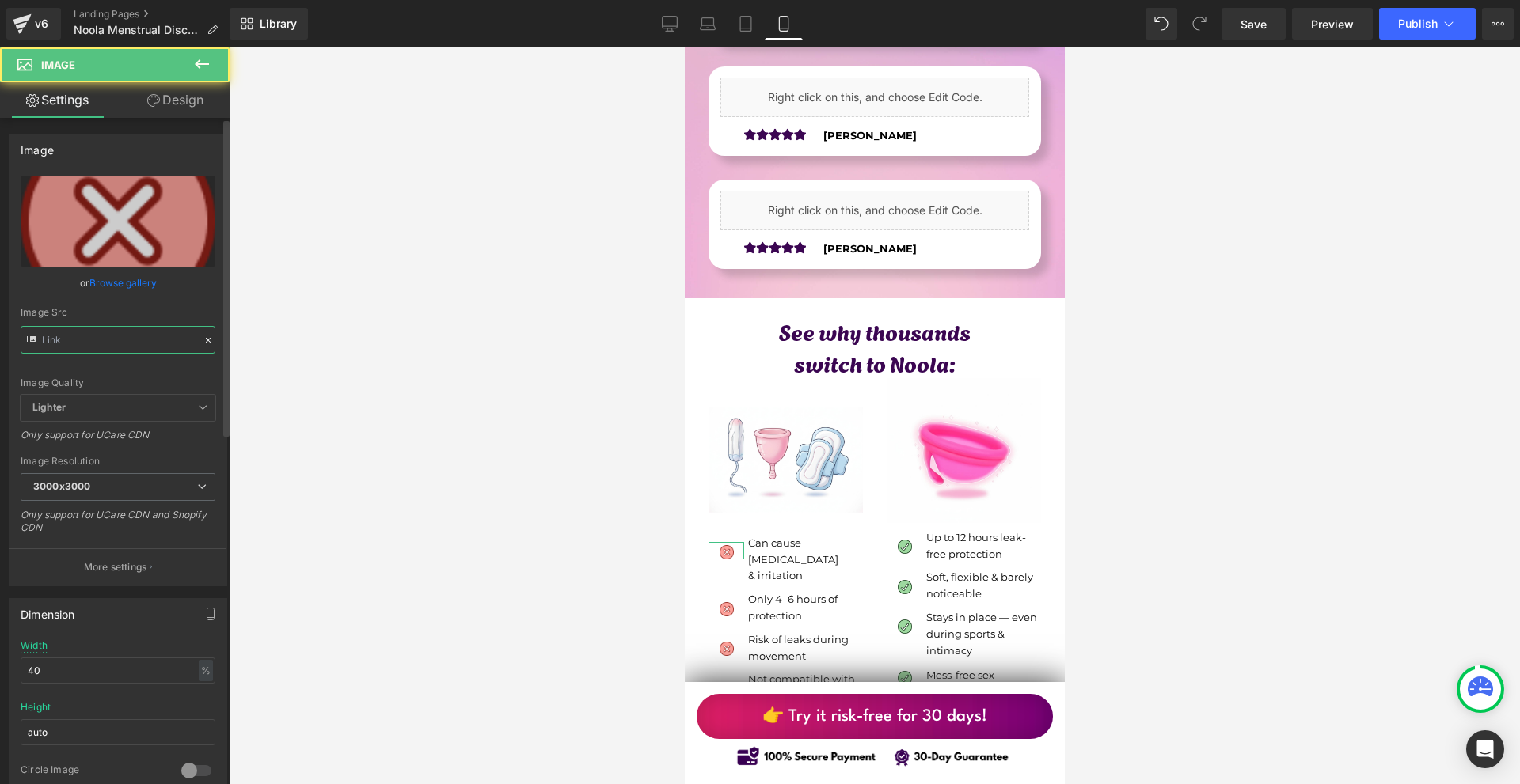
click at [112, 348] on input "text" at bounding box center [118, 340] width 195 height 28
type input "[URL][DOMAIN_NAME]"
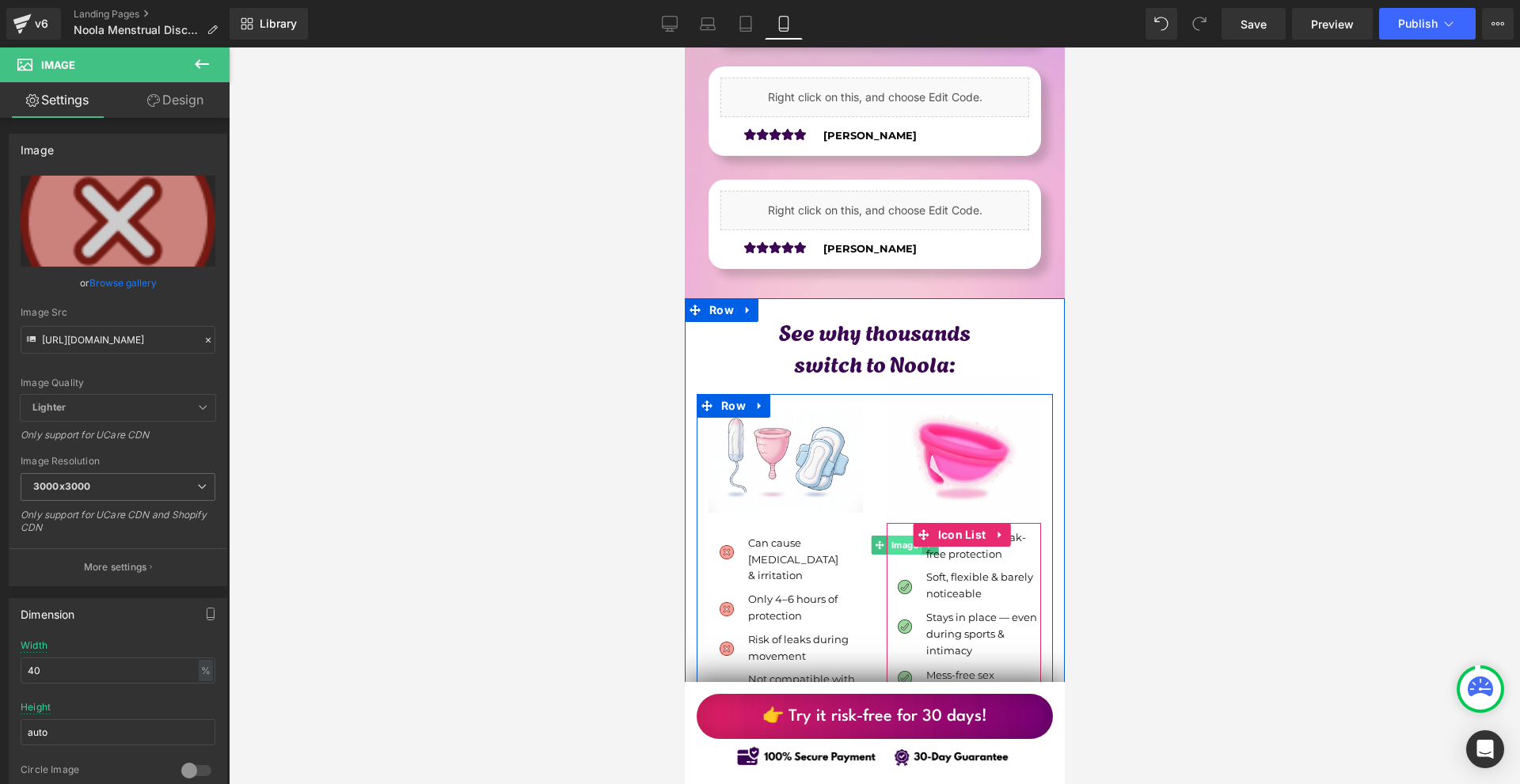
click at [904, 536] on span "Image" at bounding box center [903, 545] width 34 height 19
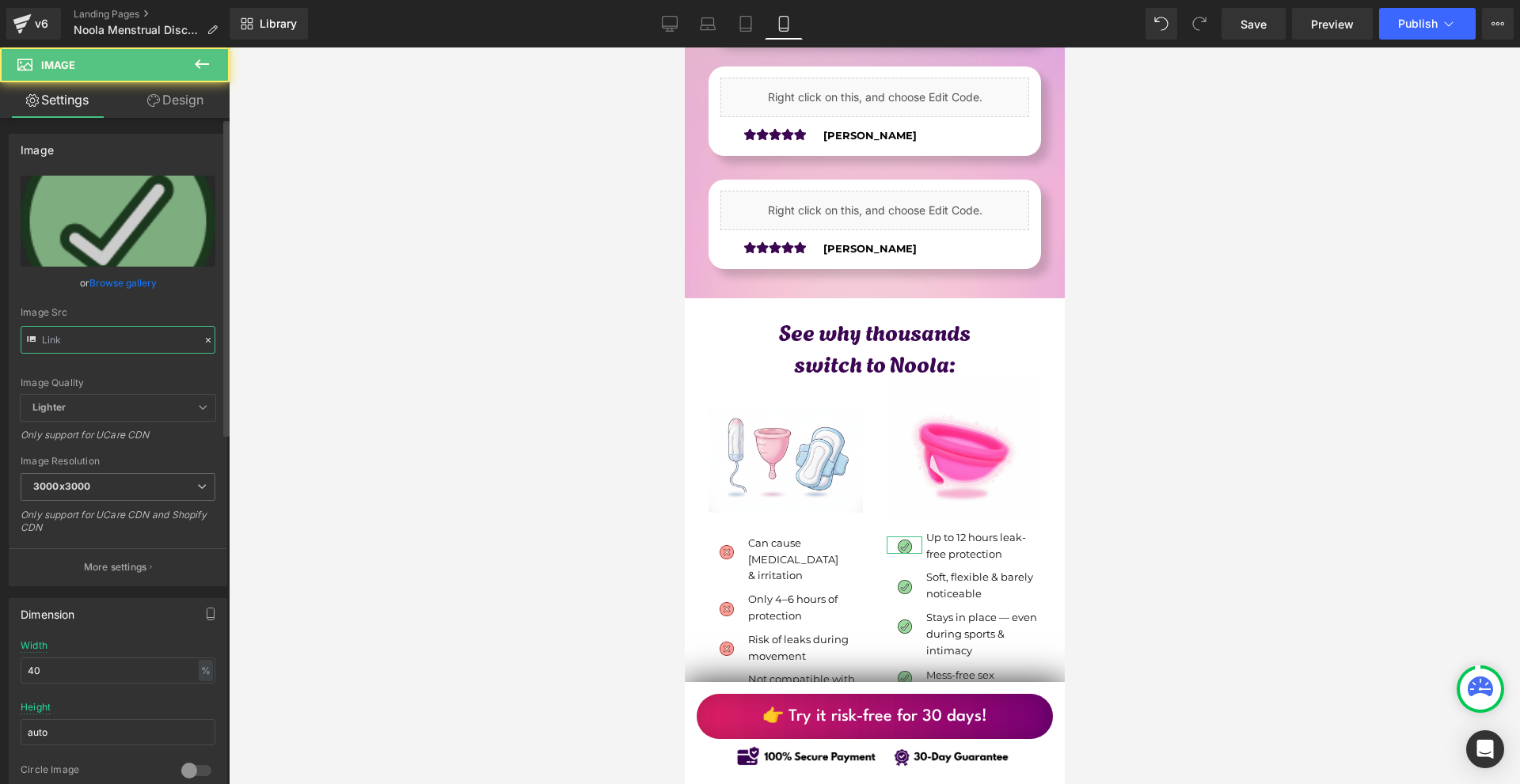
click at [129, 334] on input "text" at bounding box center [118, 340] width 195 height 28
type input "[URL][DOMAIN_NAME]"
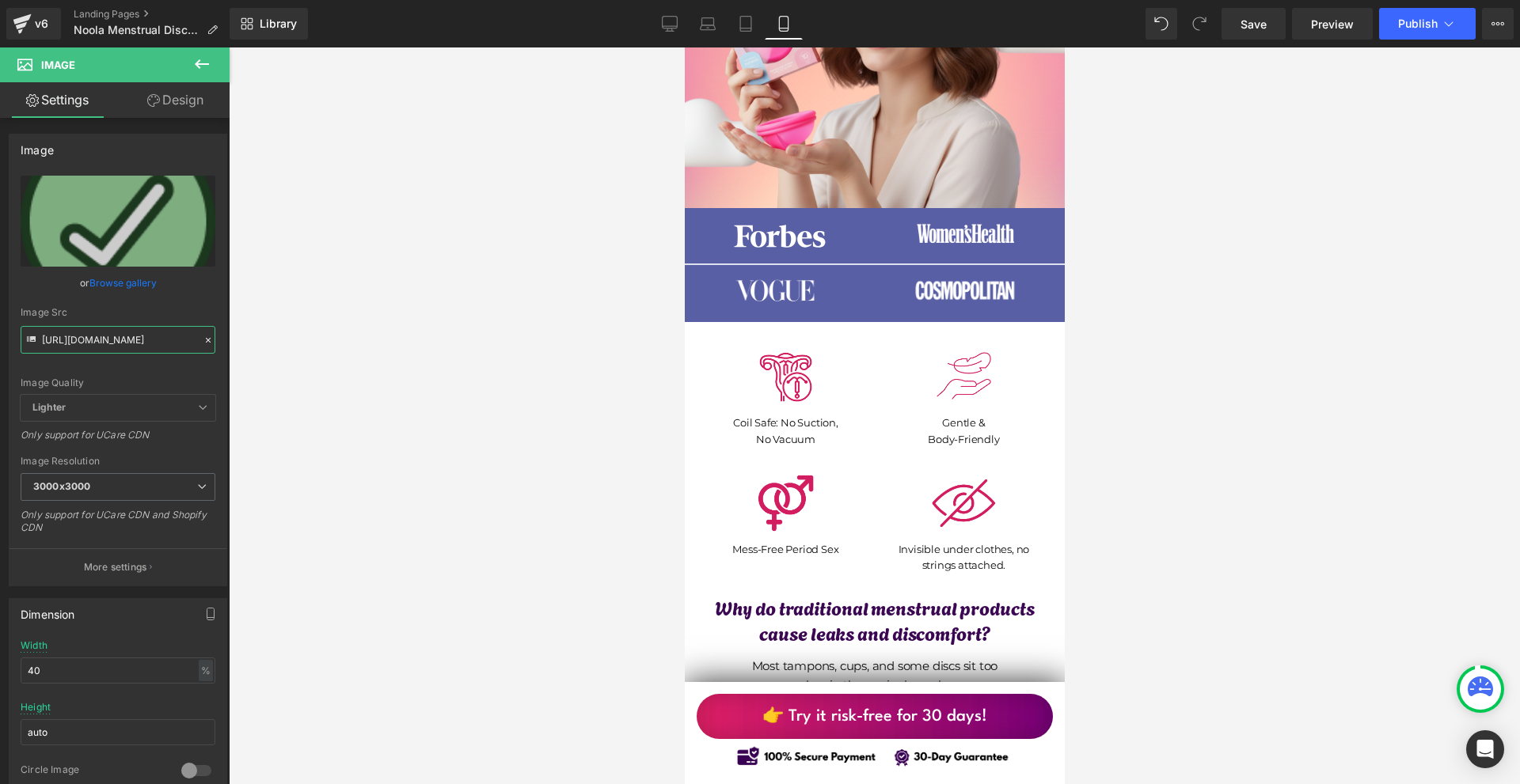
scroll to position [0, 0]
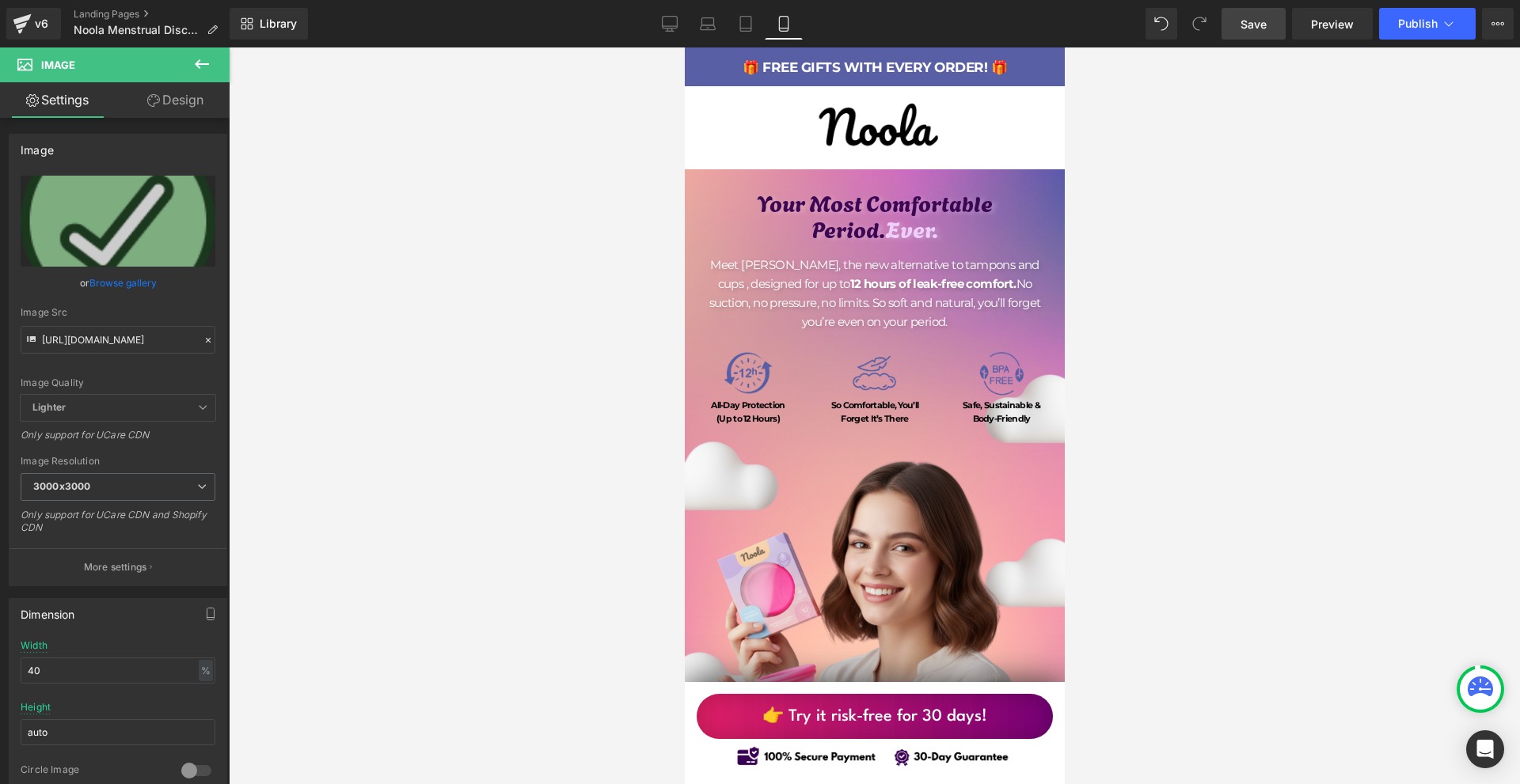
click at [1257, 25] on span "Save" at bounding box center [1253, 24] width 26 height 17
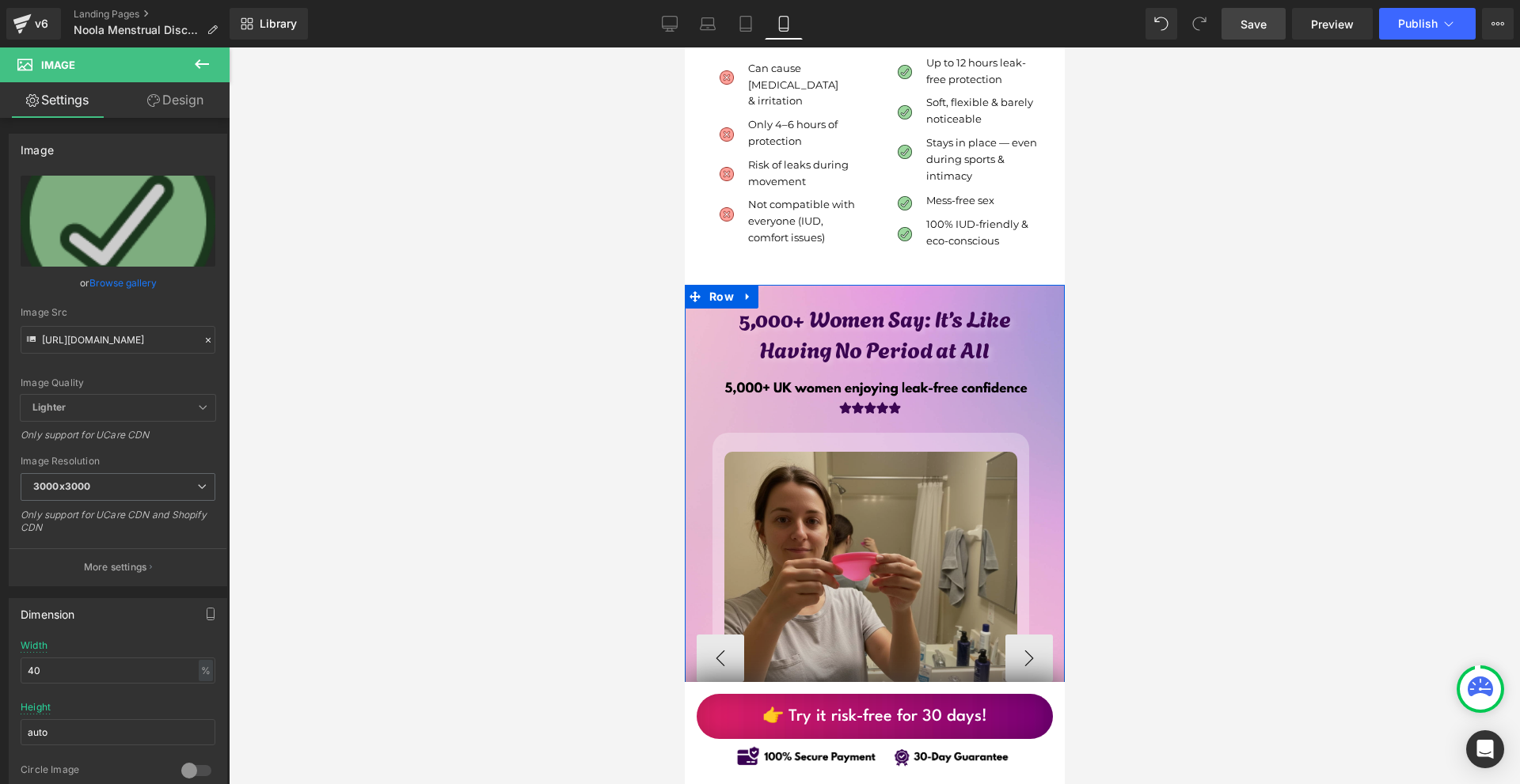
scroll to position [5381, 0]
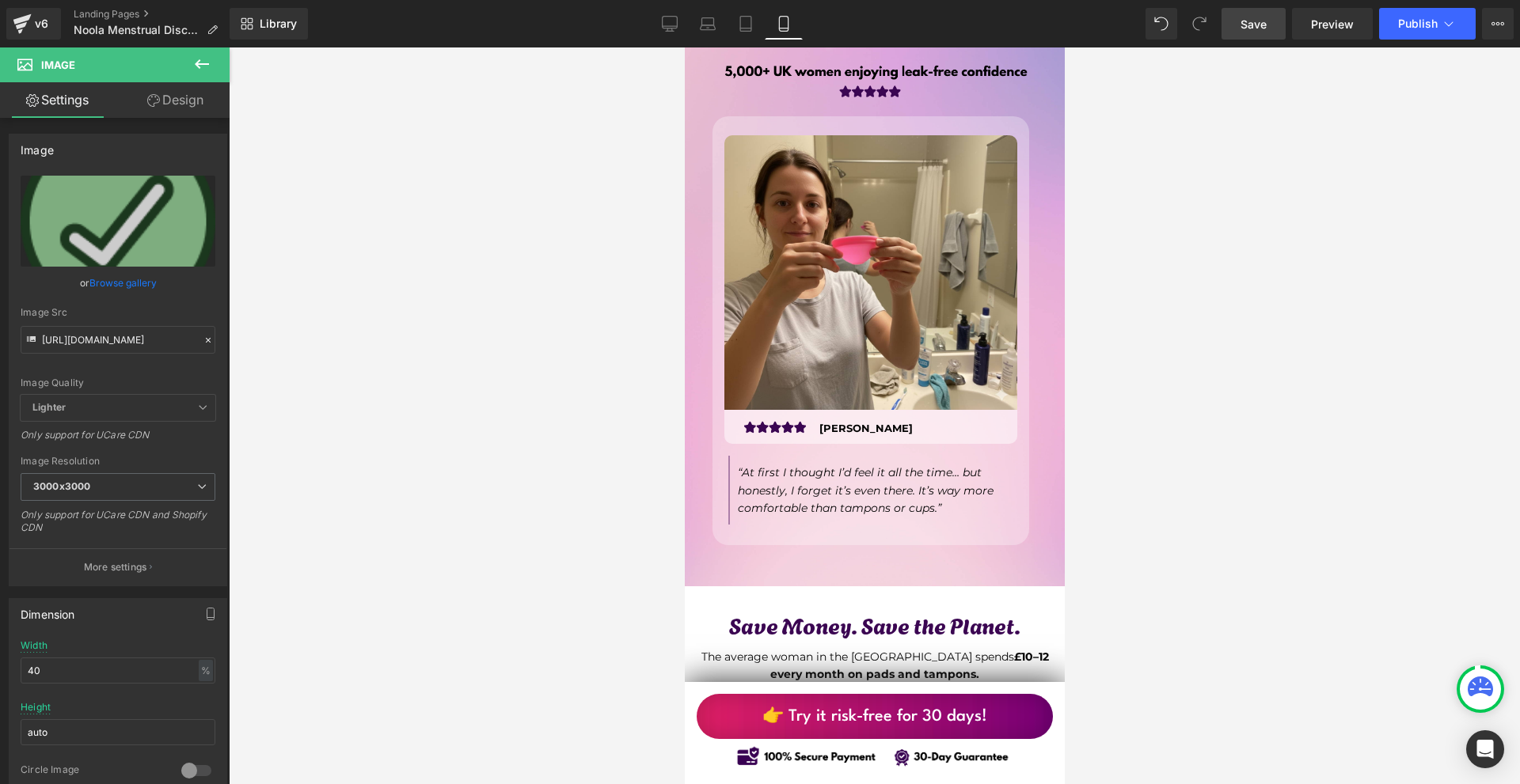
click at [1263, 26] on span "Save" at bounding box center [1253, 24] width 26 height 17
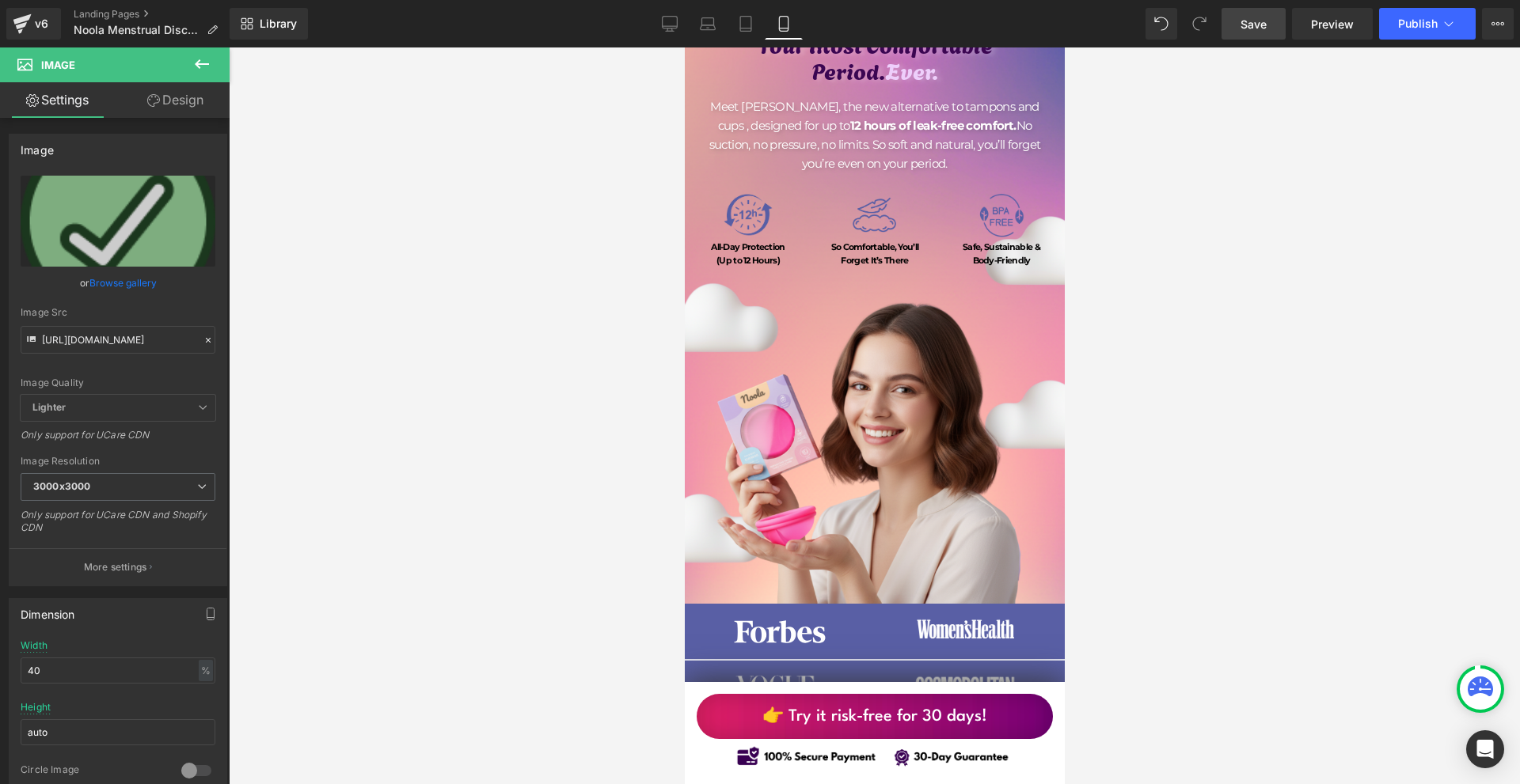
scroll to position [0, 0]
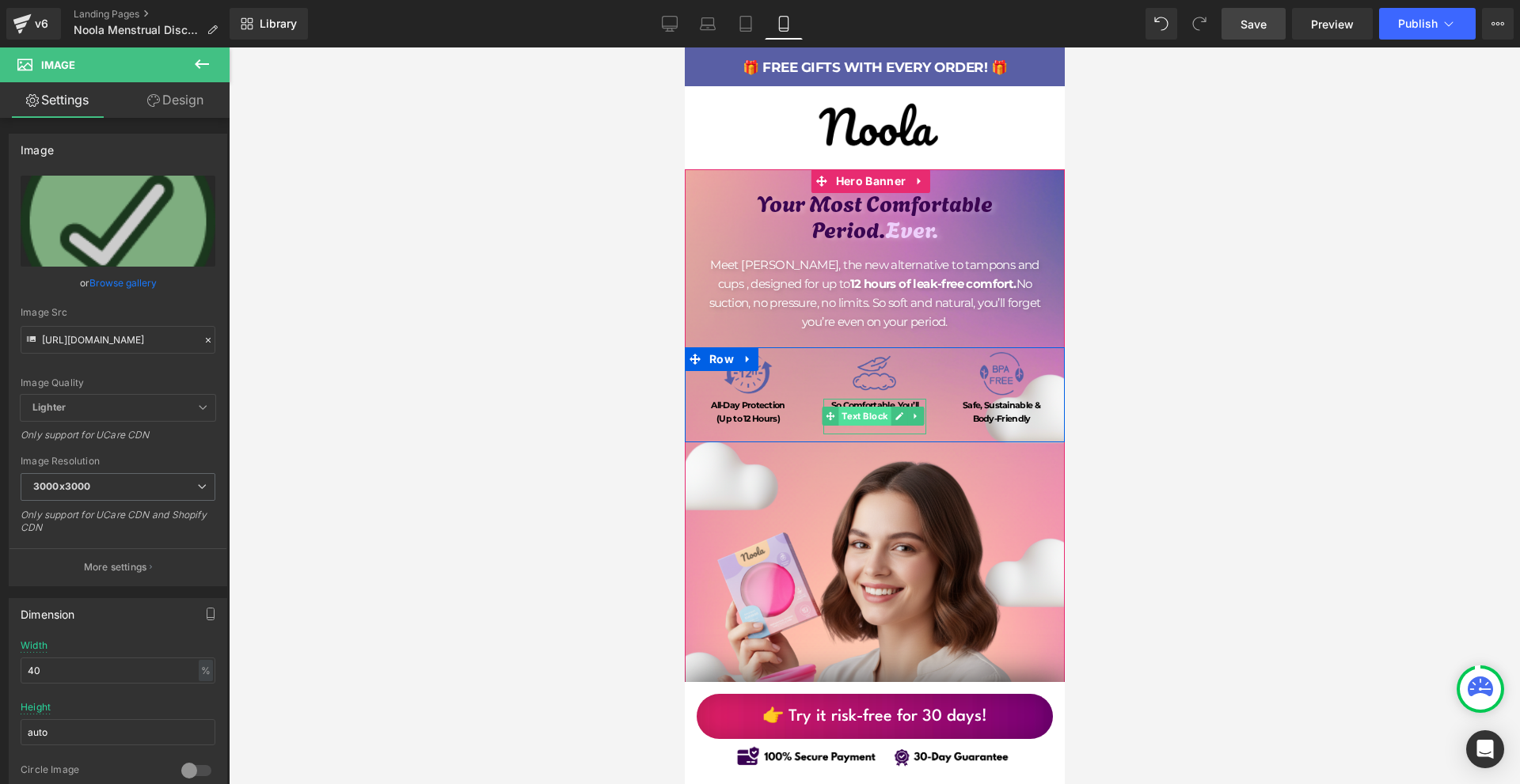
click at [856, 407] on span "Text Block" at bounding box center [864, 416] width 52 height 19
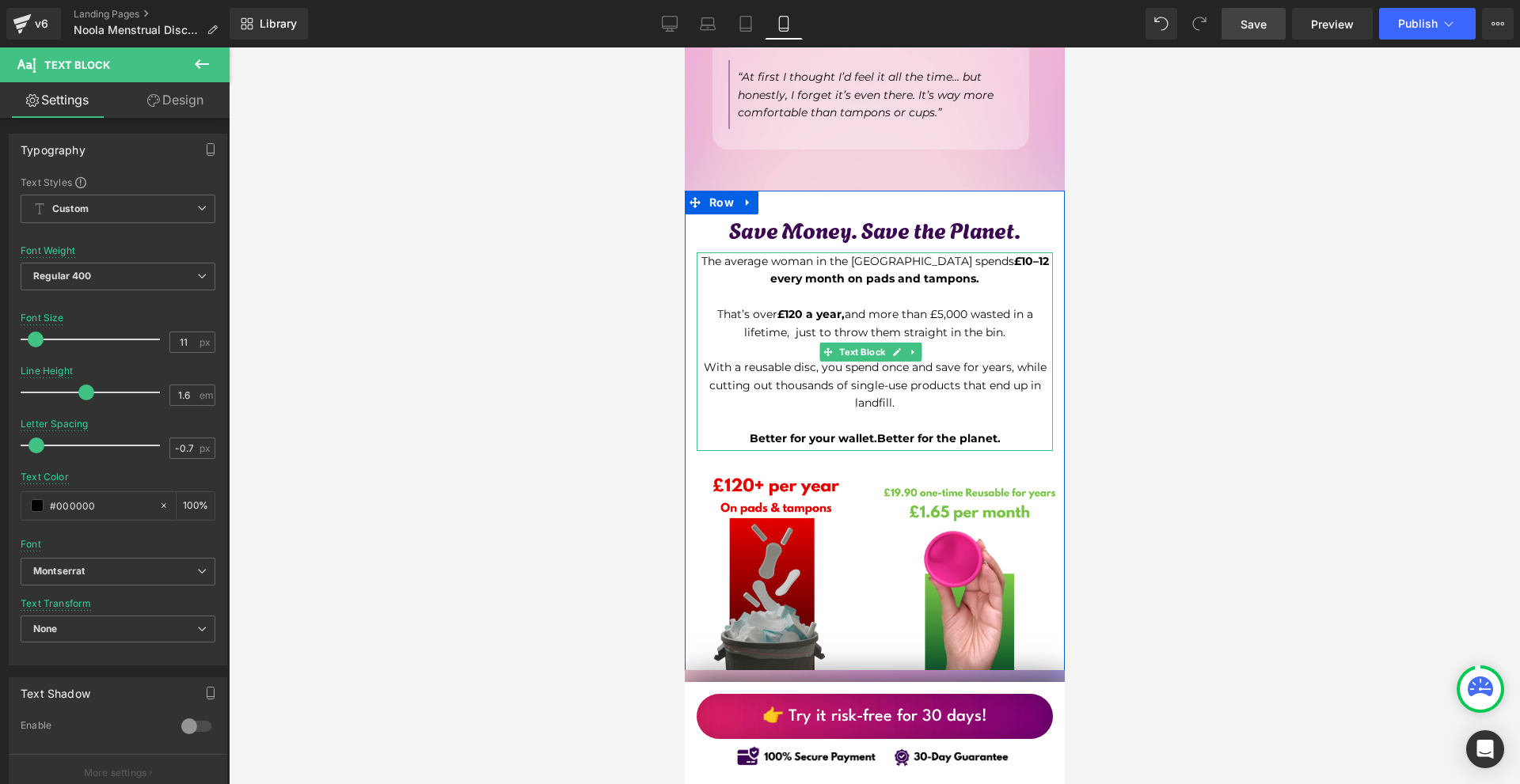
scroll to position [6015, 0]
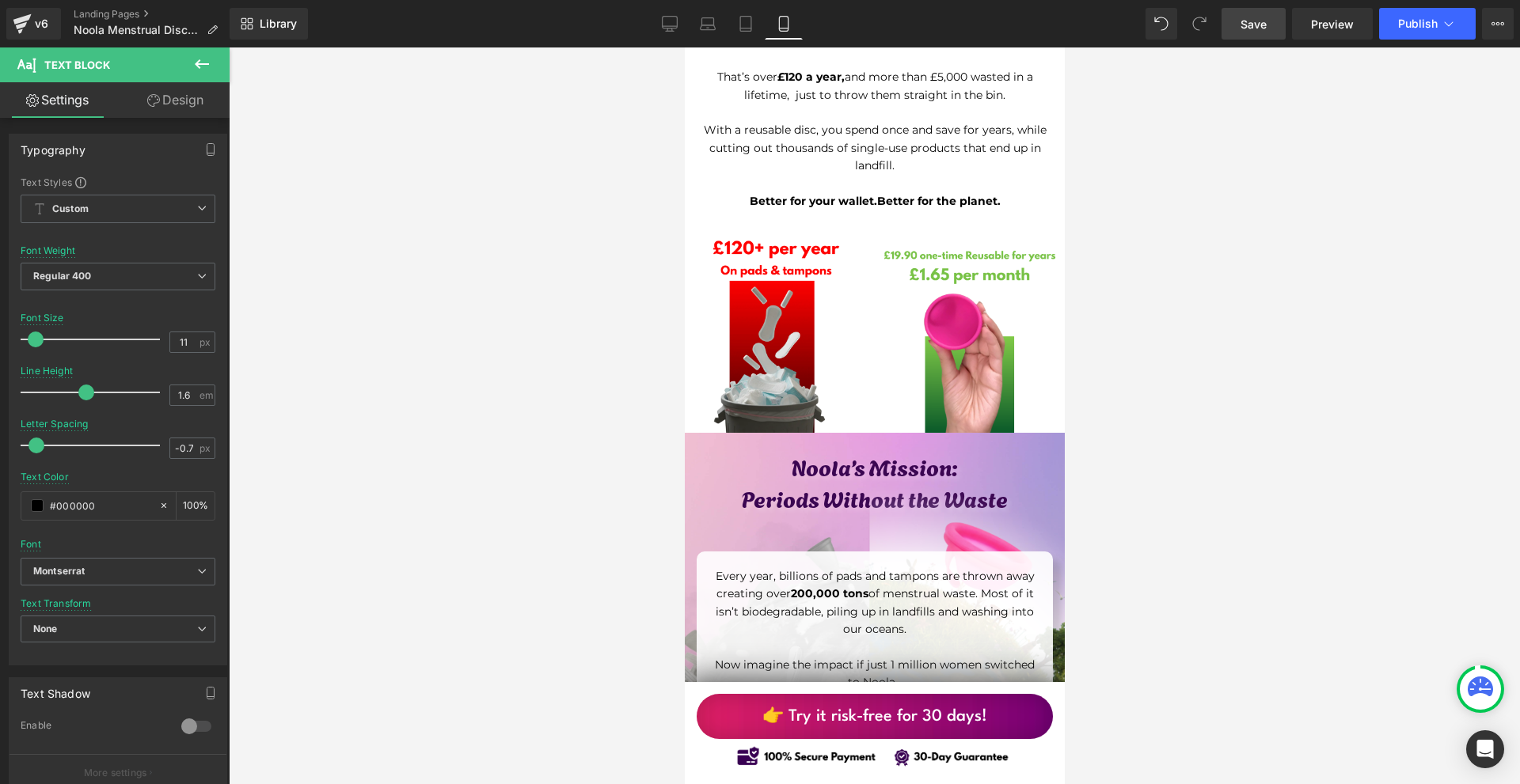
drag, startPoint x: 1263, startPoint y: 33, endPoint x: 267, endPoint y: 314, distance: 1034.9
click at [1263, 33] on link "Save" at bounding box center [1254, 24] width 64 height 31
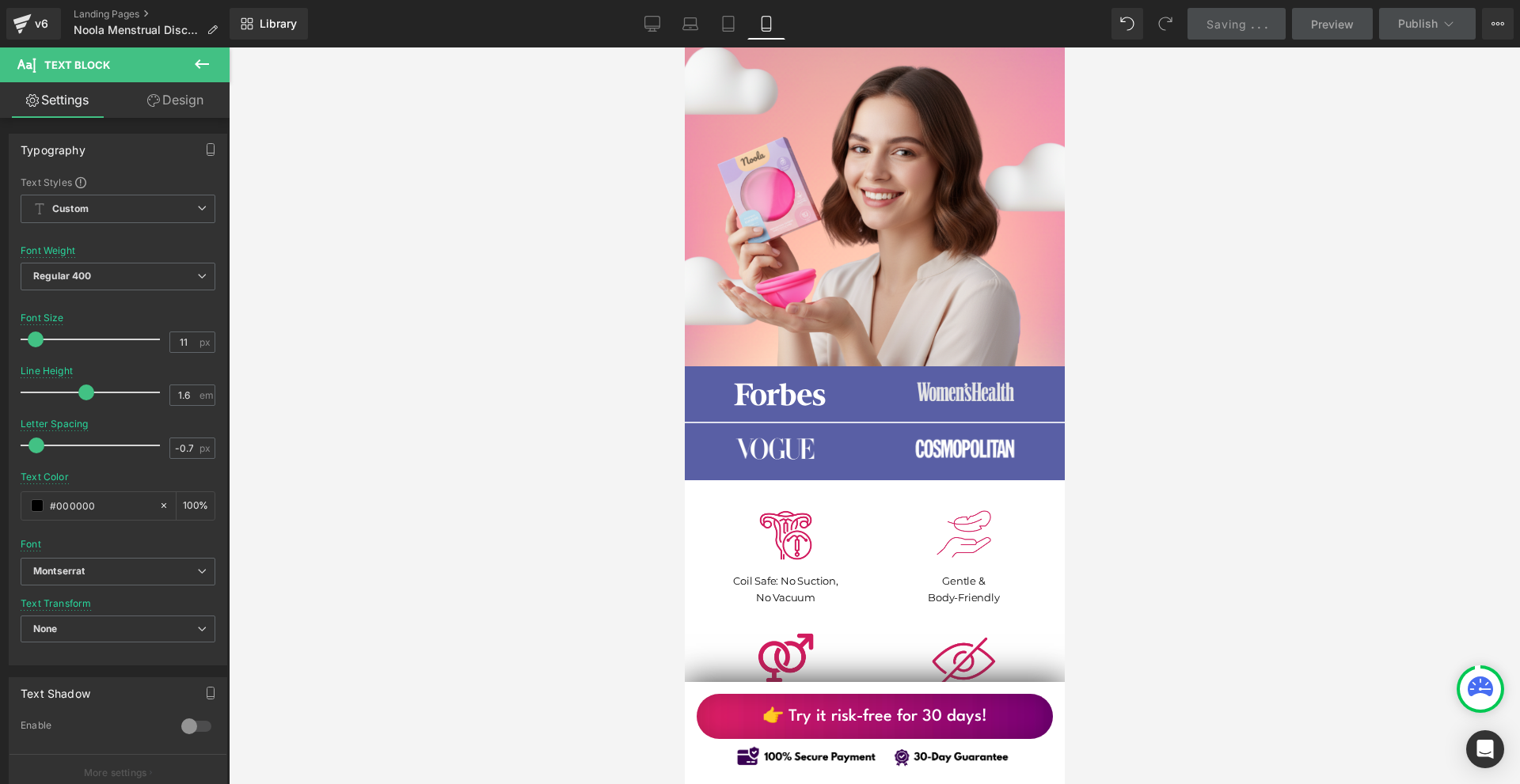
scroll to position [712, 0]
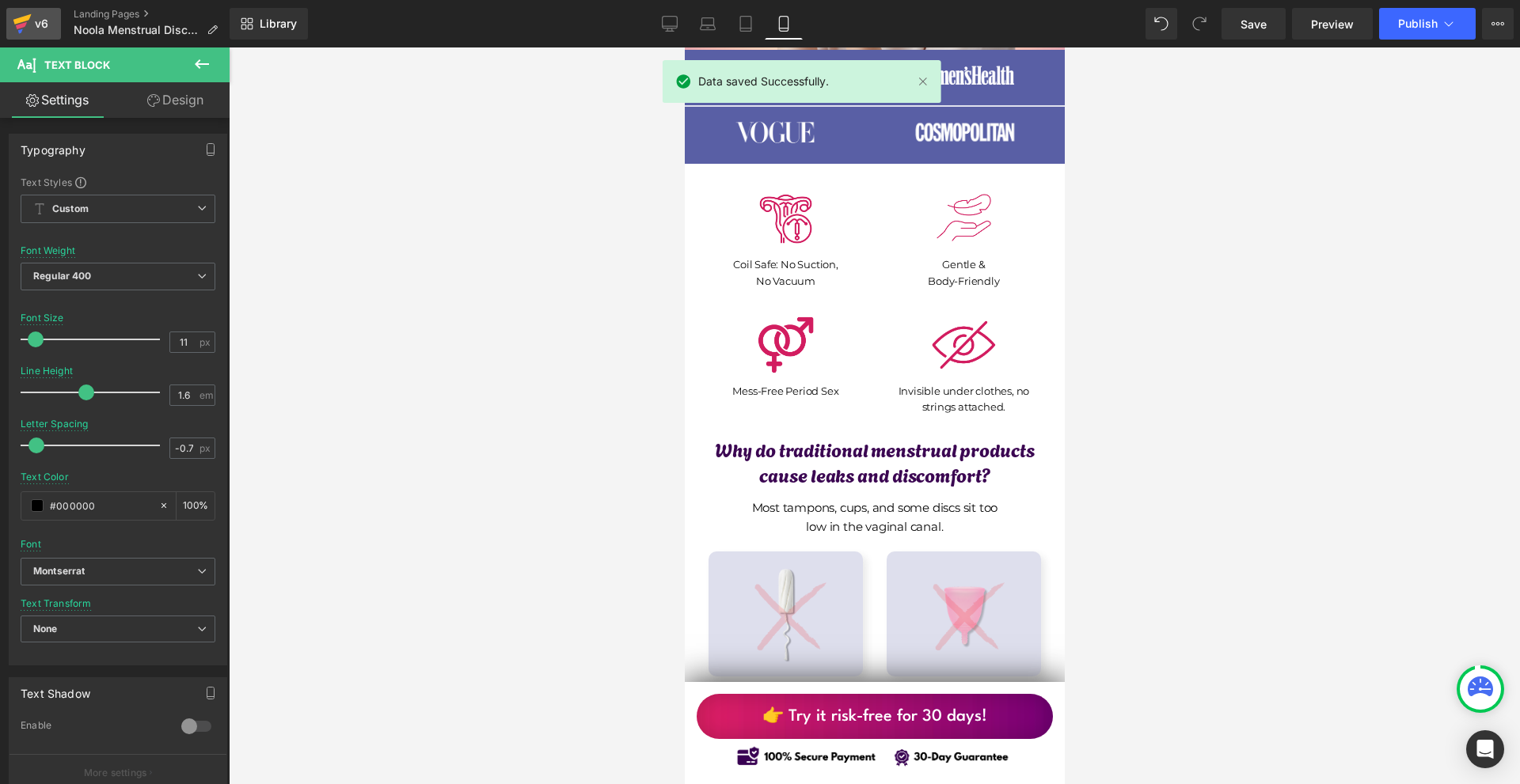
click at [34, 33] on div "v6" at bounding box center [41, 24] width 20 height 20
